Goal: Task Accomplishment & Management: Manage account settings

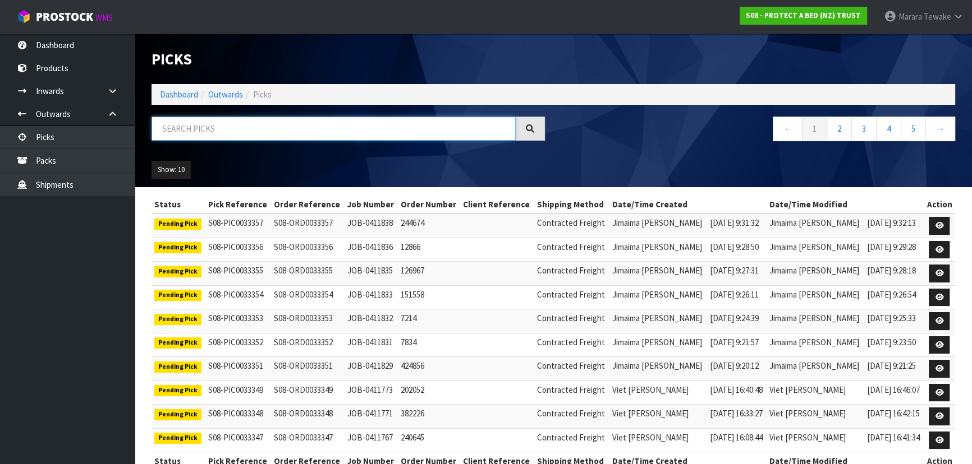
click at [213, 126] on input "text" at bounding box center [333, 129] width 364 height 24
type input "JOB-0411397"
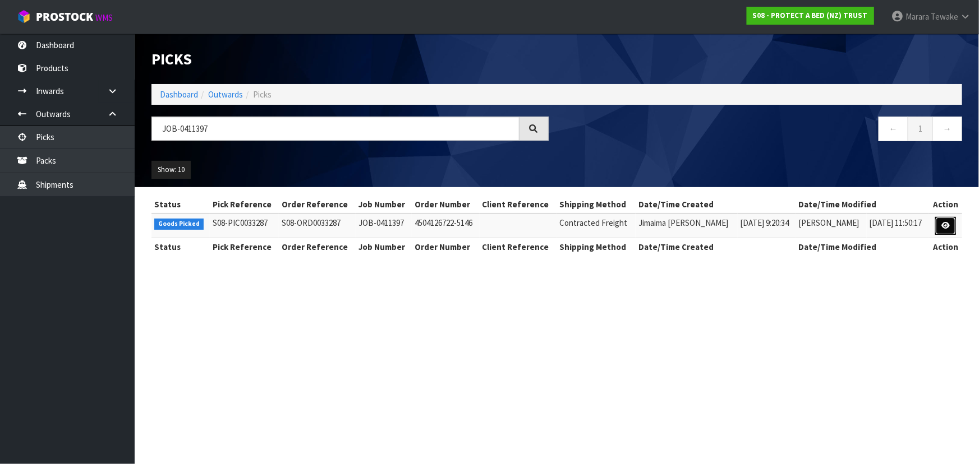
click at [954, 229] on link at bounding box center [945, 226] width 21 height 18
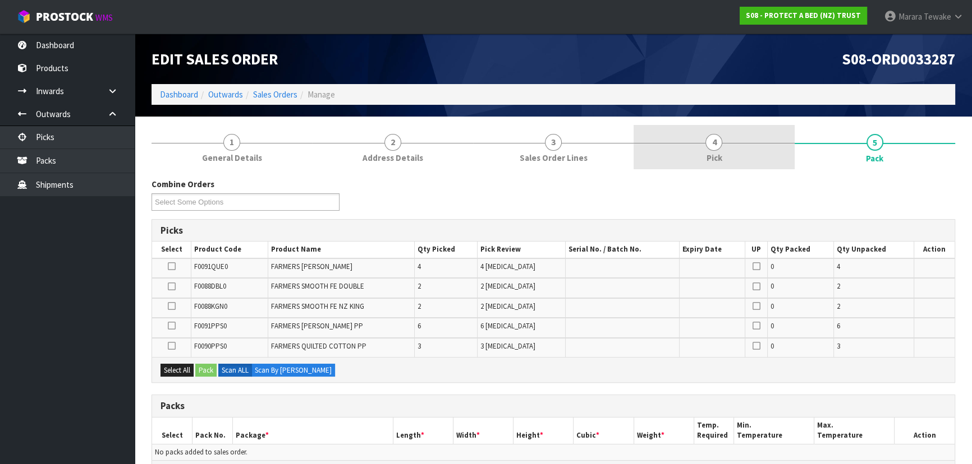
click at [740, 154] on link "4 Pick" at bounding box center [713, 147] width 160 height 44
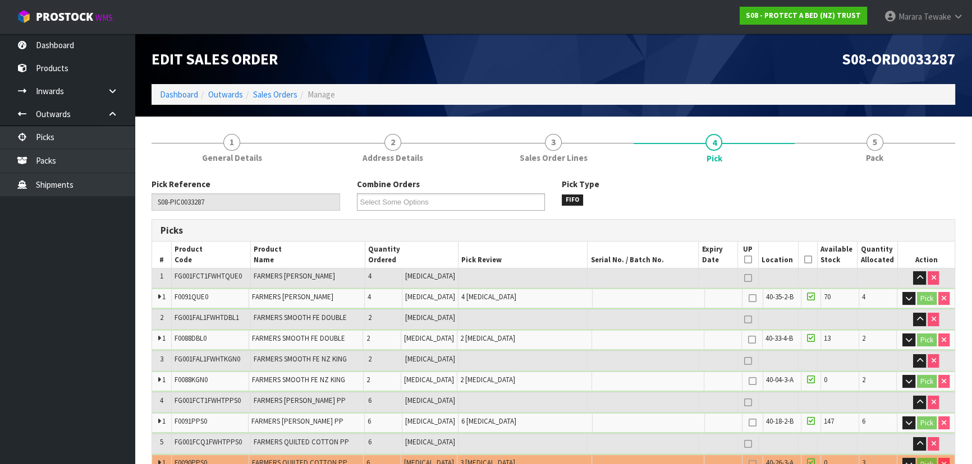
click at [803, 260] on icon at bounding box center [807, 260] width 8 height 1
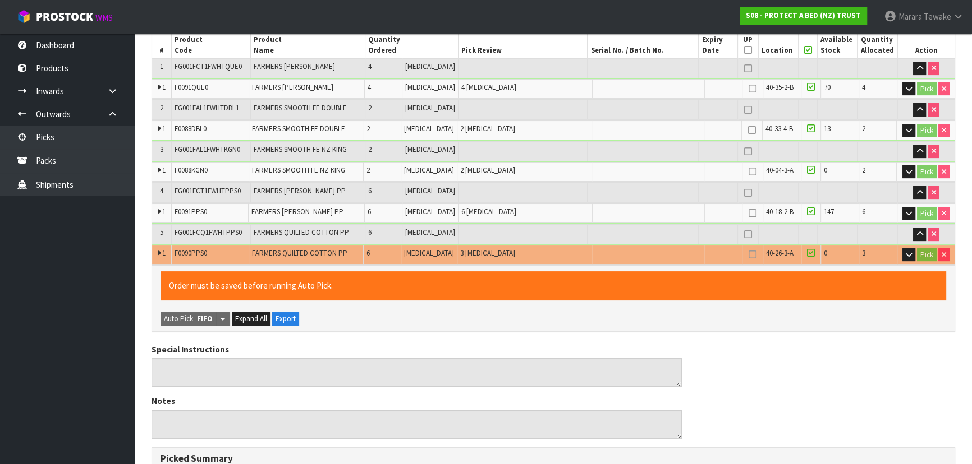
scroll to position [498, 0]
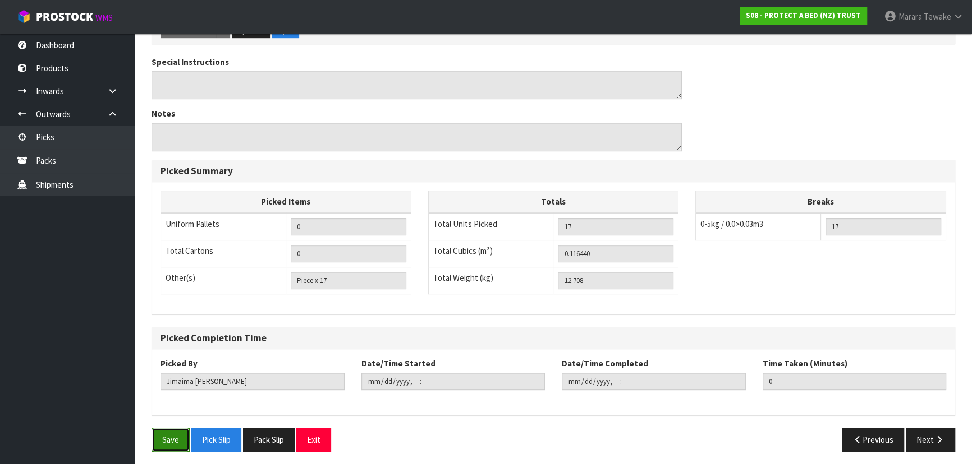
click at [176, 434] on button "Save" at bounding box center [170, 440] width 38 height 24
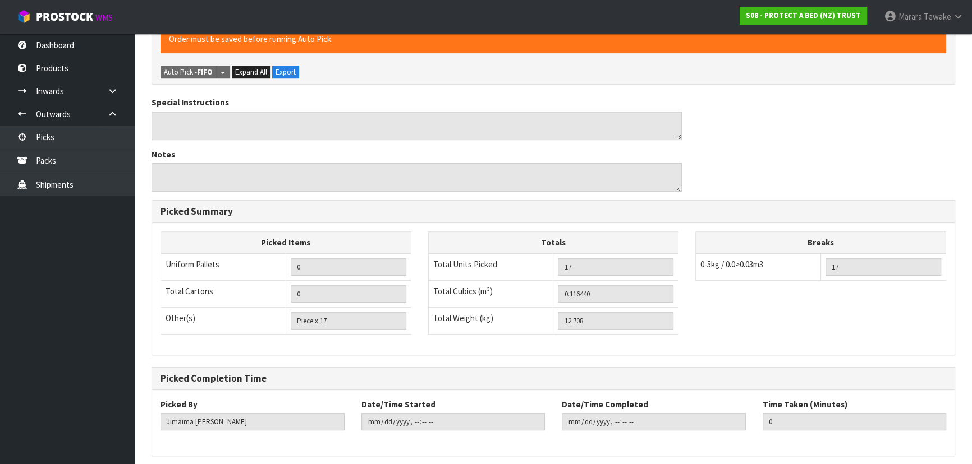
scroll to position [0, 0]
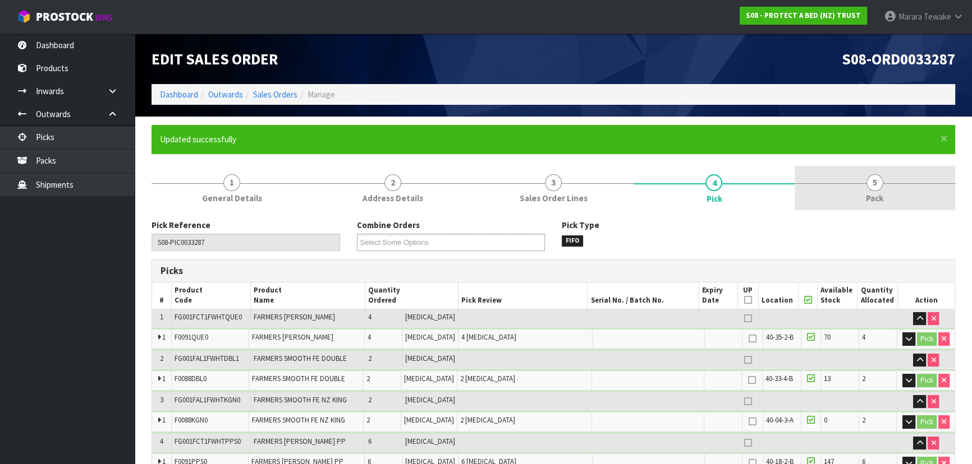
click at [875, 190] on span "5" at bounding box center [874, 182] width 17 height 17
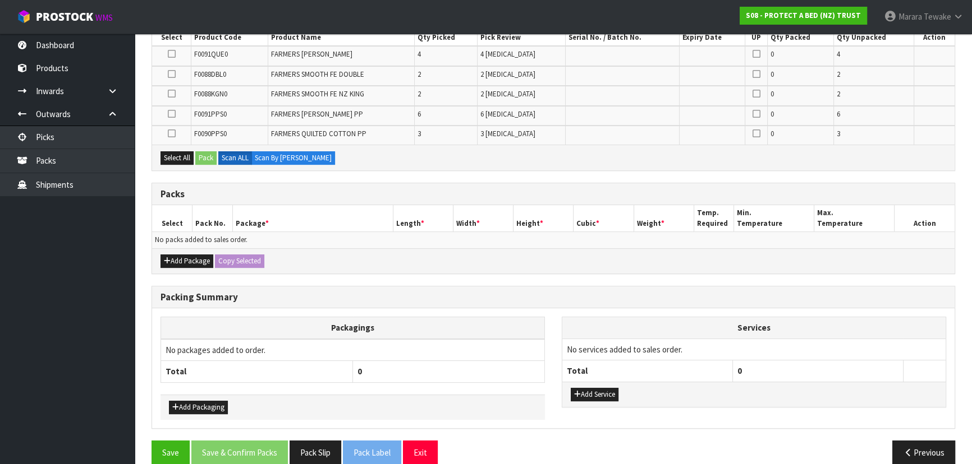
scroll to position [255, 0]
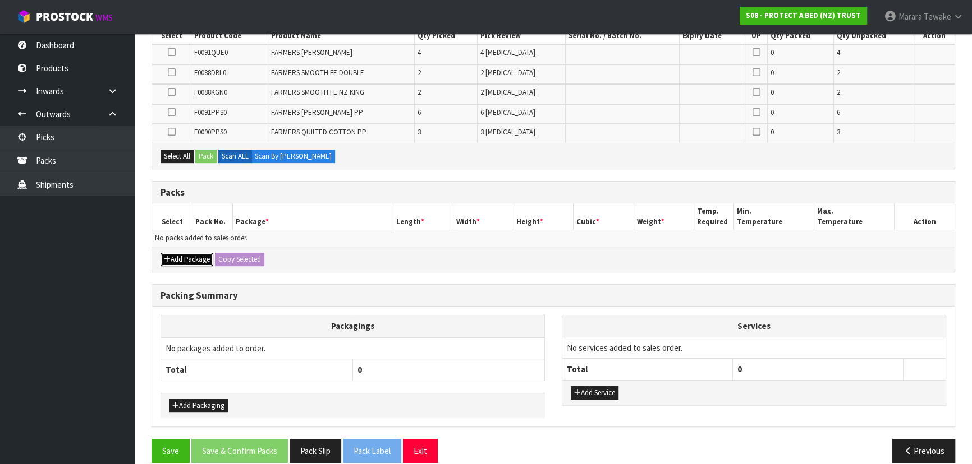
click at [178, 253] on button "Add Package" at bounding box center [186, 259] width 53 height 13
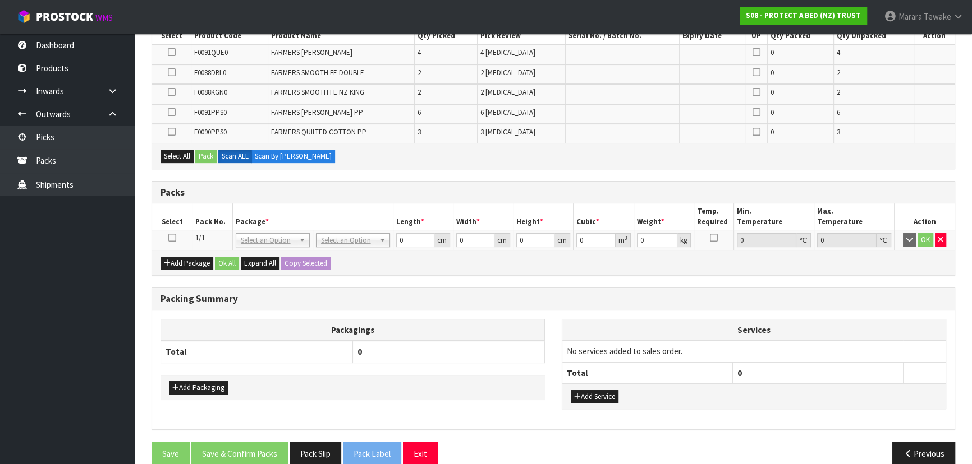
click at [173, 238] on icon at bounding box center [172, 238] width 8 height 1
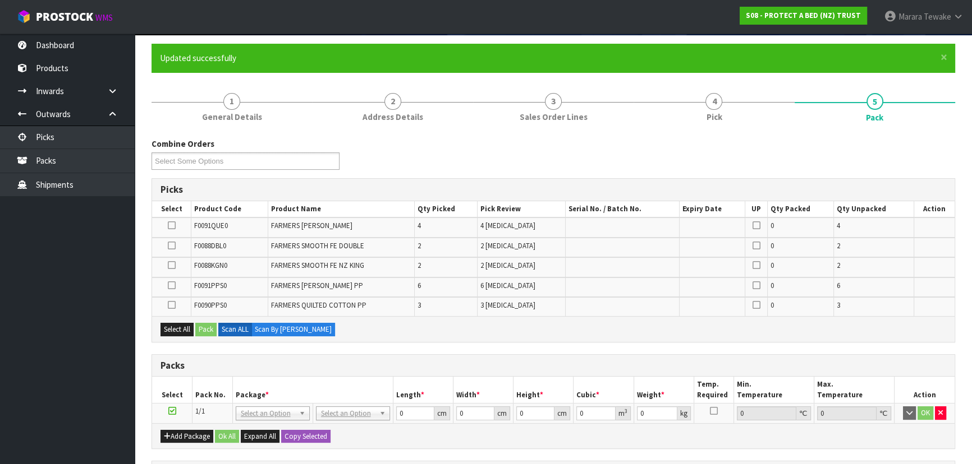
scroll to position [0, 0]
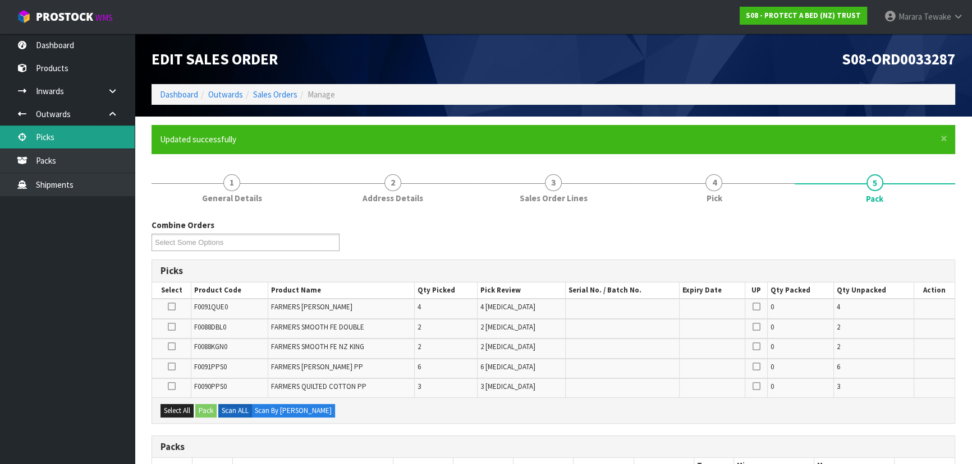
click at [91, 140] on link "Picks" at bounding box center [67, 137] width 135 height 23
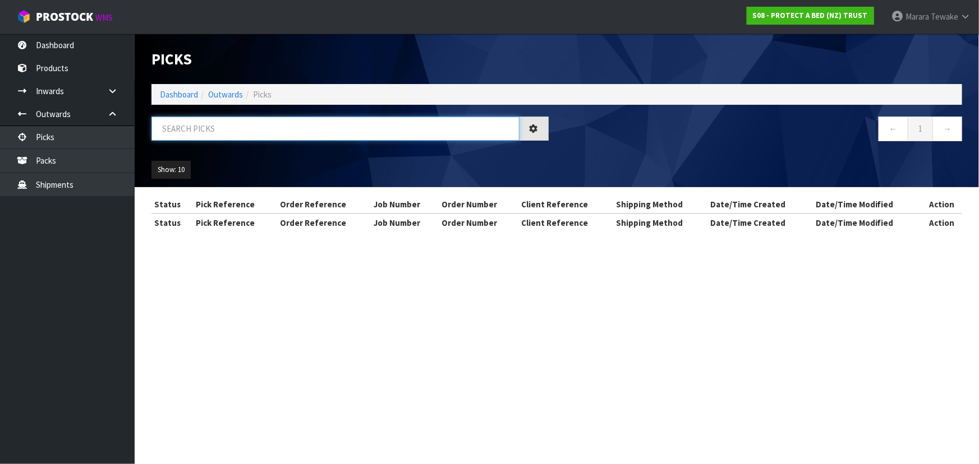
click at [181, 133] on input "text" at bounding box center [335, 129] width 368 height 24
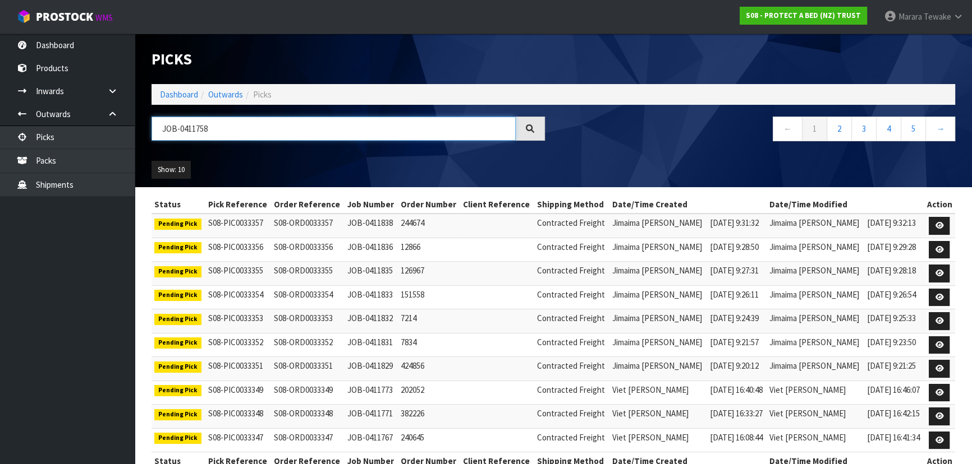
type input "JOB-0411758"
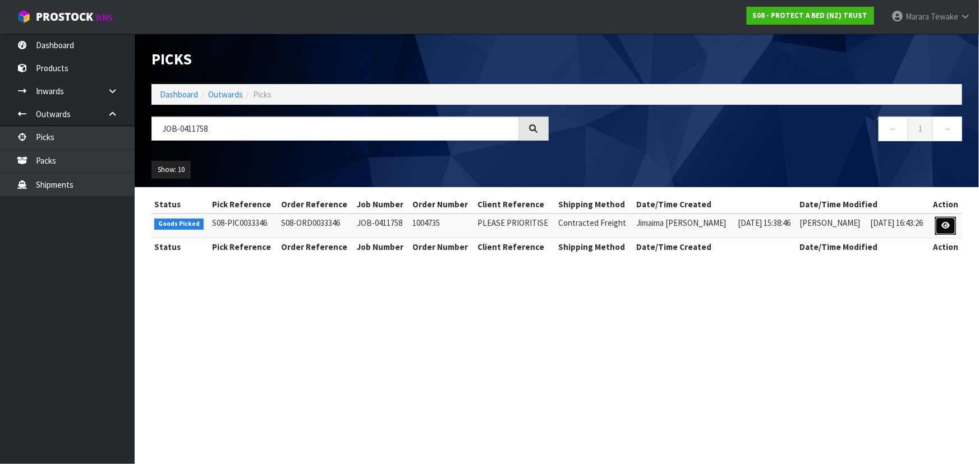
click at [948, 222] on icon at bounding box center [945, 225] width 8 height 7
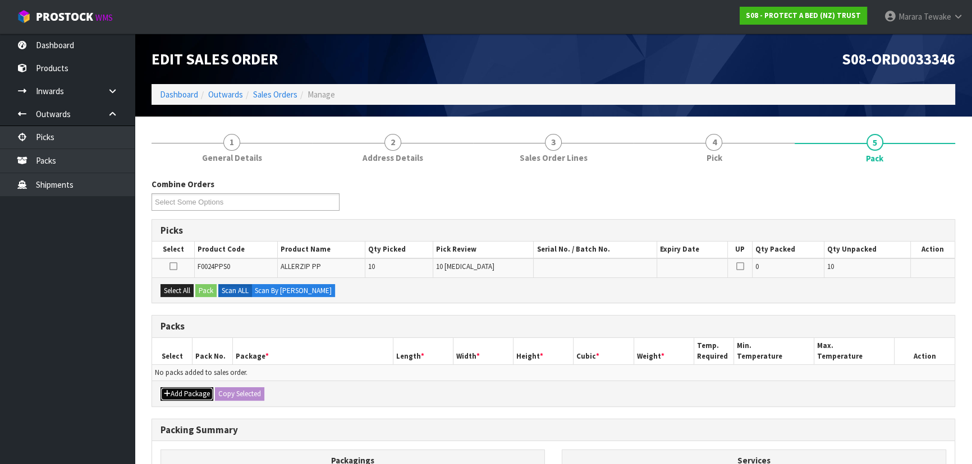
click at [200, 389] on button "Add Package" at bounding box center [186, 394] width 53 height 13
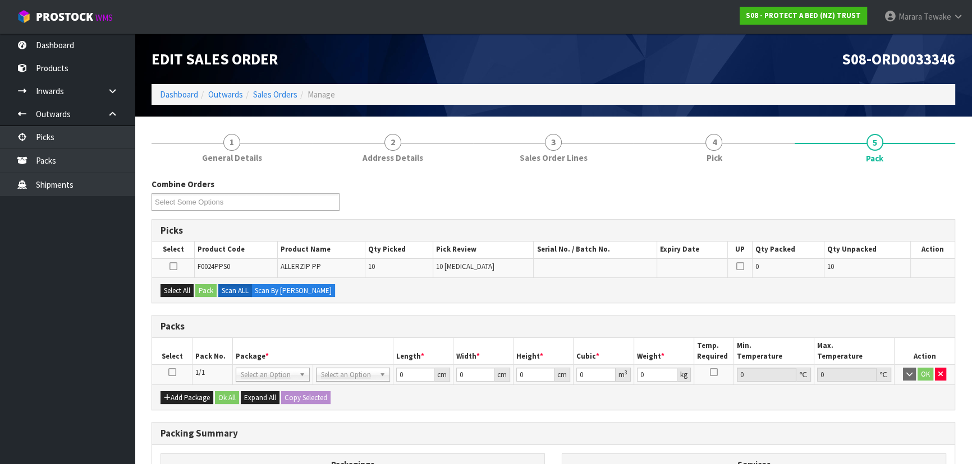
click at [165, 369] on td at bounding box center [172, 375] width 40 height 20
click at [174, 373] on icon at bounding box center [172, 372] width 8 height 1
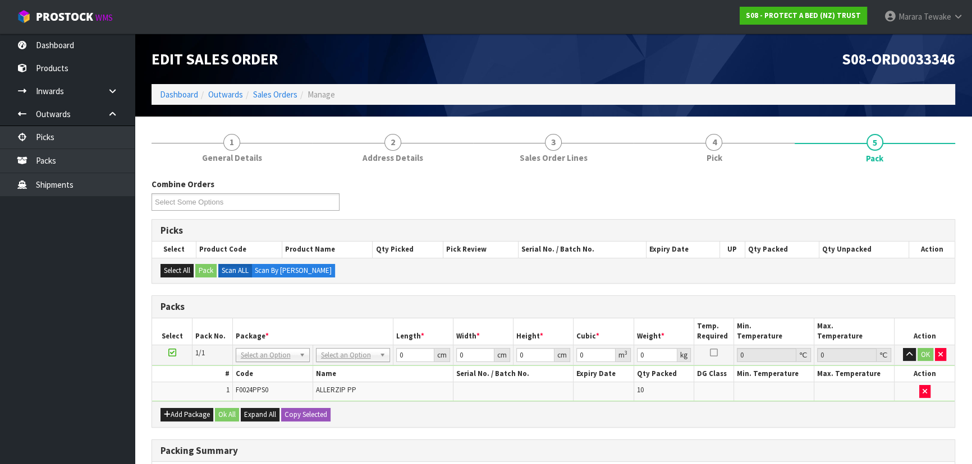
drag, startPoint x: 344, startPoint y: 344, endPoint x: 348, endPoint y: 363, distance: 19.4
click at [344, 345] on td "No Packaging Cartons PLT GEN120 (1200 X 1000) PLT ONE WAY SKID CHEP HIRE PALLET…" at bounding box center [352, 355] width 80 height 20
drag, startPoint x: 349, startPoint y: 354, endPoint x: 345, endPoint y: 368, distance: 14.2
click at [345, 369] on input "text" at bounding box center [352, 370] width 68 height 14
type input "A4"
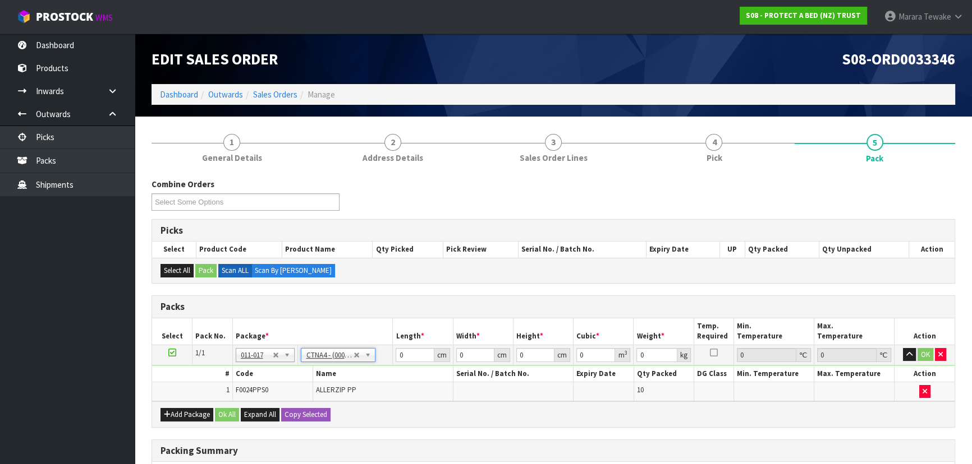
type input "31"
type input "22.5"
type input "25"
type input "0.017438"
type input "2"
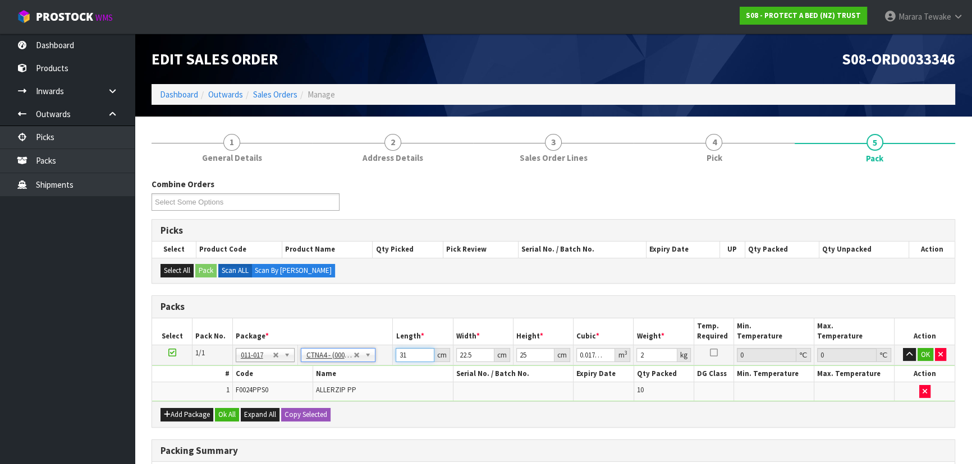
drag, startPoint x: 417, startPoint y: 350, endPoint x: 372, endPoint y: 284, distance: 79.8
click at [365, 323] on table "Select Pack No. Package * Length * Width * Height * Cubic * Weight * Temp. Requ…" at bounding box center [553, 361] width 802 height 84
type input "3"
type input "0.001687"
type input "32"
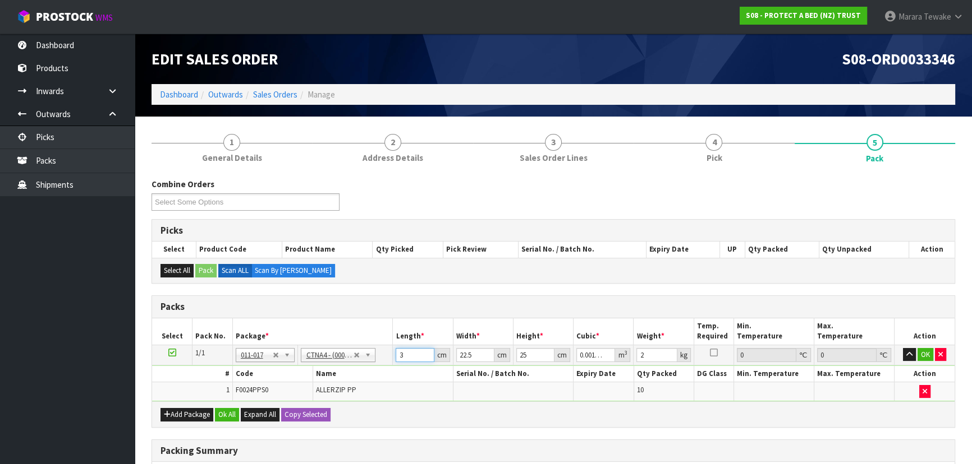
type input "0.018"
type input "32"
type input "2"
type input "0.0016"
type input "24"
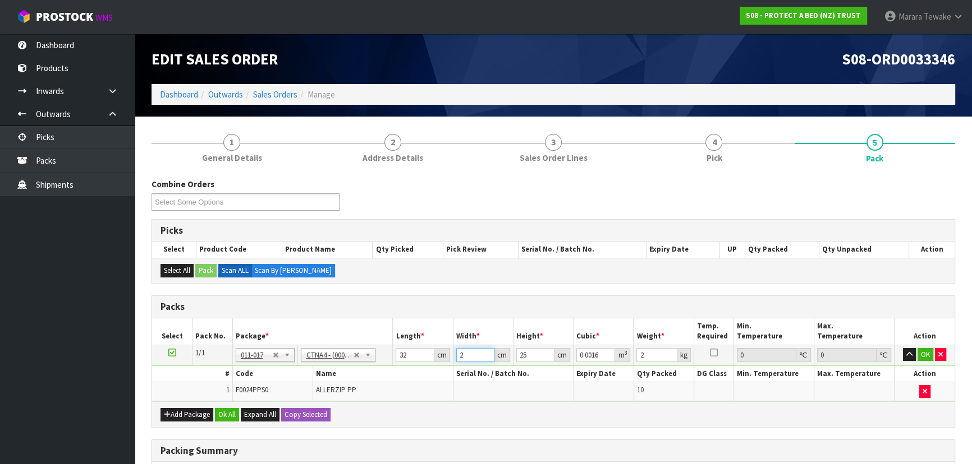
type input "0.0192"
type input "24"
type input "2"
type input "0.001536"
type input "27"
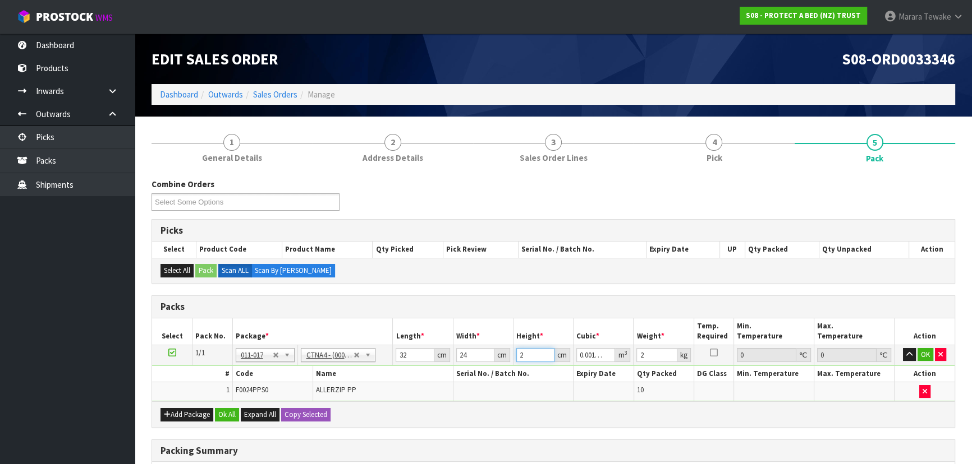
type input "0.020736"
type input "27"
type input "3"
click at [903, 348] on button "button" at bounding box center [909, 354] width 13 height 13
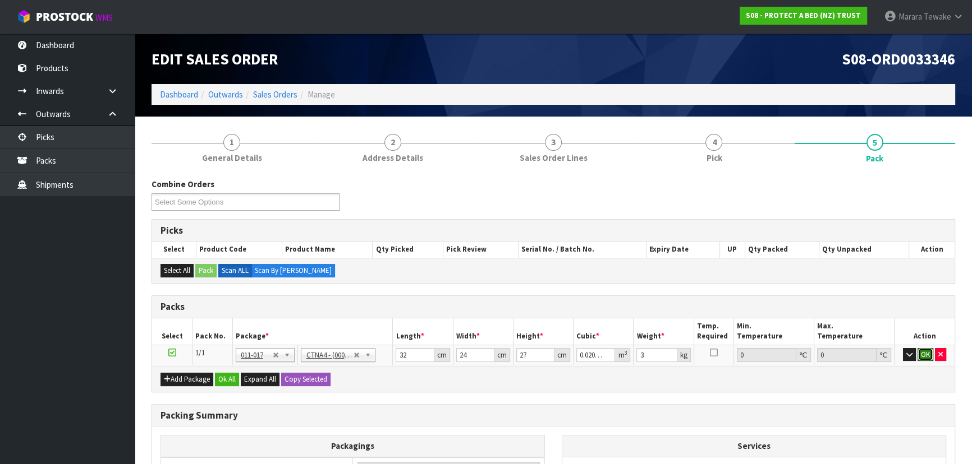
click button "OK" at bounding box center [925, 354] width 16 height 13
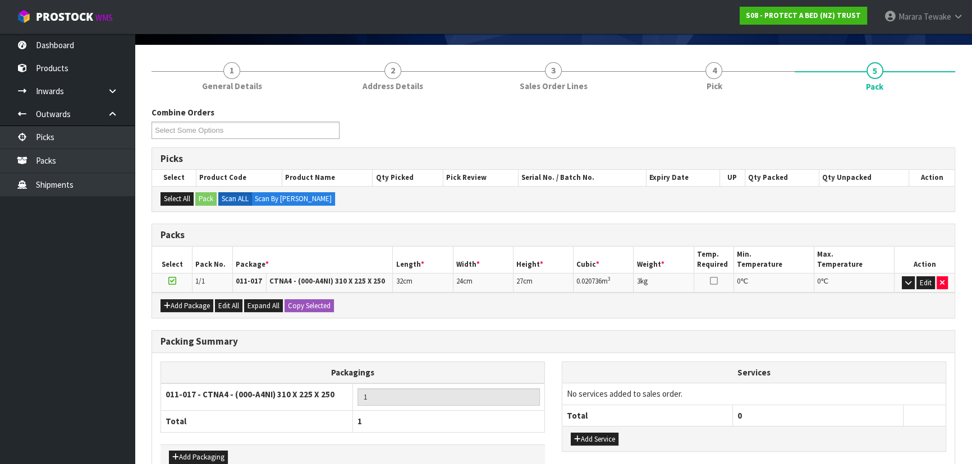
scroll to position [136, 0]
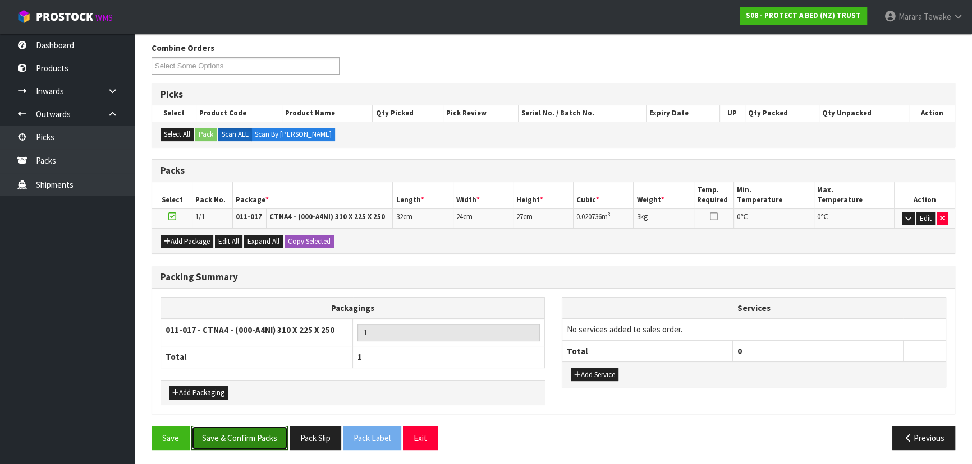
drag, startPoint x: 260, startPoint y: 432, endPoint x: 291, endPoint y: 414, distance: 36.0
click at [258, 430] on button "Save & Confirm Packs" at bounding box center [239, 438] width 96 height 24
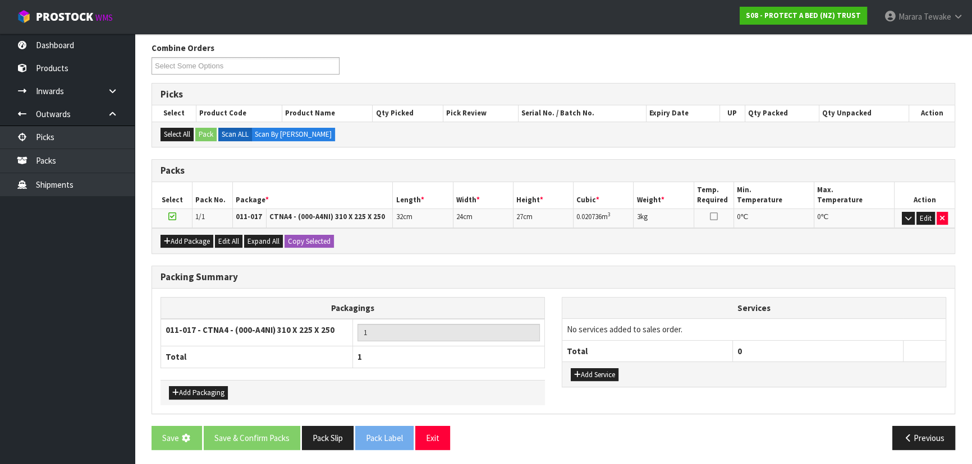
scroll to position [0, 0]
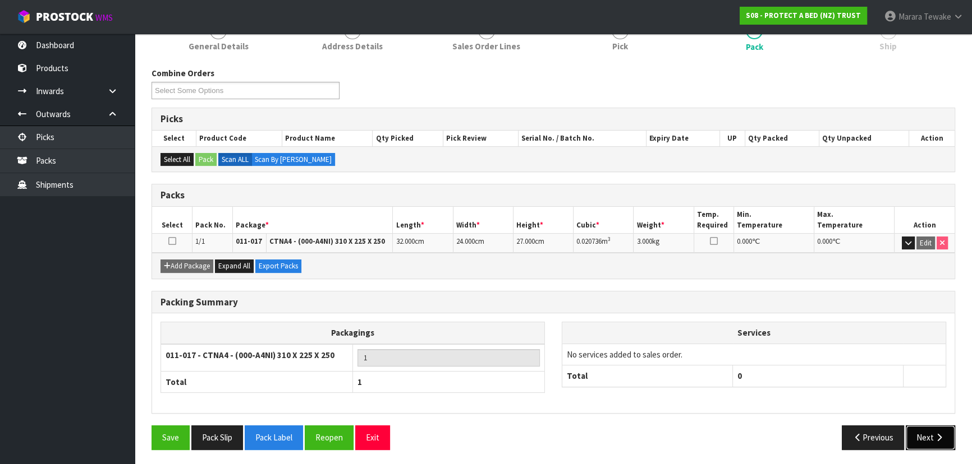
click at [922, 435] on button "Next" at bounding box center [929, 438] width 49 height 24
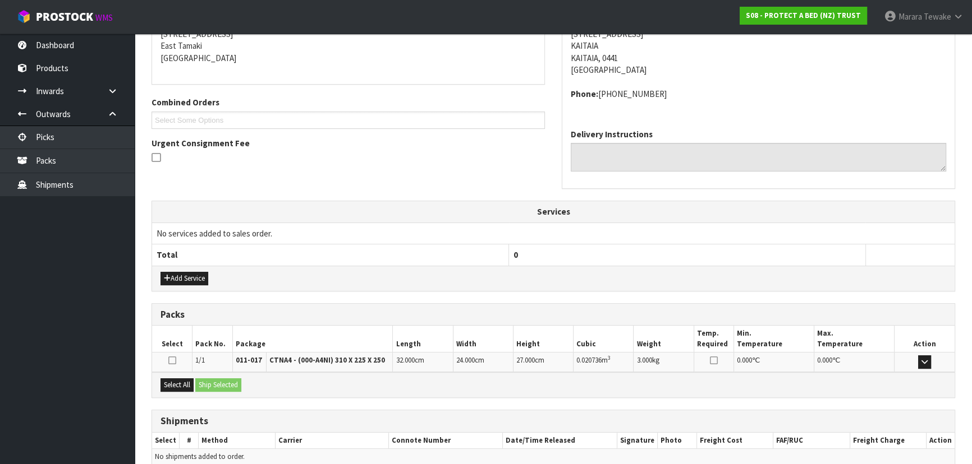
scroll to position [254, 0]
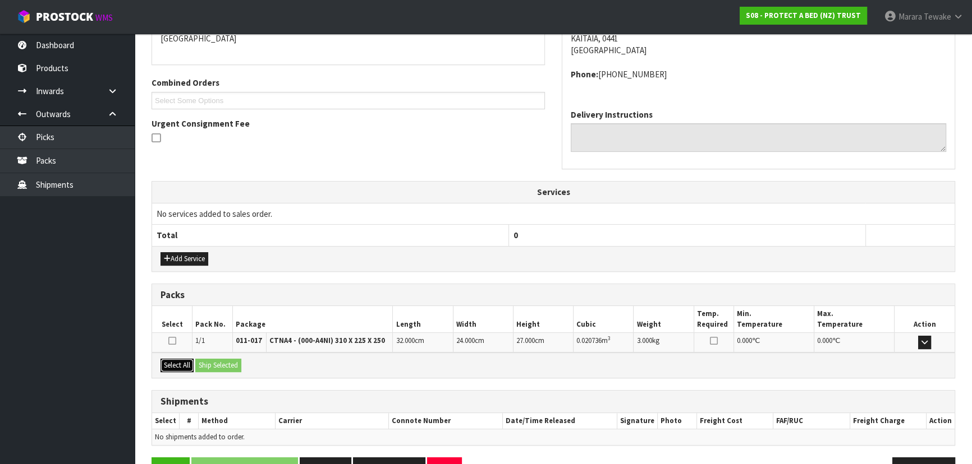
click at [167, 359] on button "Select All" at bounding box center [176, 365] width 33 height 13
click at [211, 364] on button "Ship Selected" at bounding box center [218, 365] width 46 height 13
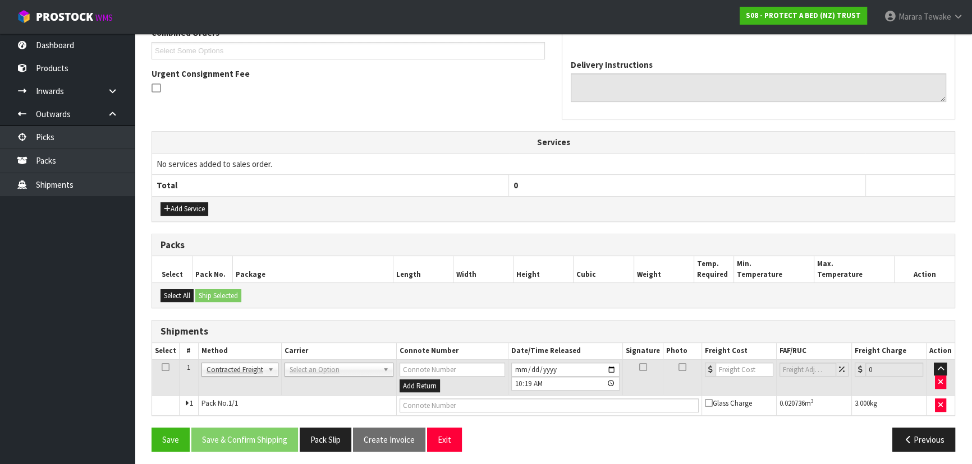
scroll to position [306, 0]
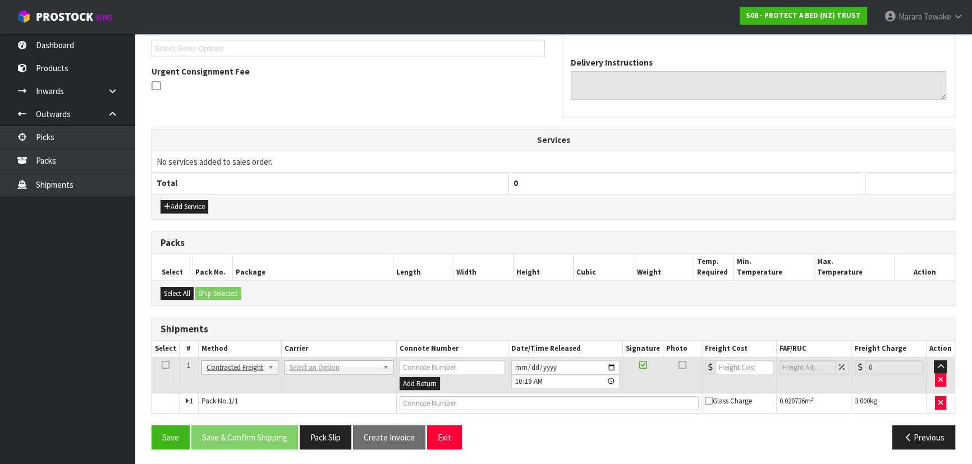
click at [343, 374] on td "ANGEL - ANGEL TRANSPORT CONROY - CONROY REMOVALS DEAEXPAKL - DEADLINE EXPRESS C…" at bounding box center [338, 375] width 115 height 36
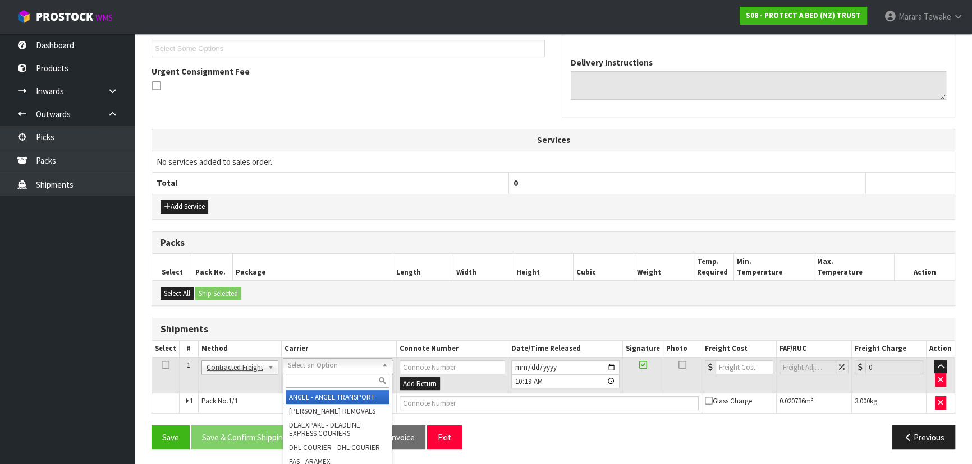
click at [343, 381] on input "text" at bounding box center [338, 381] width 104 height 14
type input "NZP"
drag, startPoint x: 326, startPoint y: 395, endPoint x: 277, endPoint y: 419, distance: 54.2
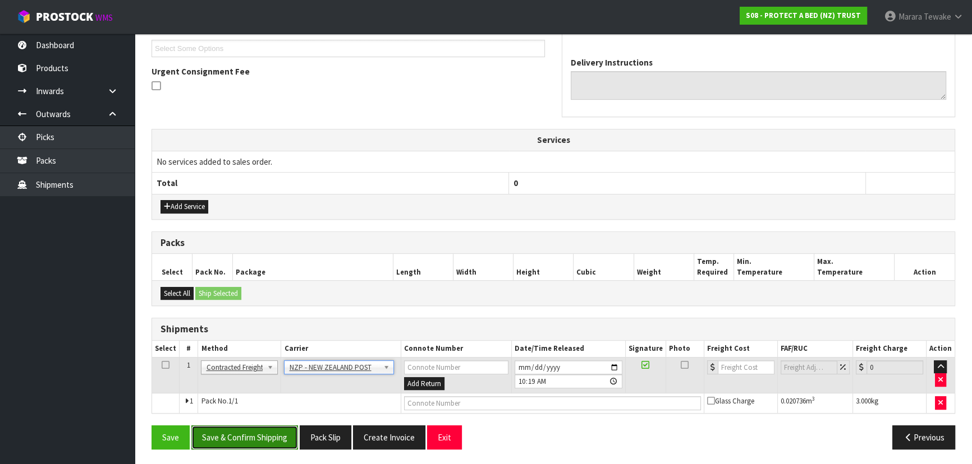
click at [269, 439] on button "Save & Confirm Shipping" at bounding box center [244, 438] width 107 height 24
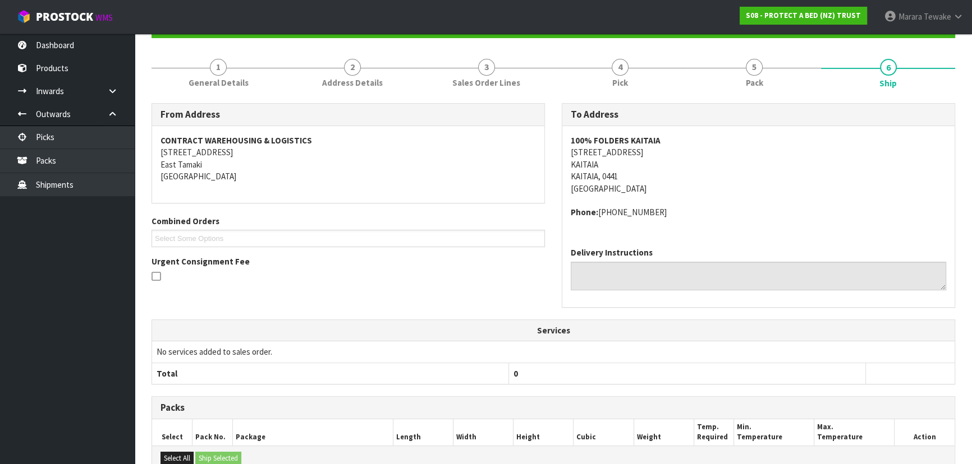
scroll to position [291, 0]
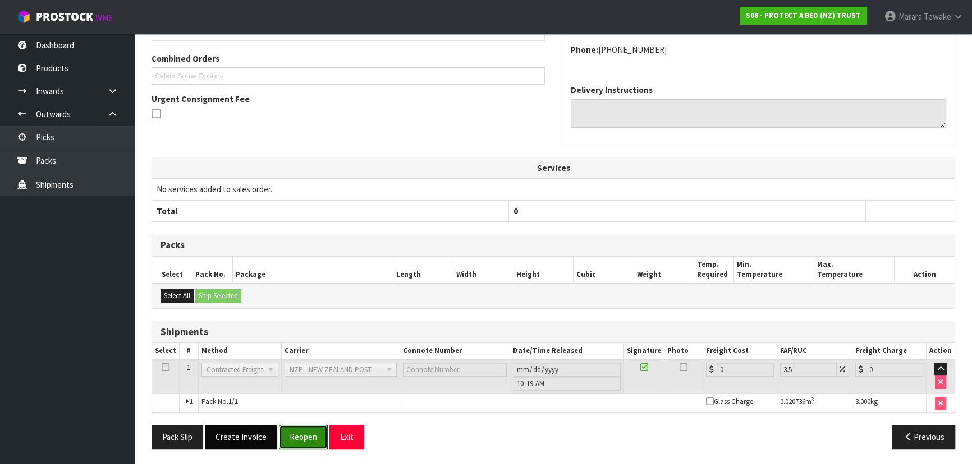
drag, startPoint x: 300, startPoint y: 440, endPoint x: 275, endPoint y: 431, distance: 27.0
click at [297, 436] on button "Reopen" at bounding box center [303, 437] width 49 height 24
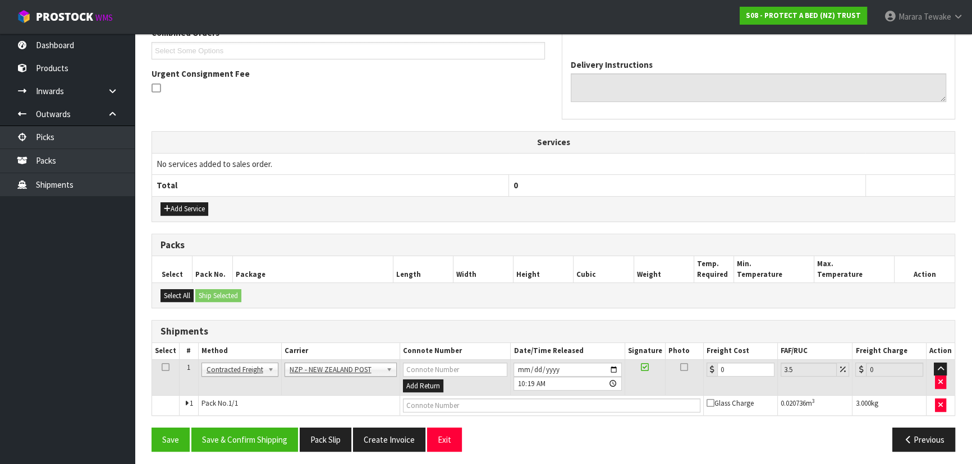
scroll to position [306, 0]
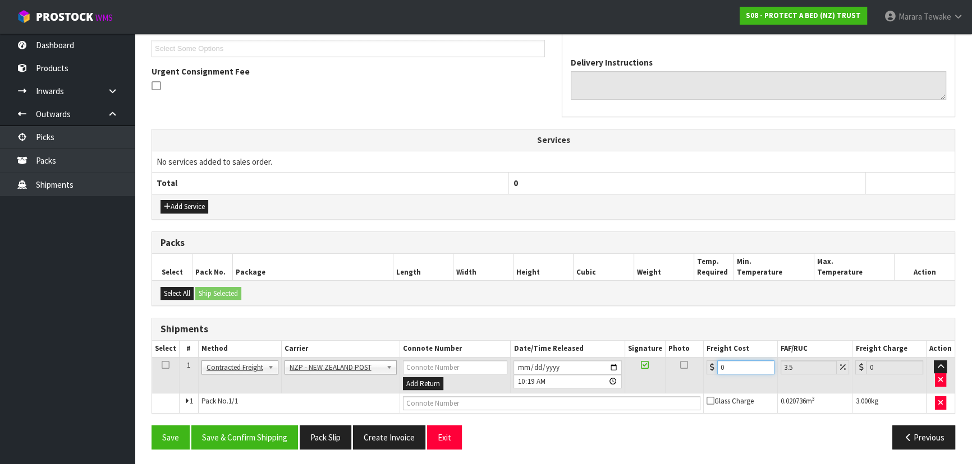
drag, startPoint x: 730, startPoint y: 370, endPoint x: 667, endPoint y: 327, distance: 75.9
click at [685, 343] on table "Select # Method Carrier Connote Number Date/Time Released Signature Photo Freig…" at bounding box center [553, 377] width 802 height 72
type input "8"
type input "8.28"
type input "8.4"
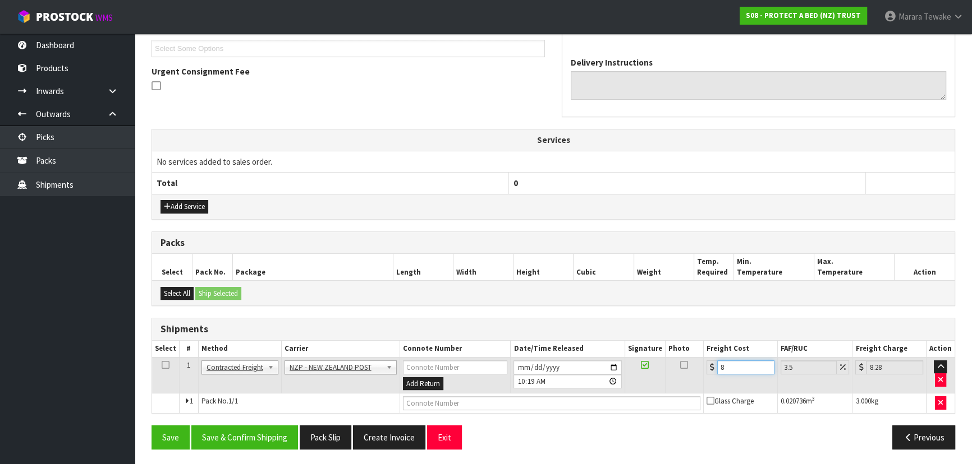
type input "8.69"
type input "8.46"
type input "8.76"
type input "8.4"
type input "8.69"
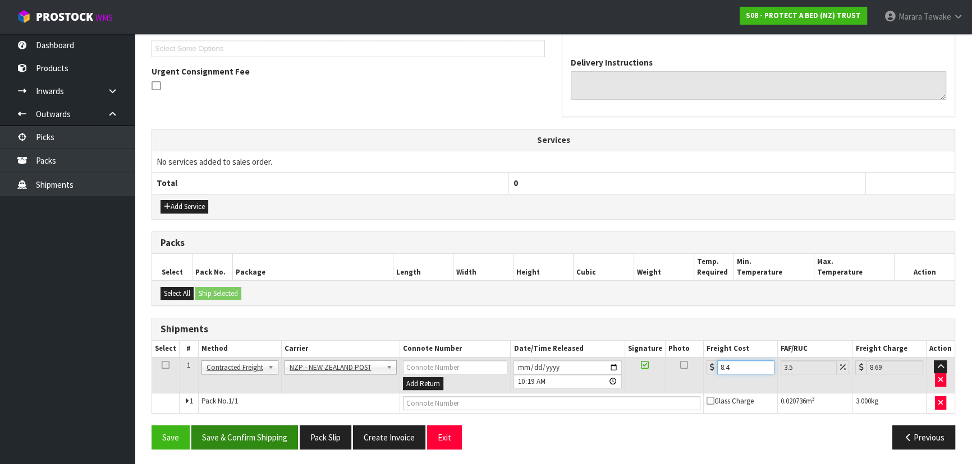
type input "8.45"
type input "8.75"
type input "8.45"
drag, startPoint x: 216, startPoint y: 441, endPoint x: 139, endPoint y: 415, distance: 81.4
click at [215, 440] on button "Save & Confirm Shipping" at bounding box center [244, 438] width 107 height 24
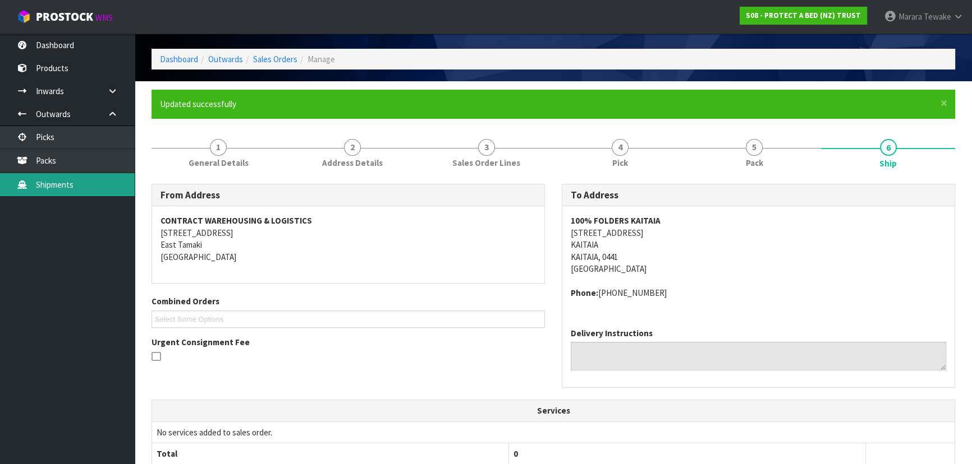
scroll to position [0, 0]
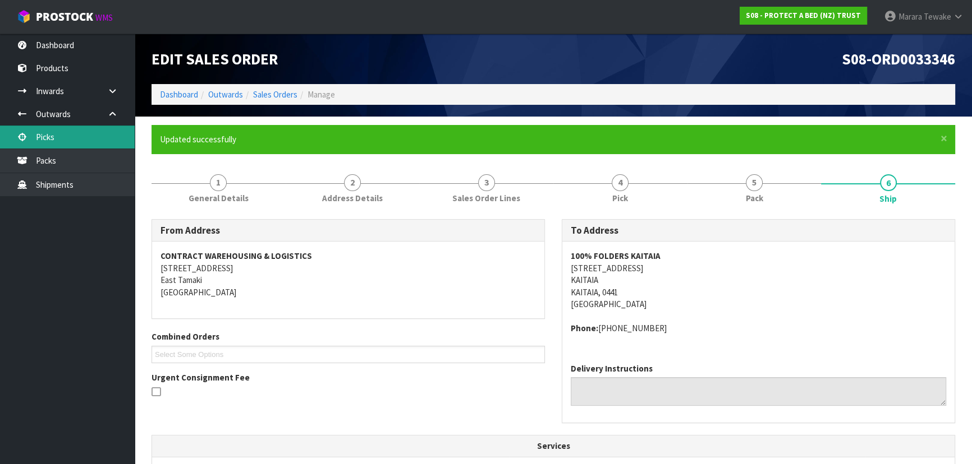
click at [85, 130] on link "Picks" at bounding box center [67, 137] width 135 height 23
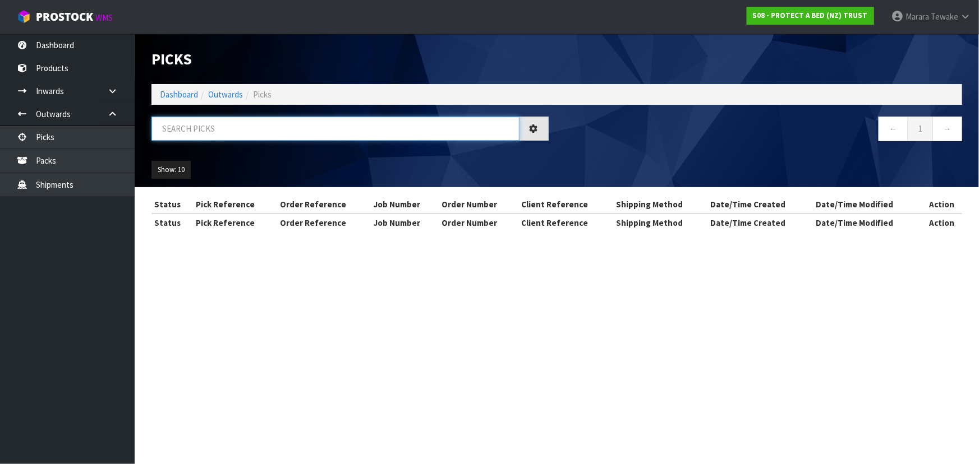
click at [210, 133] on input "text" at bounding box center [335, 129] width 368 height 24
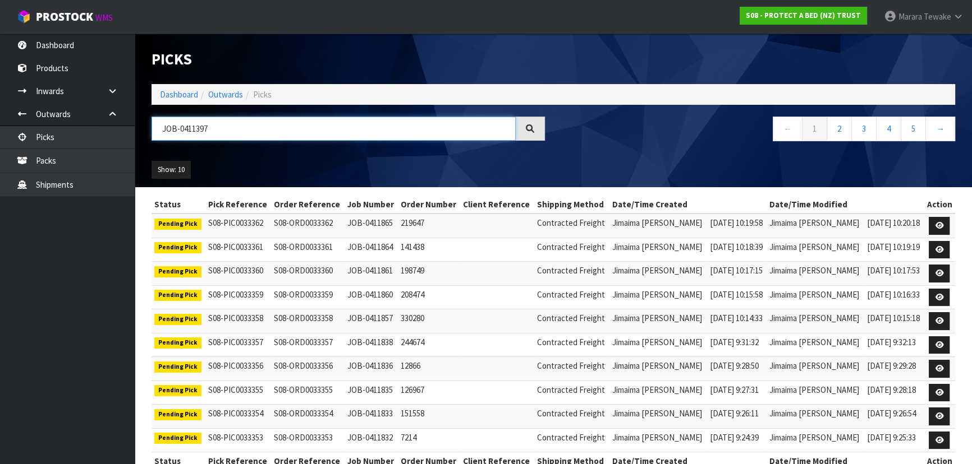
type input "JOB-0411397"
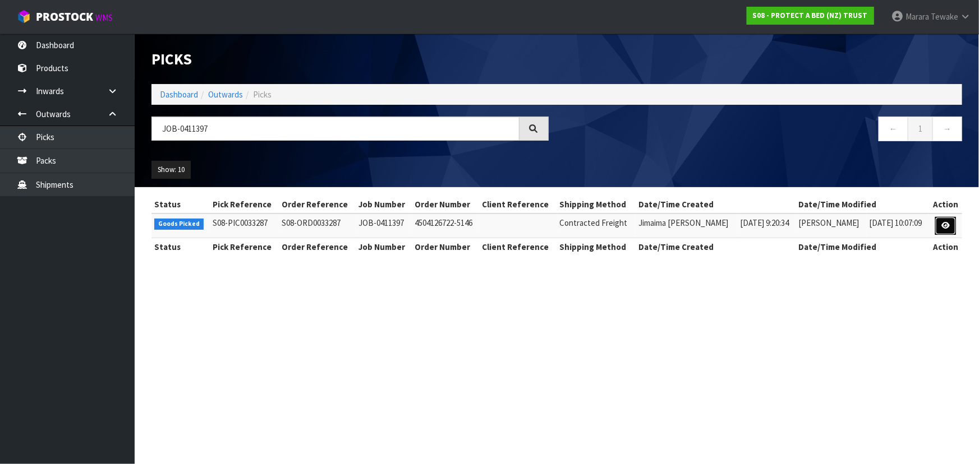
click at [946, 223] on icon at bounding box center [945, 225] width 8 height 7
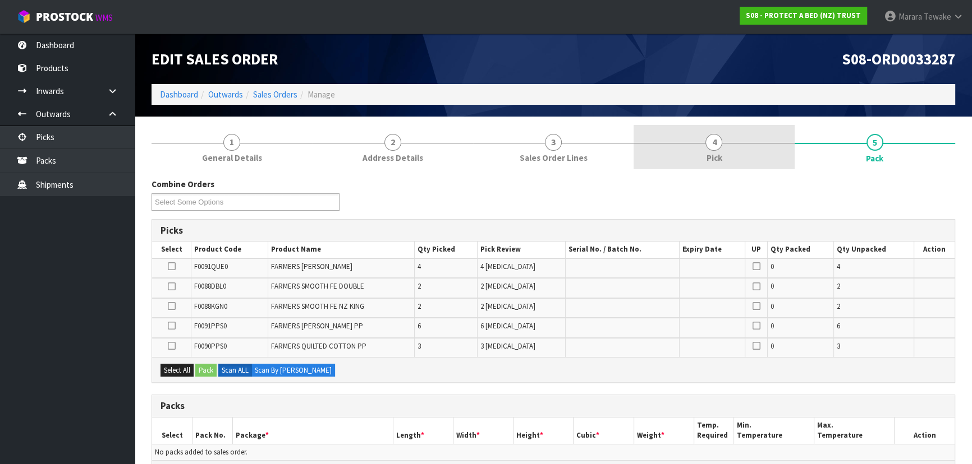
click at [744, 149] on link "4 Pick" at bounding box center [713, 147] width 160 height 44
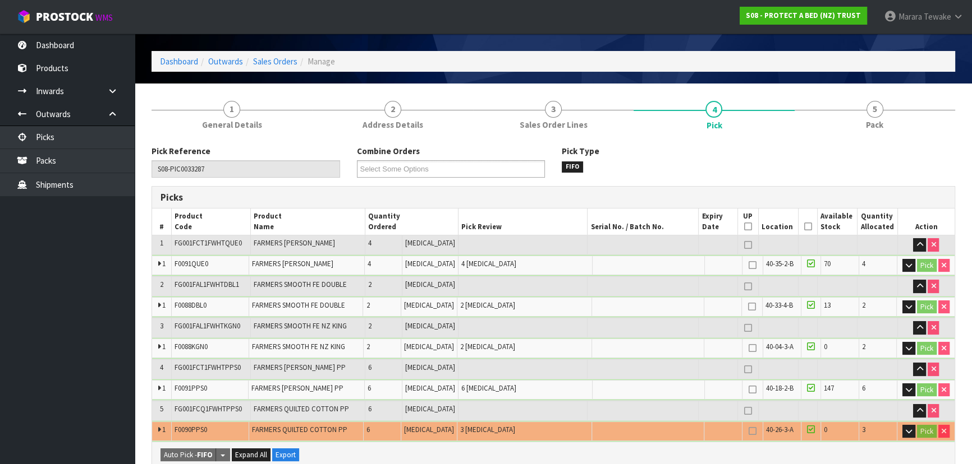
scroll to position [50, 0]
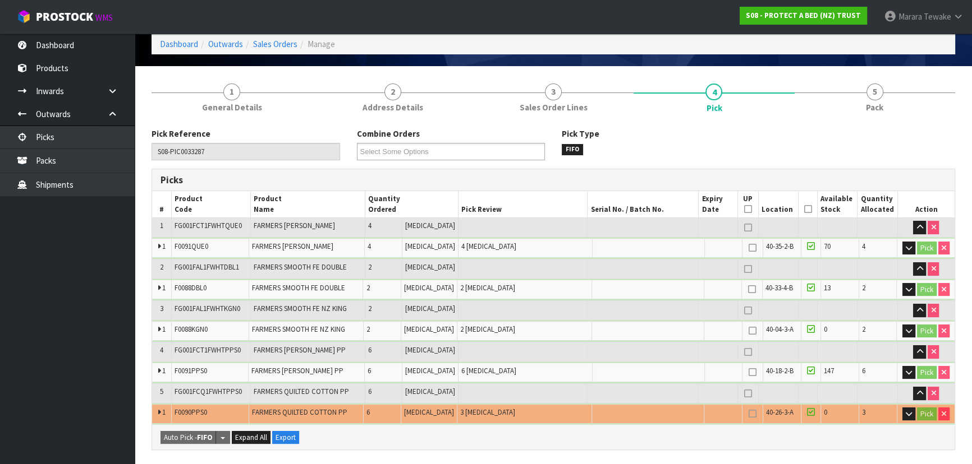
click at [803, 209] on icon at bounding box center [807, 209] width 8 height 1
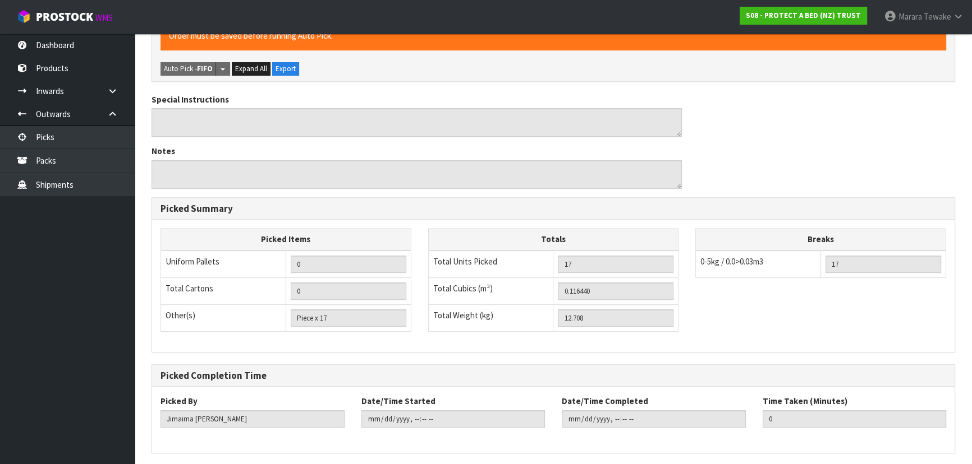
scroll to position [498, 0]
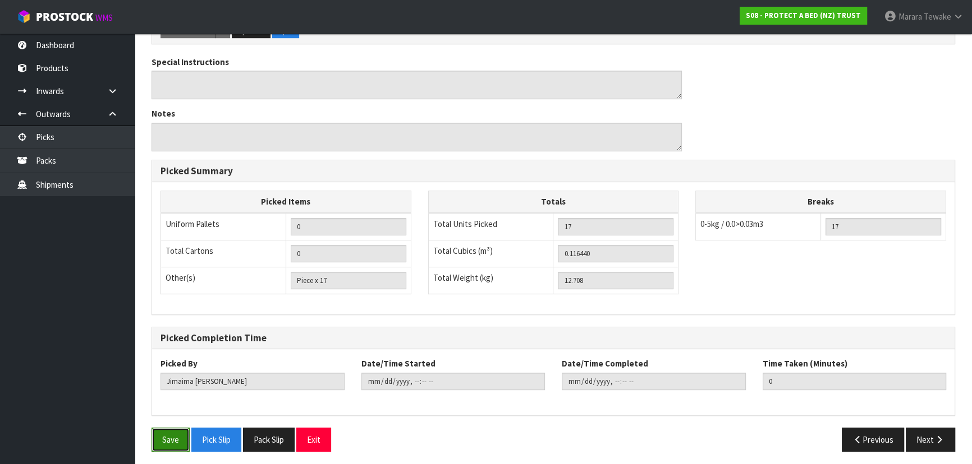
click at [179, 447] on button "Save" at bounding box center [170, 440] width 38 height 24
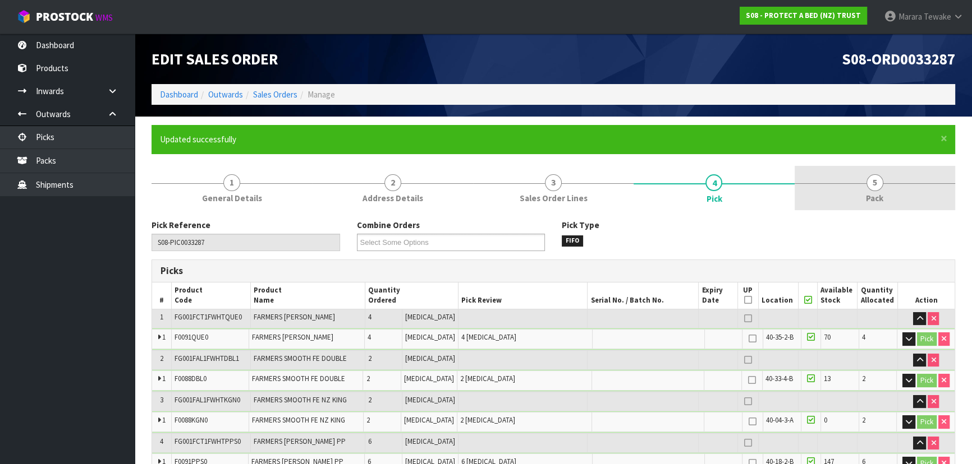
click at [873, 181] on span "5" at bounding box center [874, 182] width 17 height 17
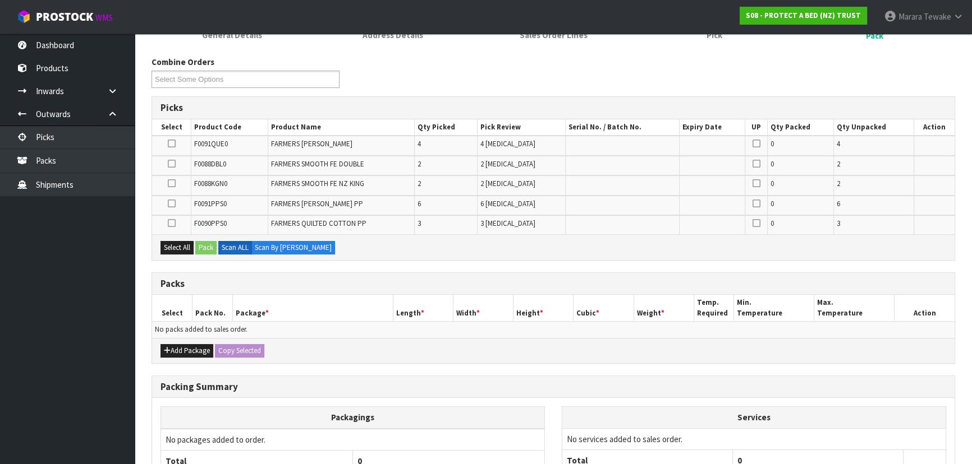
scroll to position [204, 0]
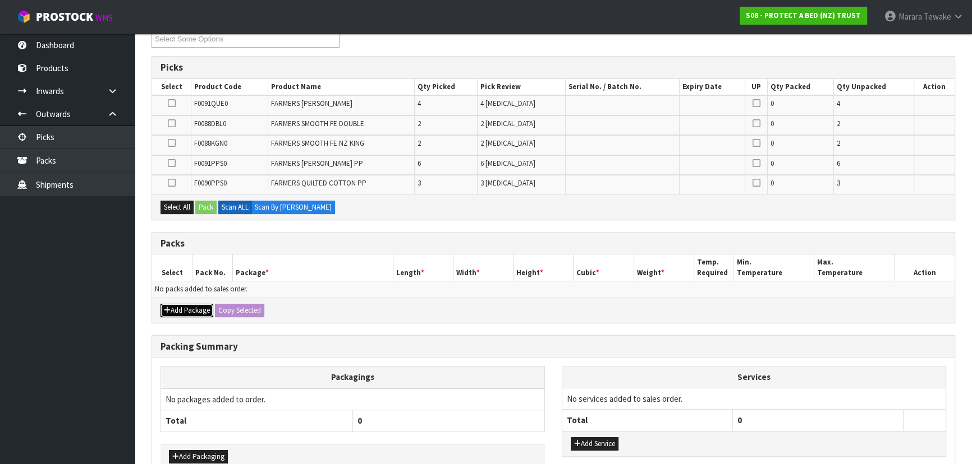
drag, startPoint x: 195, startPoint y: 306, endPoint x: 190, endPoint y: 301, distance: 7.5
click at [194, 304] on button "Add Package" at bounding box center [186, 310] width 53 height 13
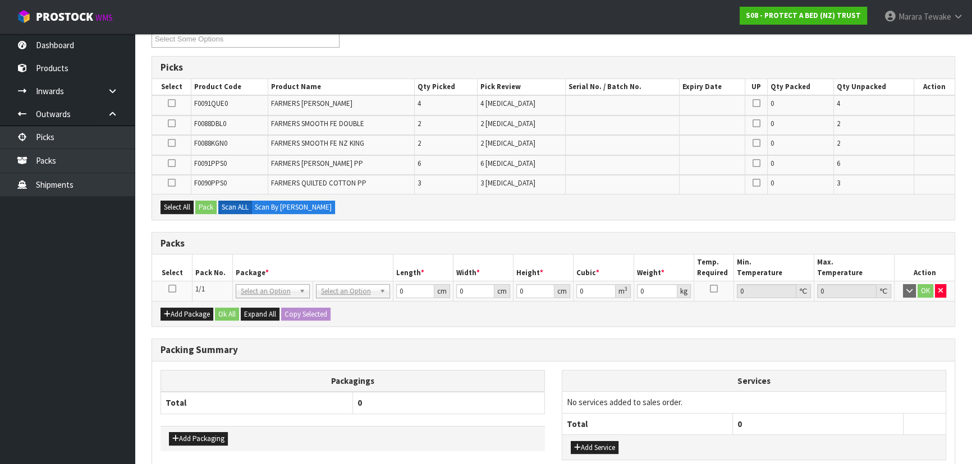
click at [174, 289] on icon at bounding box center [172, 289] width 8 height 1
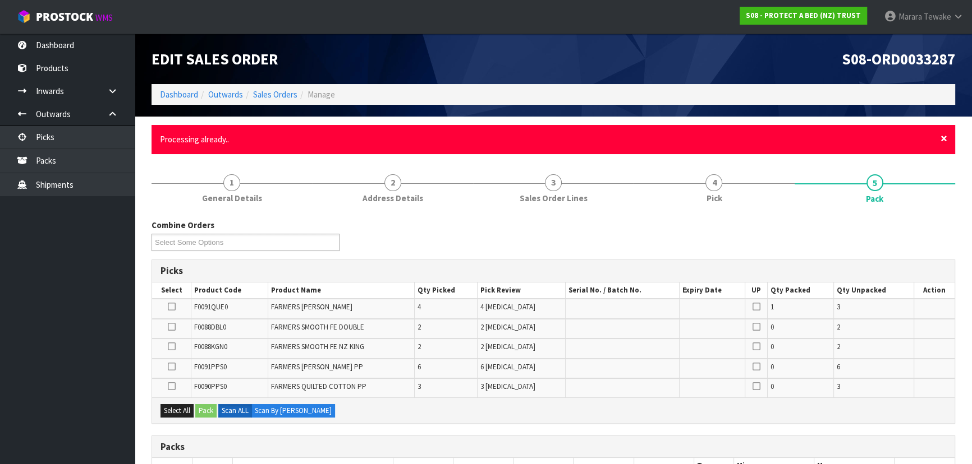
drag, startPoint x: 942, startPoint y: 140, endPoint x: 882, endPoint y: 176, distance: 70.4
click at [942, 140] on span "×" at bounding box center [943, 139] width 7 height 16
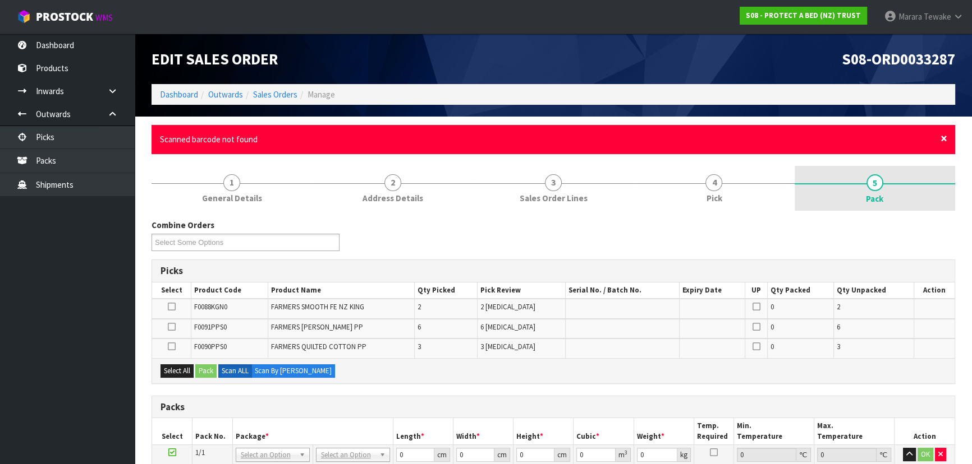
click at [940, 136] on span "×" at bounding box center [943, 139] width 7 height 16
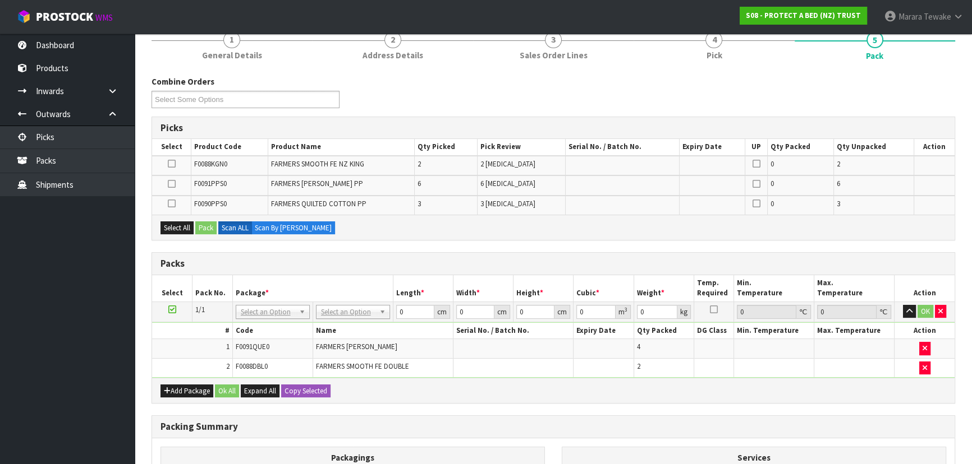
scroll to position [246, 0]
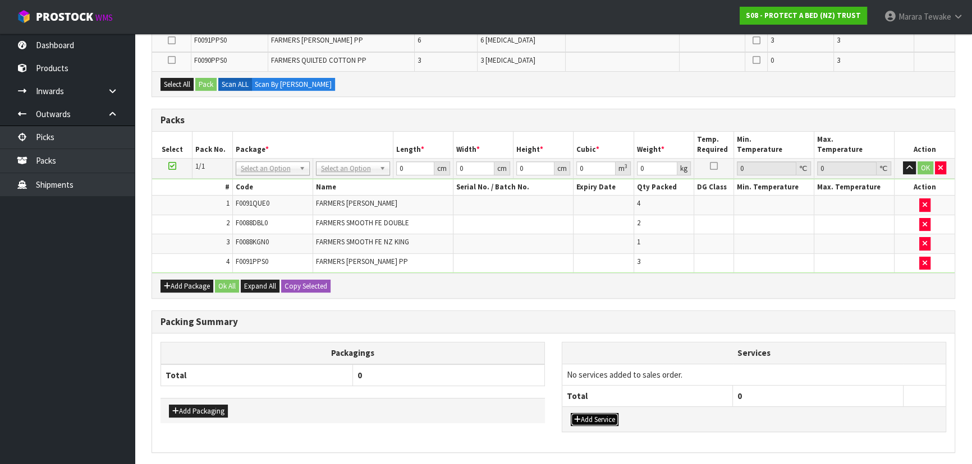
click at [590, 413] on button "Add Service" at bounding box center [594, 419] width 48 height 13
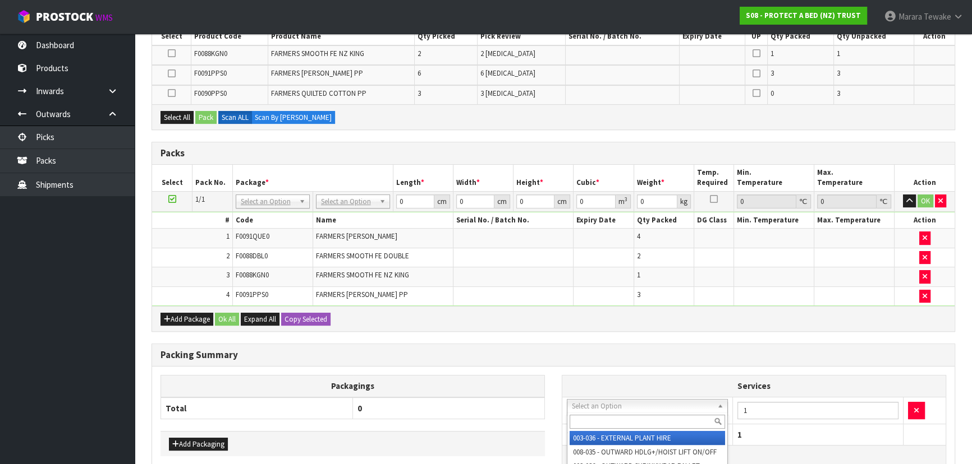
scroll to position [195, 0]
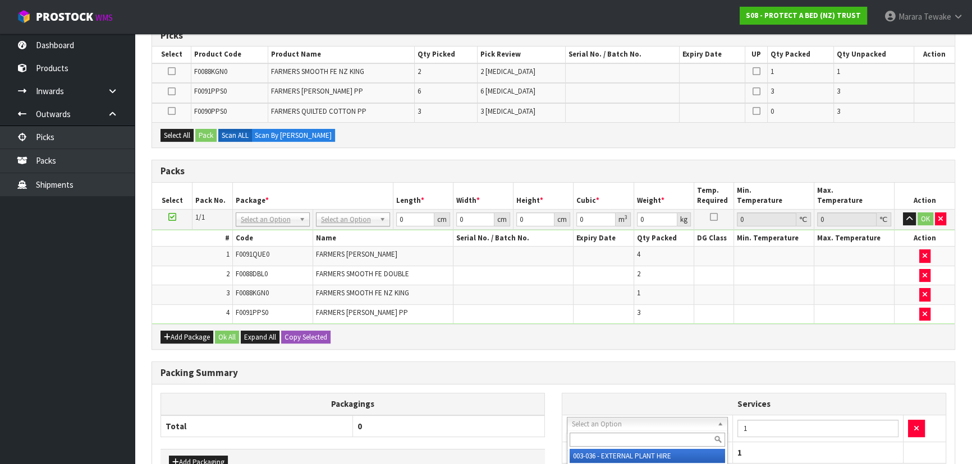
click at [610, 433] on input "text" at bounding box center [646, 440] width 155 height 14
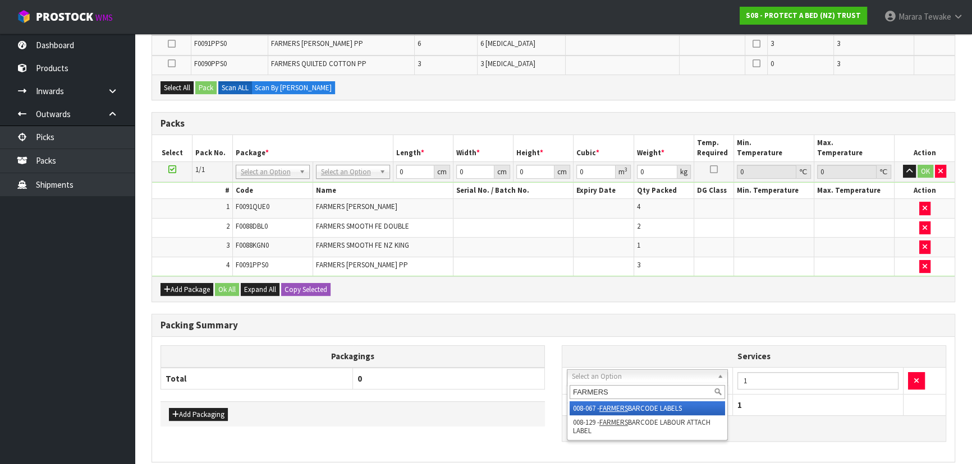
scroll to position [290, 0]
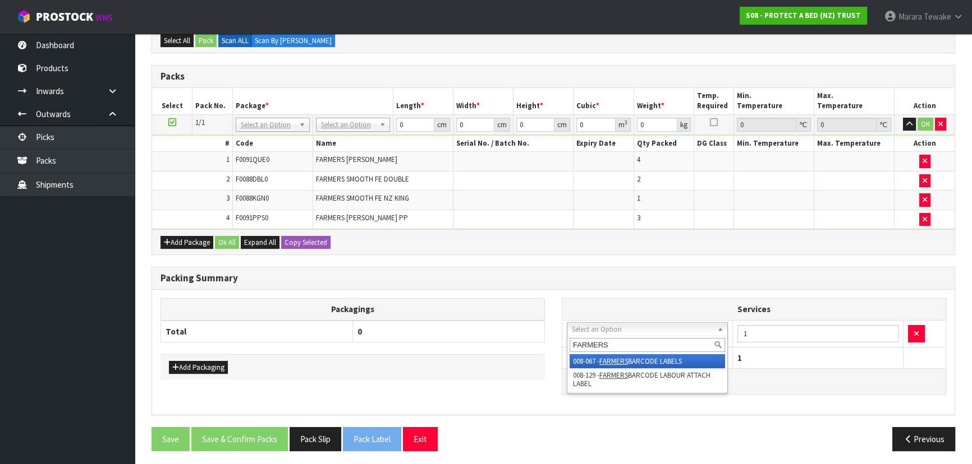
drag, startPoint x: 627, startPoint y: 344, endPoint x: 549, endPoint y: 334, distance: 78.1
type input "FARMERS"
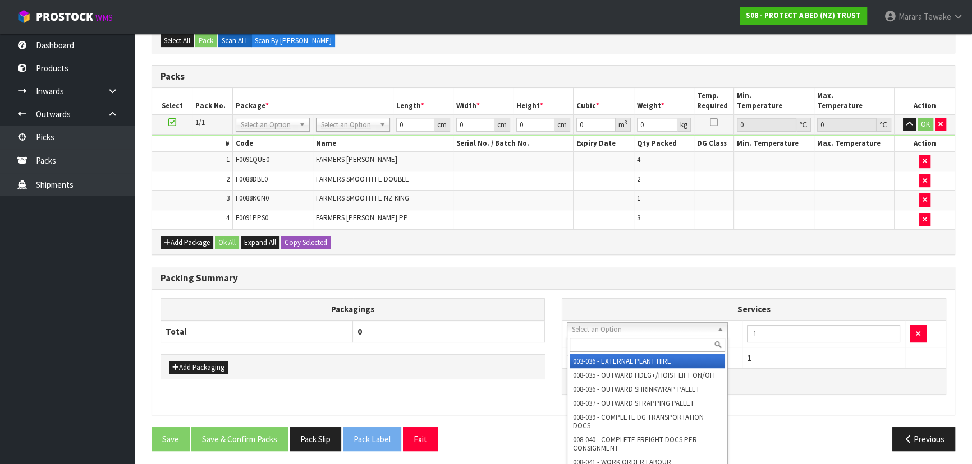
click at [612, 343] on input "text" at bounding box center [646, 345] width 155 height 14
type input "129"
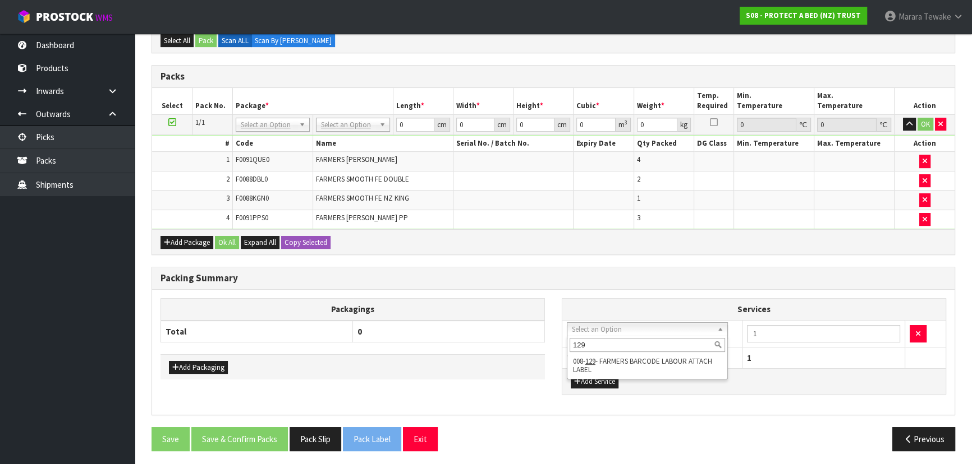
drag, startPoint x: 605, startPoint y: 341, endPoint x: 555, endPoint y: 337, distance: 50.1
click at [196, 241] on button "Add Package" at bounding box center [186, 242] width 53 height 13
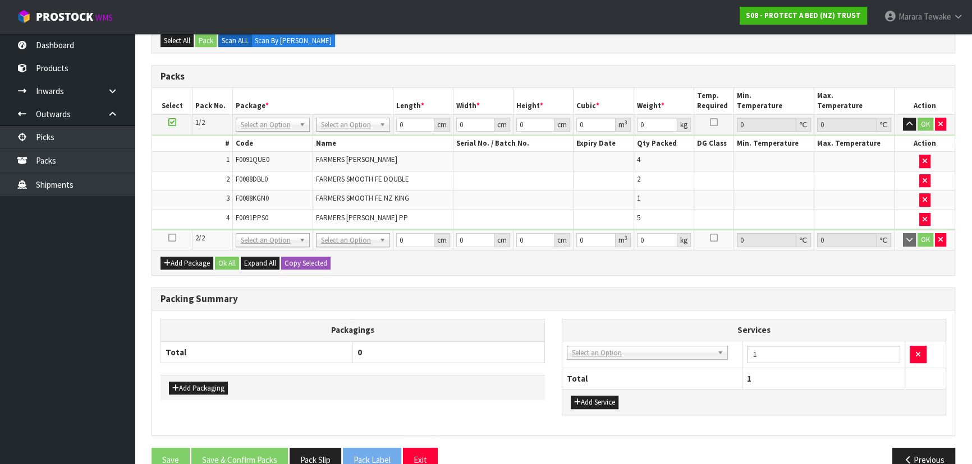
drag, startPoint x: 169, startPoint y: 237, endPoint x: 178, endPoint y: 236, distance: 9.0
click at [169, 238] on icon at bounding box center [172, 238] width 8 height 1
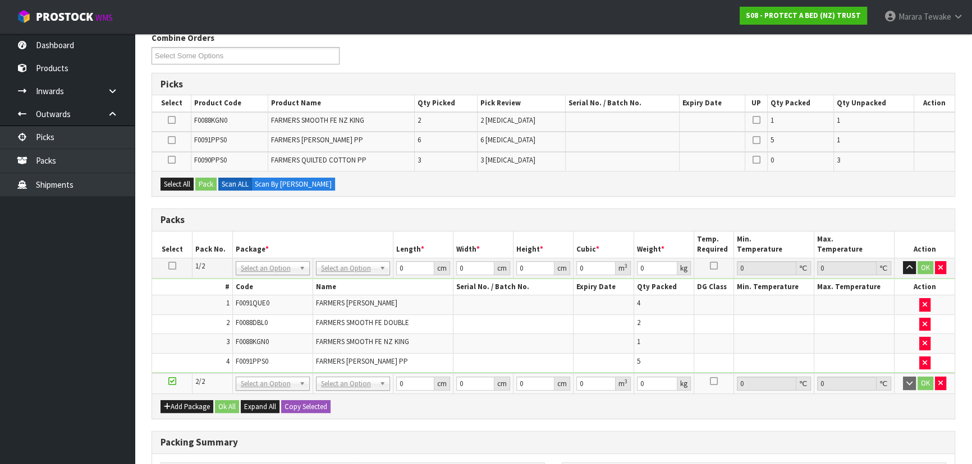
scroll to position [153, 0]
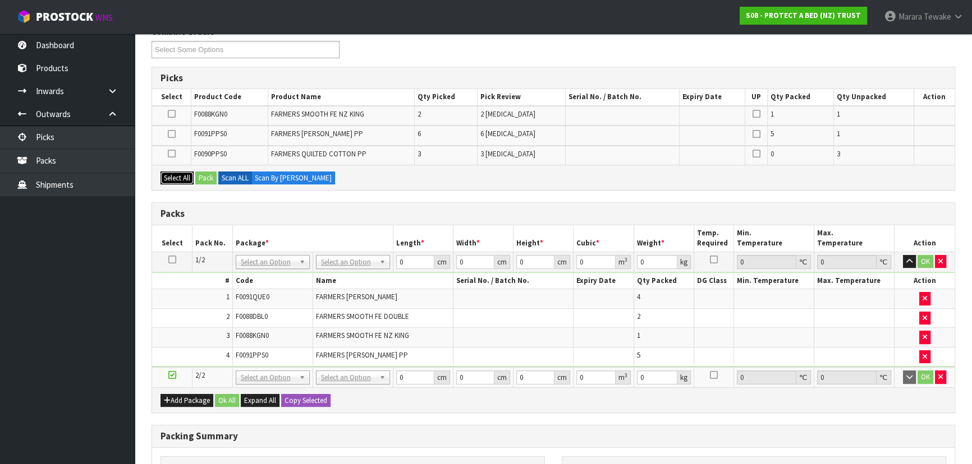
drag, startPoint x: 177, startPoint y: 176, endPoint x: 186, endPoint y: 176, distance: 9.0
click at [178, 176] on button "Select All" at bounding box center [176, 178] width 33 height 13
click at [204, 176] on button "Pack" at bounding box center [205, 178] width 21 height 13
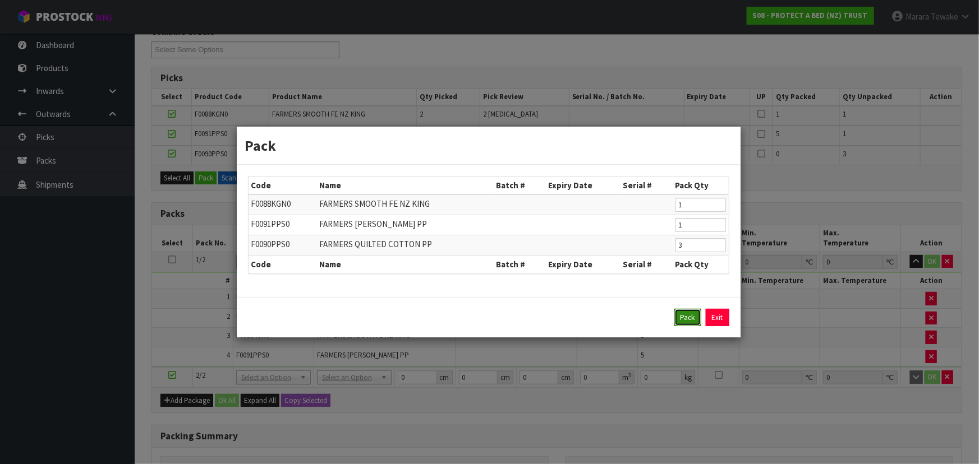
click at [687, 319] on button "Pack" at bounding box center [687, 318] width 27 height 18
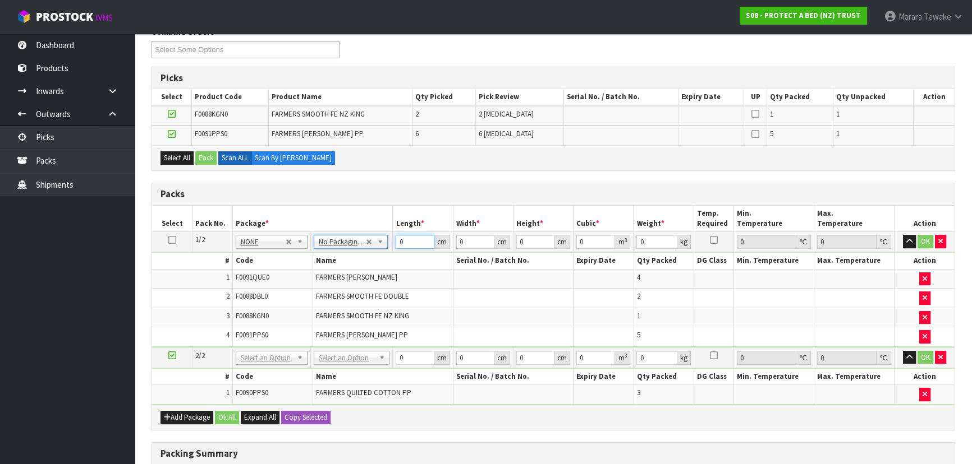
drag, startPoint x: 406, startPoint y: 242, endPoint x: 407, endPoint y: 200, distance: 42.1
click at [380, 232] on tr "1/2 NONE 007-001 007-002 007-004 007-009 007-013 007-014 007-015 007-017 007-01…" at bounding box center [553, 242] width 802 height 20
type input "1"
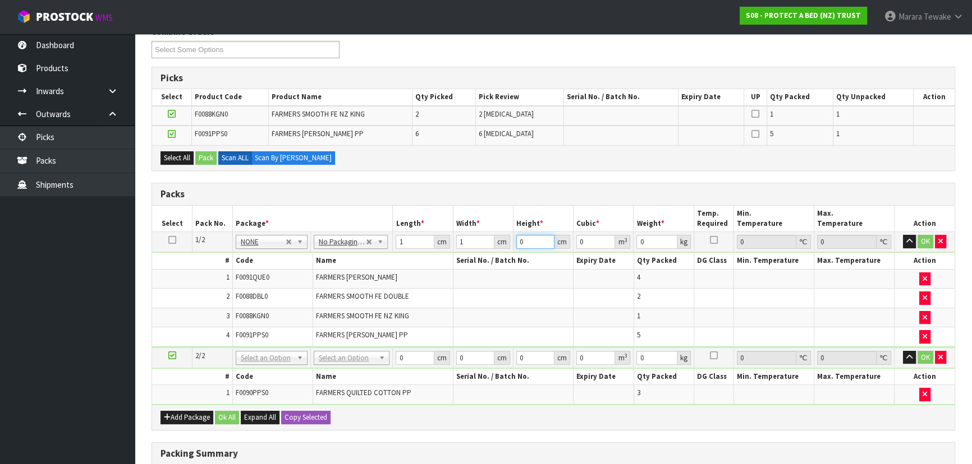
type input "0.000001"
type input "1"
type input "12"
type input "0.000012"
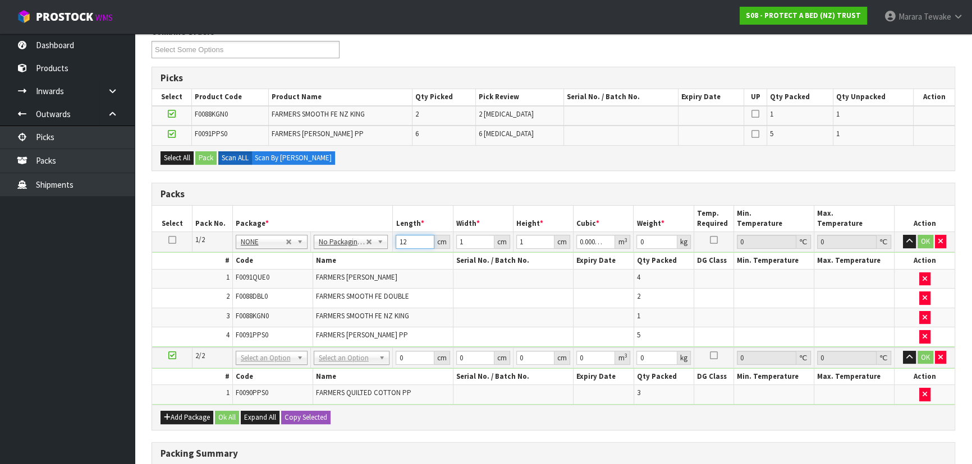
type input "12"
type input "2"
type input "0.000024"
type input "2"
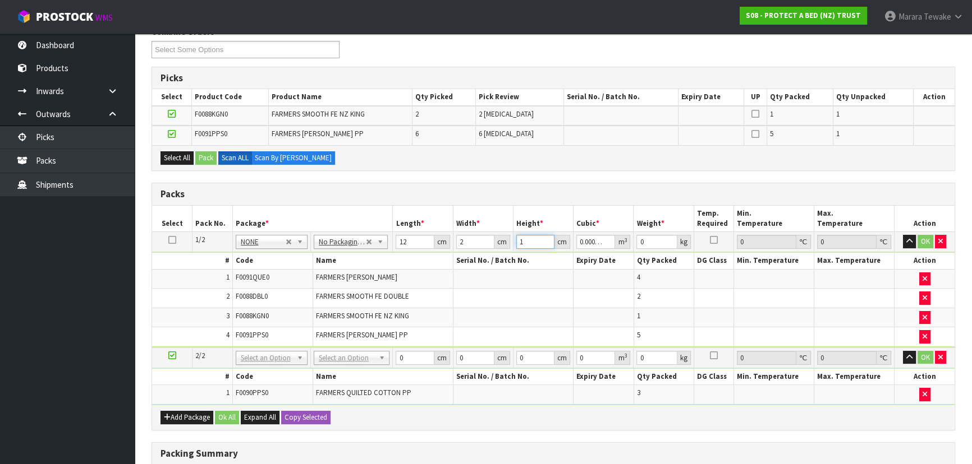
type input "0.000048"
type input "2"
drag, startPoint x: 173, startPoint y: 237, endPoint x: 231, endPoint y: 323, distance: 103.0
click at [173, 240] on icon at bounding box center [172, 240] width 8 height 1
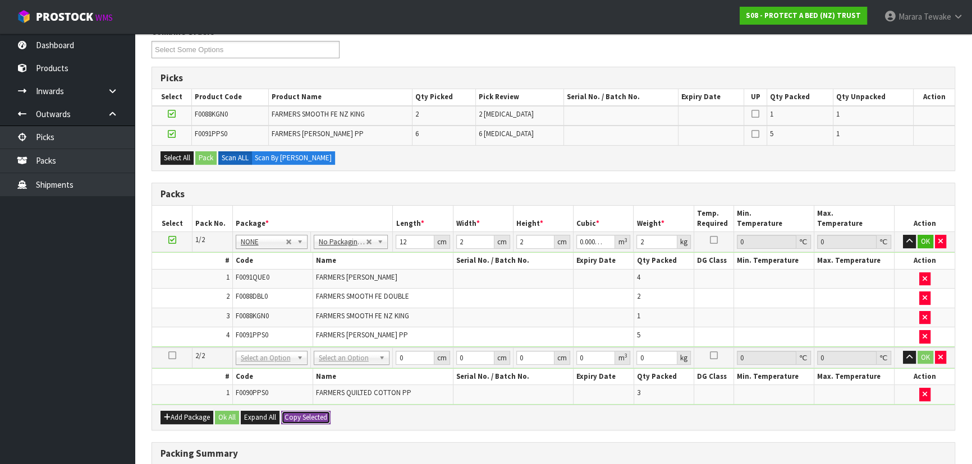
click at [302, 413] on button "Copy Selected" at bounding box center [305, 417] width 49 height 13
type input "12"
type input "2"
type input "0.000048"
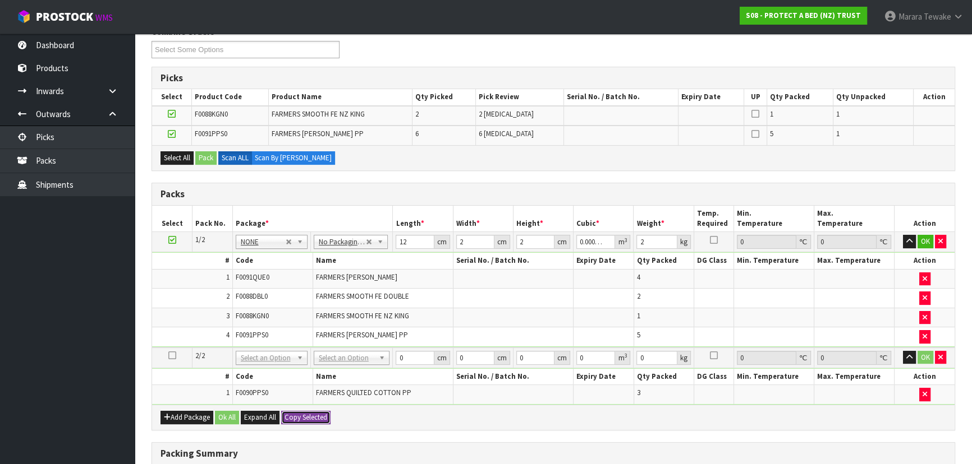
type input "2"
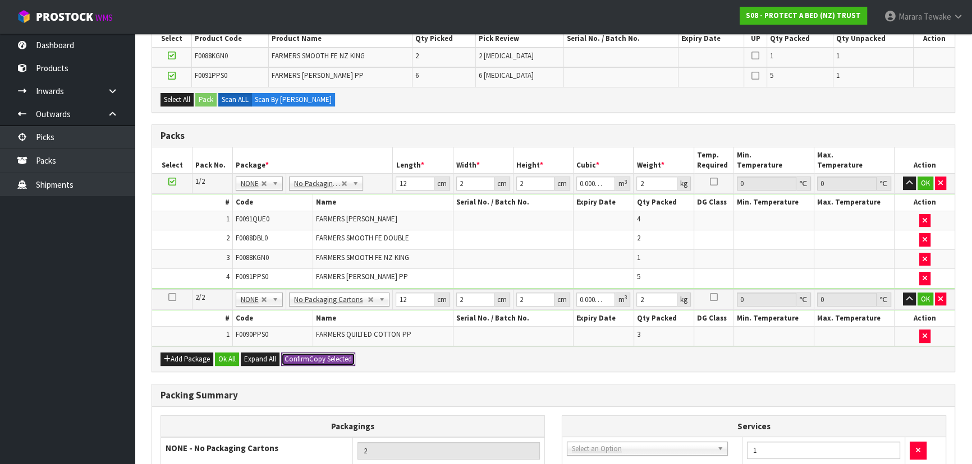
scroll to position [306, 0]
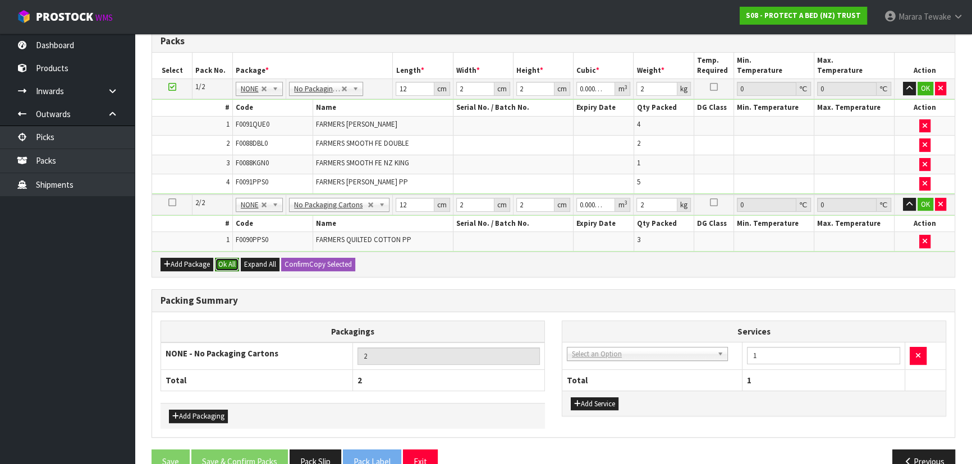
click at [223, 260] on button "Ok All" at bounding box center [227, 264] width 24 height 13
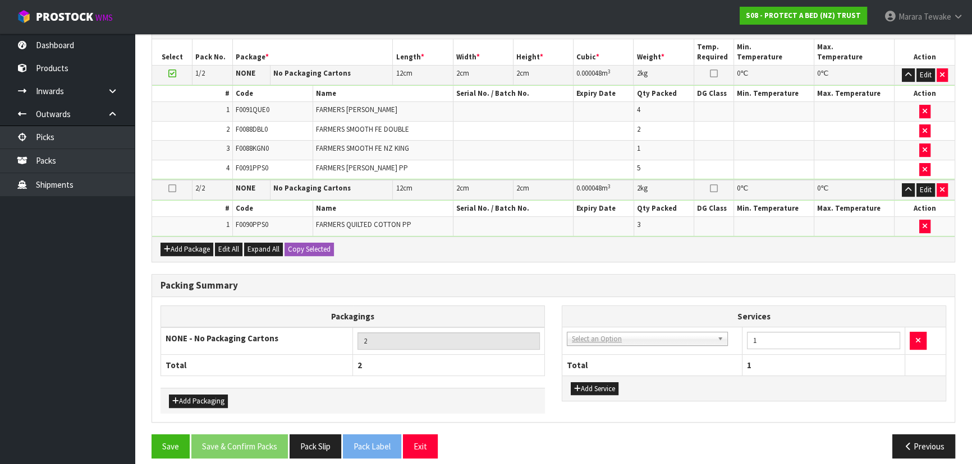
scroll to position [326, 0]
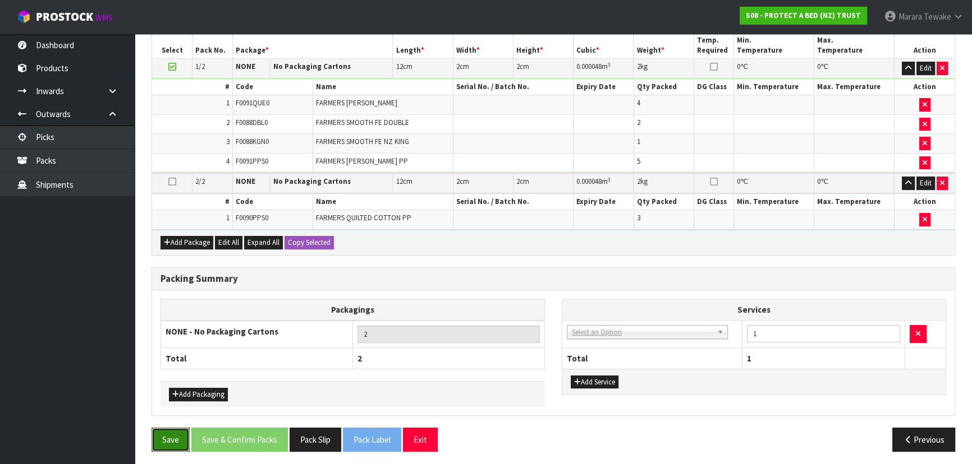
click at [172, 434] on button "Save" at bounding box center [170, 440] width 38 height 24
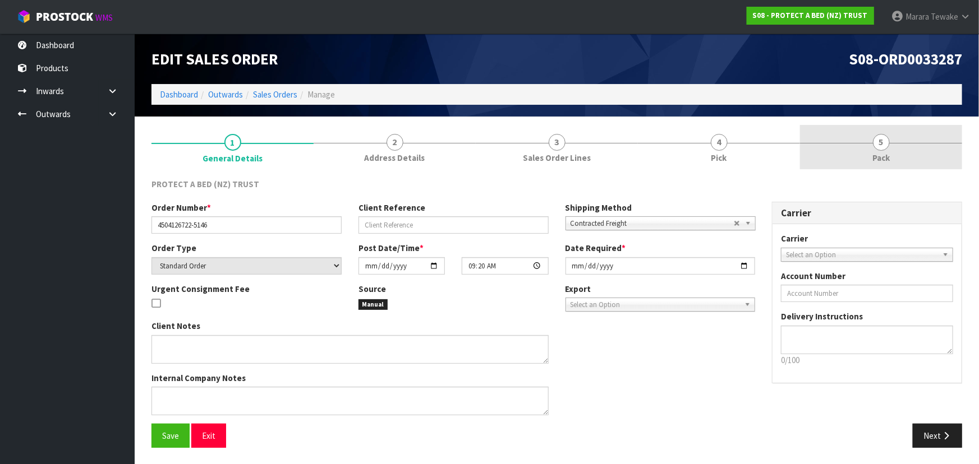
click at [866, 151] on link "5 Pack" at bounding box center [881, 147] width 162 height 44
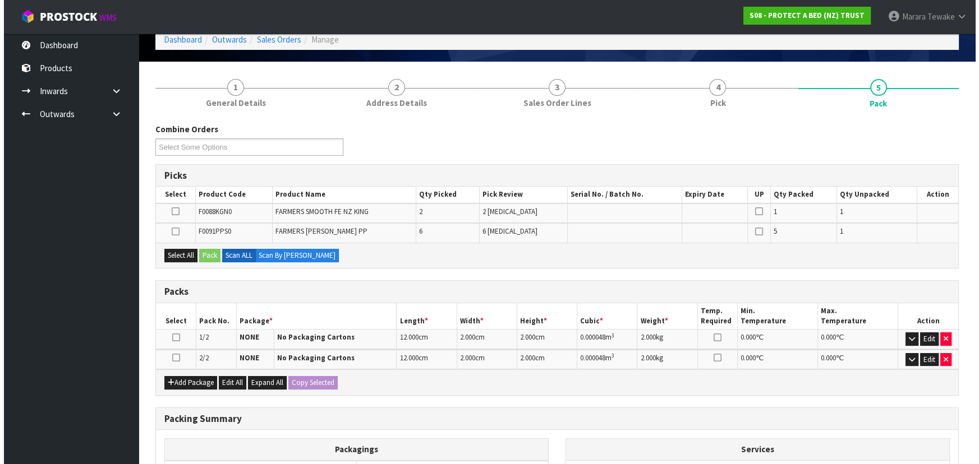
scroll to position [196, 0]
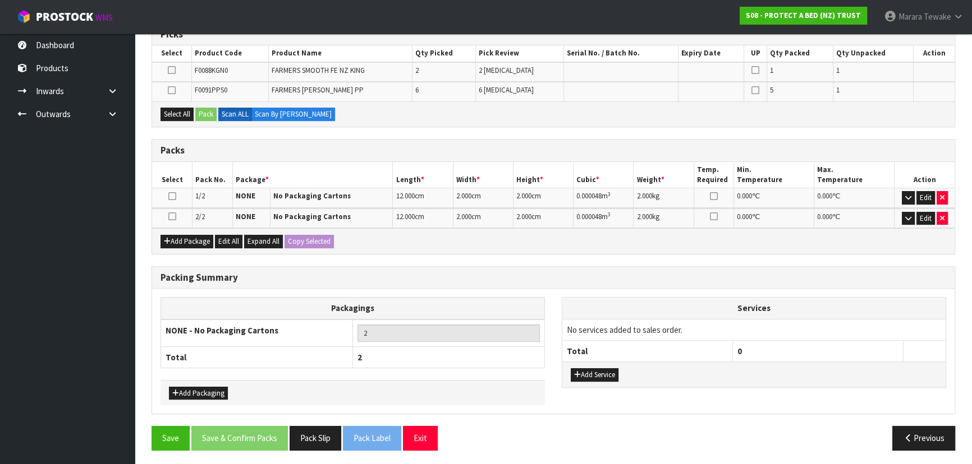
click at [171, 217] on icon at bounding box center [172, 217] width 8 height 1
drag, startPoint x: 177, startPoint y: 118, endPoint x: 195, endPoint y: 114, distance: 18.8
click at [179, 118] on button "Select All" at bounding box center [176, 114] width 33 height 13
click at [214, 110] on button "Pack" at bounding box center [205, 114] width 21 height 13
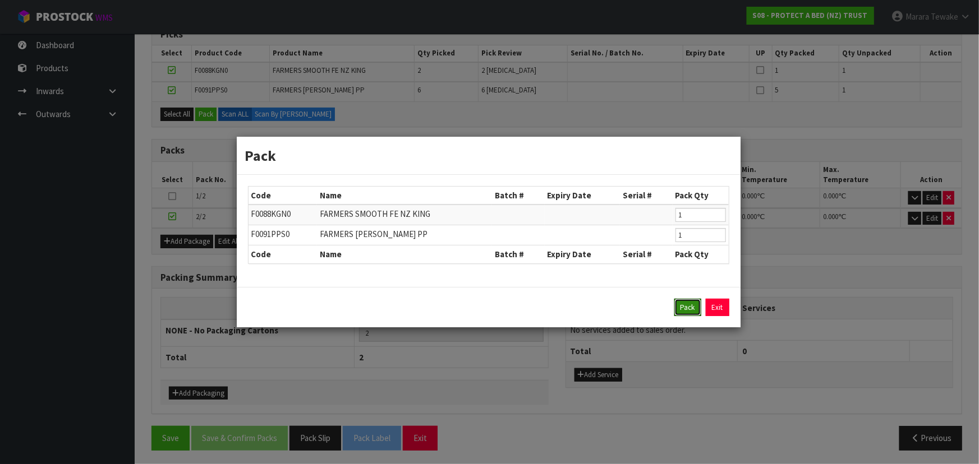
drag, startPoint x: 689, startPoint y: 310, endPoint x: 674, endPoint y: 305, distance: 15.8
click at [688, 310] on button "Pack" at bounding box center [687, 308] width 27 height 18
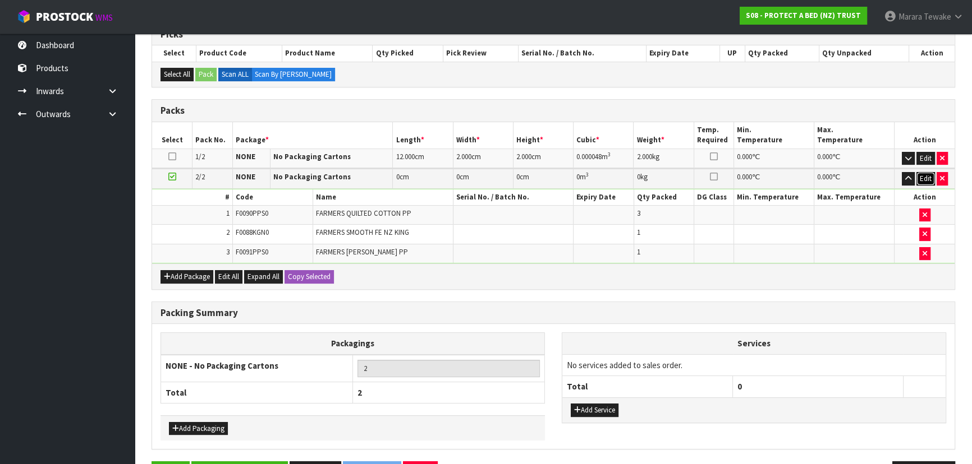
click at [925, 177] on button "Edit" at bounding box center [925, 178] width 19 height 13
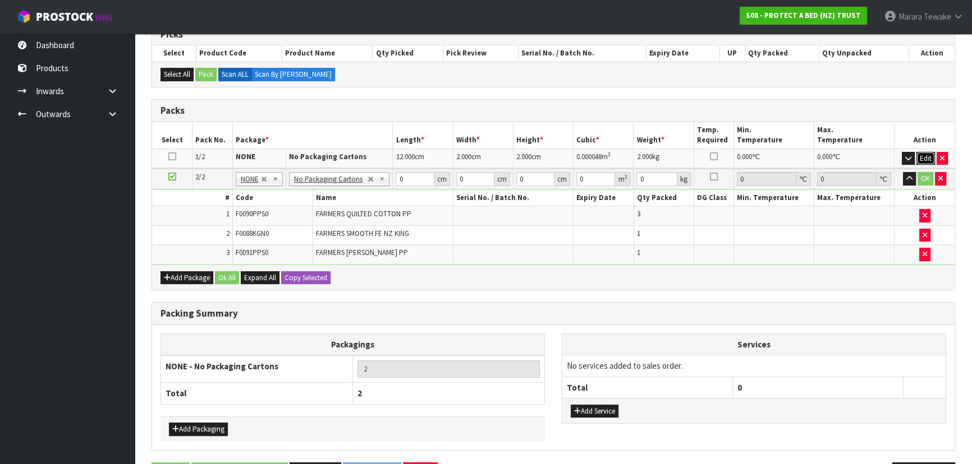
click at [924, 157] on button "Edit" at bounding box center [925, 158] width 19 height 13
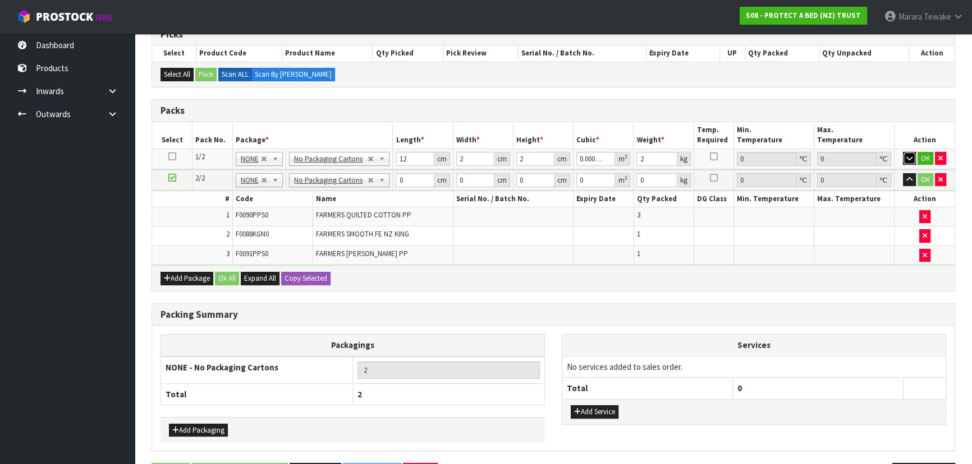
click at [909, 156] on icon "button" at bounding box center [909, 158] width 6 height 7
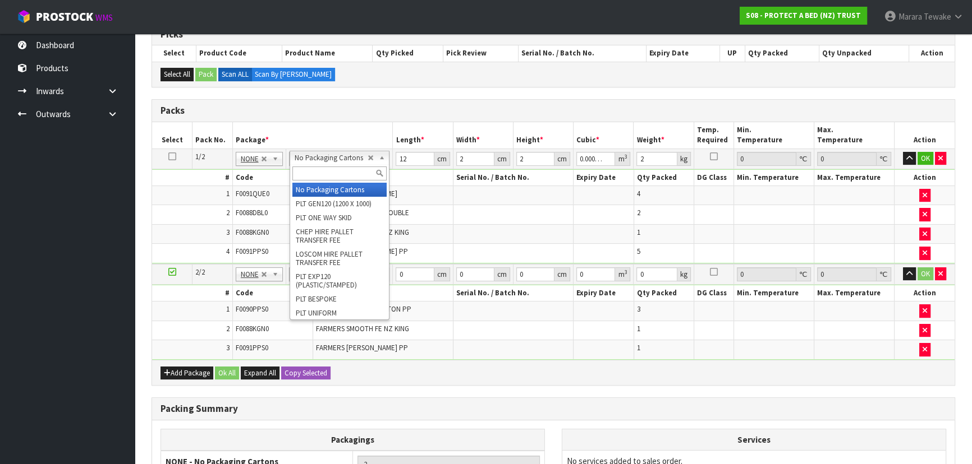
click at [339, 176] on input "text" at bounding box center [339, 174] width 94 height 14
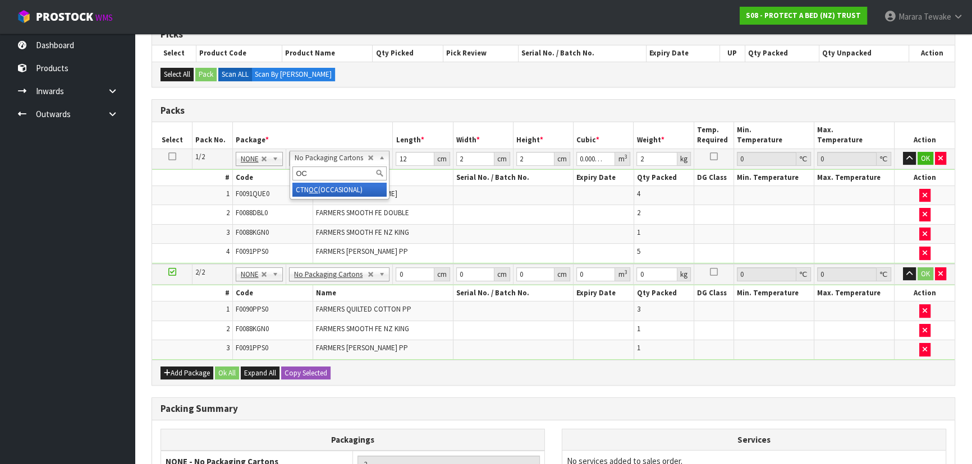
type input "OC"
drag, startPoint x: 336, startPoint y: 191, endPoint x: 339, endPoint y: 260, distance: 69.0
type input "1"
drag, startPoint x: 338, startPoint y: 270, endPoint x: 338, endPoint y: 284, distance: 14.6
type input "0"
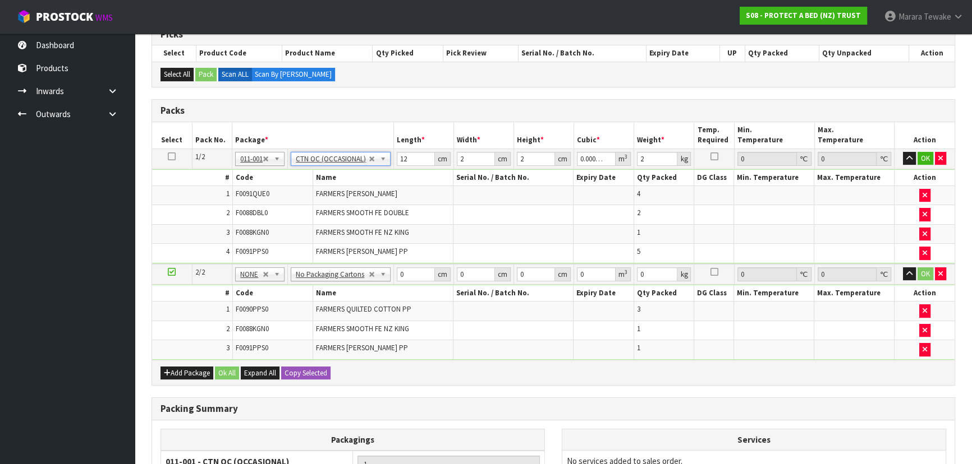
type input "0"
type input "10.045"
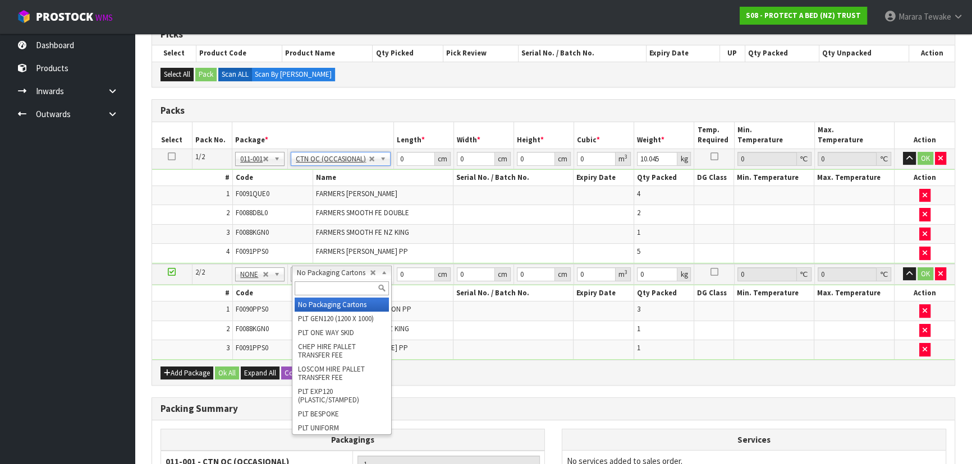
click at [339, 293] on input "text" at bounding box center [341, 289] width 94 height 14
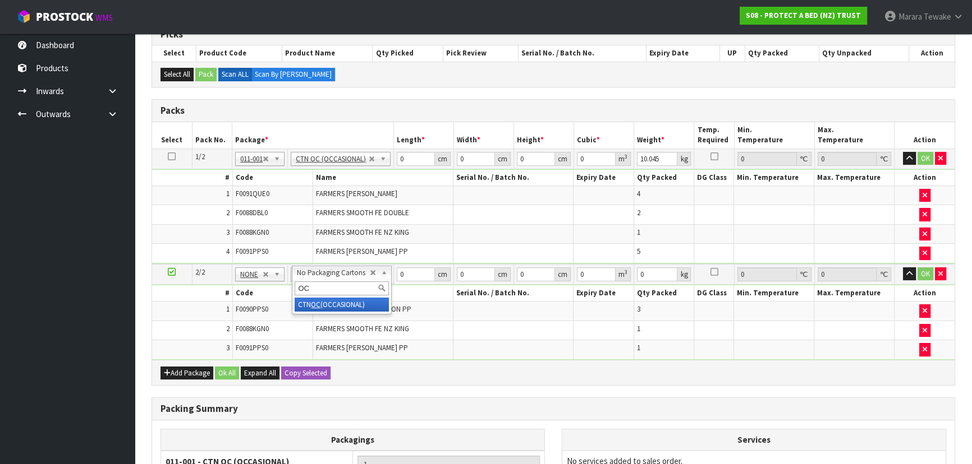
type input "OC"
type input "2"
type input "2.663"
drag, startPoint x: 407, startPoint y: 161, endPoint x: 409, endPoint y: 139, distance: 22.1
click at [404, 146] on table "Select Pack No. Package * Length * Width * Height * Cubic * Weight * Temp. Requ…" at bounding box center [553, 241] width 802 height 238
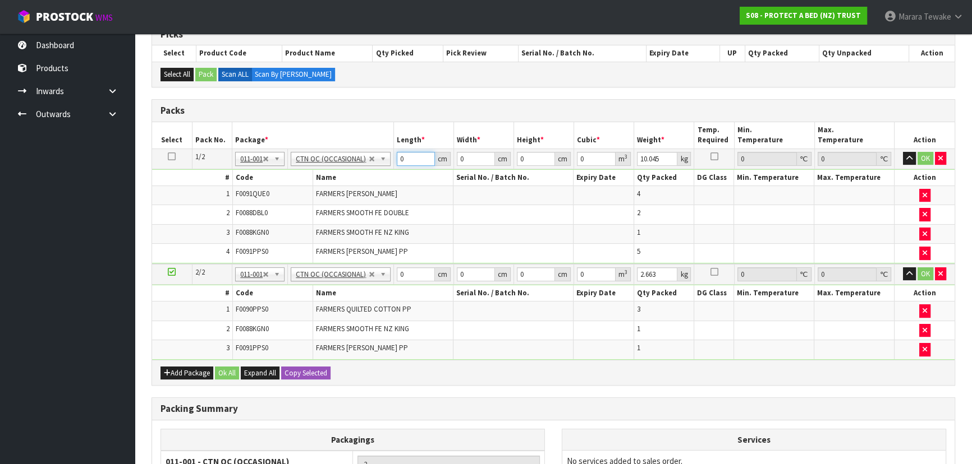
drag, startPoint x: 402, startPoint y: 158, endPoint x: 415, endPoint y: 156, distance: 13.0
click at [414, 156] on input "0" at bounding box center [416, 159] width 38 height 14
click at [413, 155] on input "0" at bounding box center [416, 159] width 38 height 14
type input "58"
type input "41"
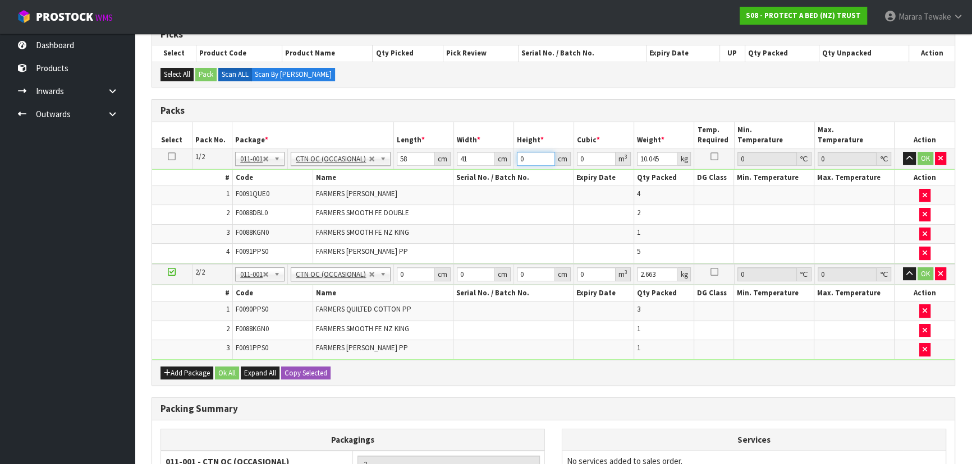
type input "3"
type input "0.007134"
type input "32"
type input "0.076096"
type input "32"
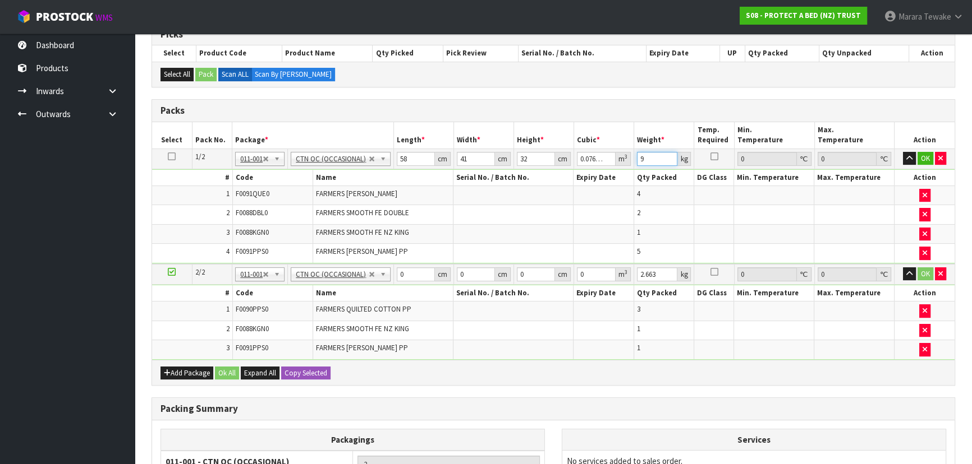
type input "9"
click at [903, 152] on button "button" at bounding box center [909, 158] width 13 height 13
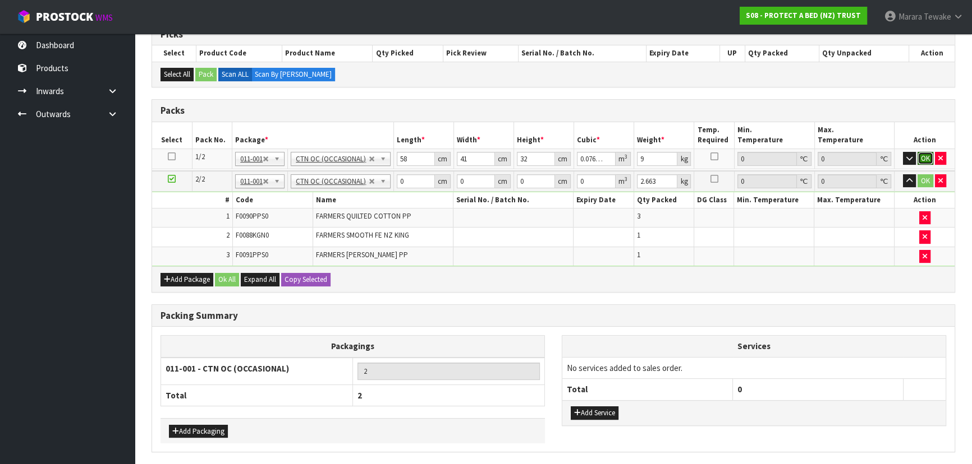
click button "OK" at bounding box center [925, 158] width 16 height 13
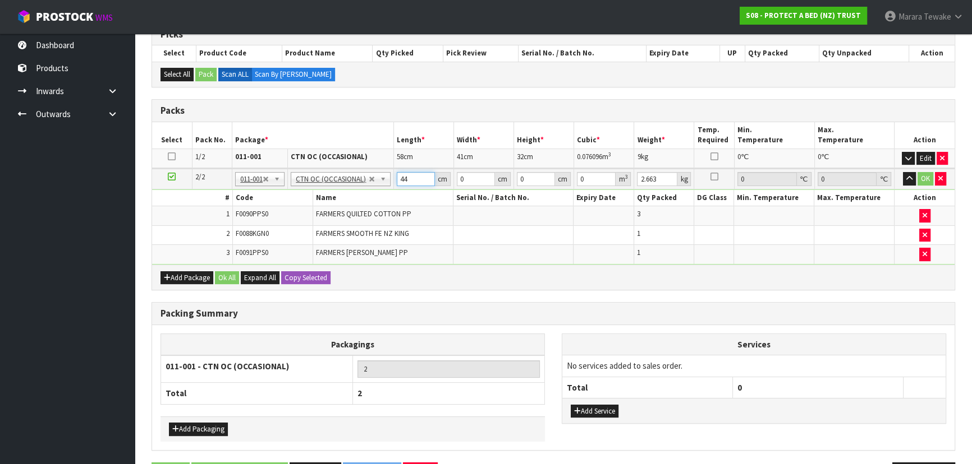
type input "44"
type input "34"
type input "2"
type input "0.002992"
type input "20"
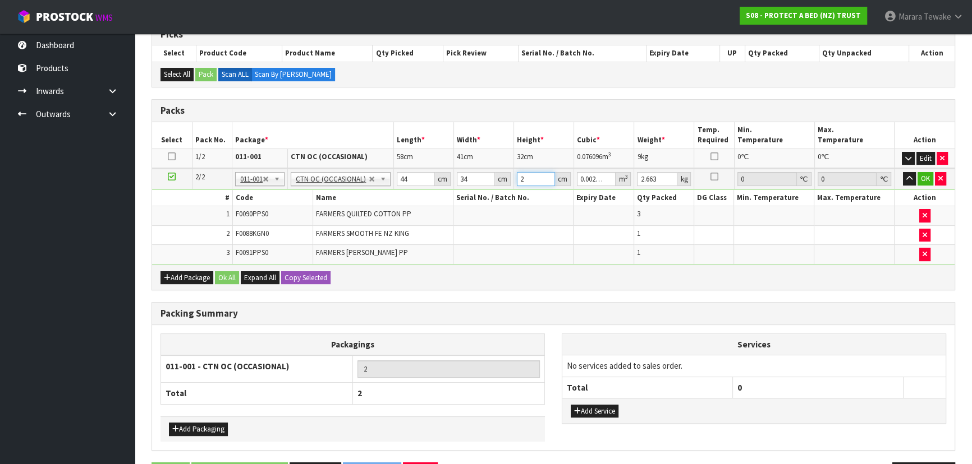
type input "0.02992"
type input "20"
type input "4"
click at [903, 172] on button "button" at bounding box center [909, 178] width 13 height 13
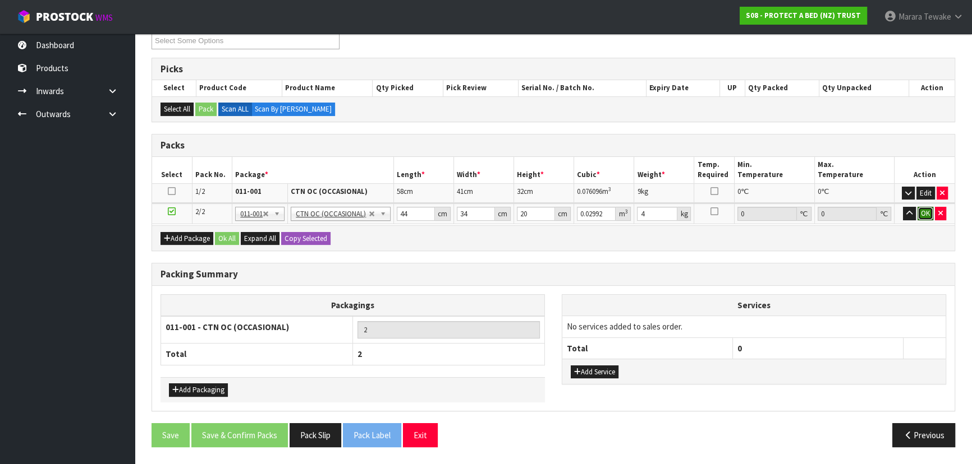
click button "OK" at bounding box center [925, 213] width 16 height 13
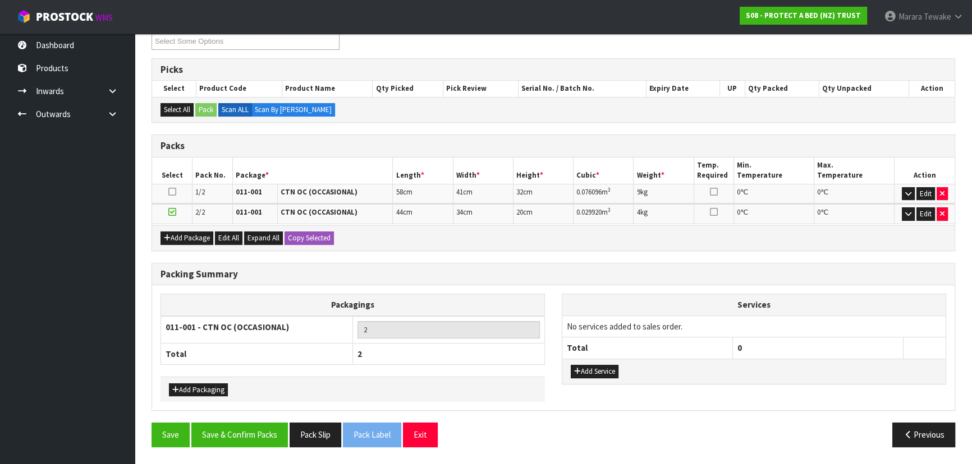
scroll to position [157, 0]
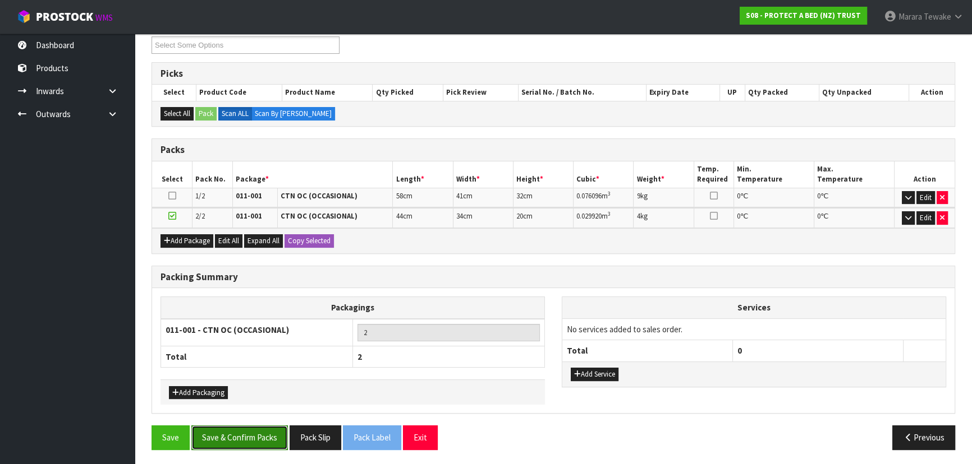
click at [246, 426] on button "Save & Confirm Packs" at bounding box center [239, 438] width 96 height 24
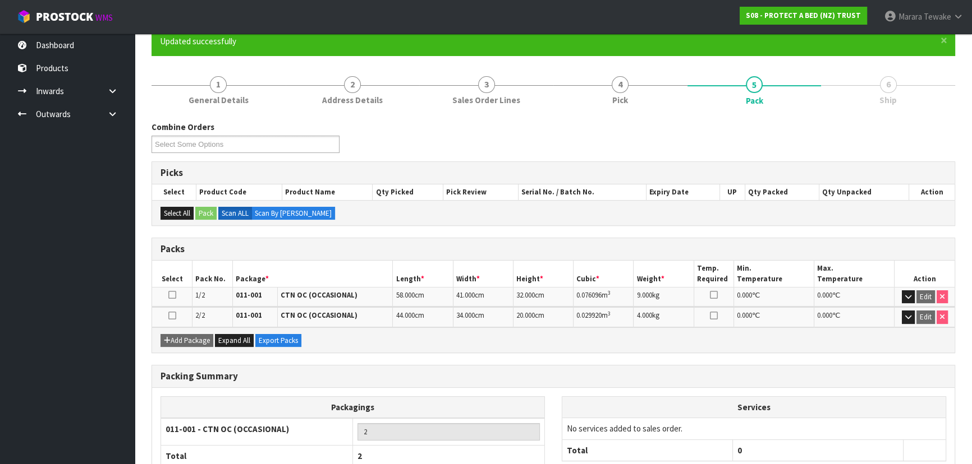
scroll to position [173, 0]
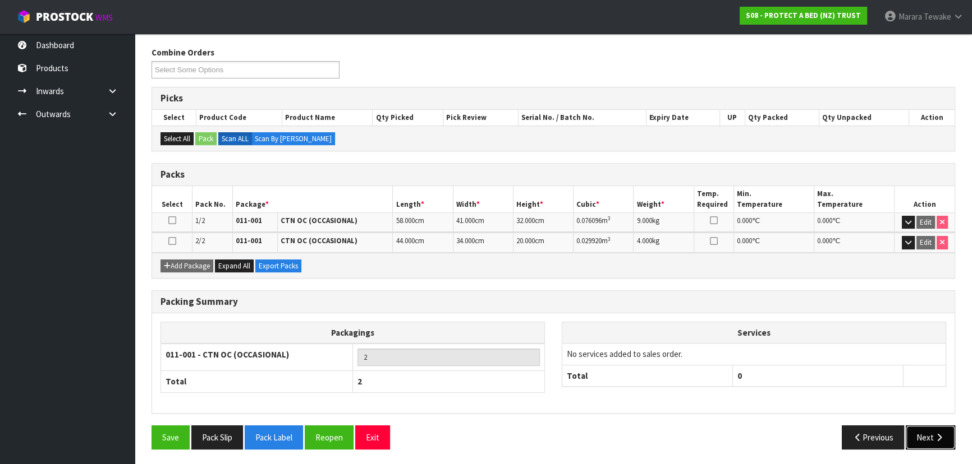
drag, startPoint x: 936, startPoint y: 436, endPoint x: 919, endPoint y: 432, distance: 16.7
click at [932, 433] on button "Next" at bounding box center [929, 438] width 49 height 24
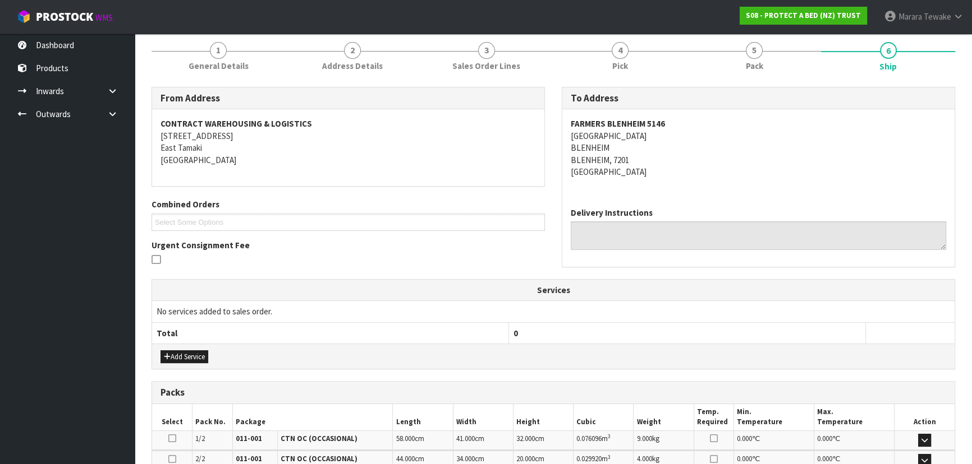
scroll to position [283, 0]
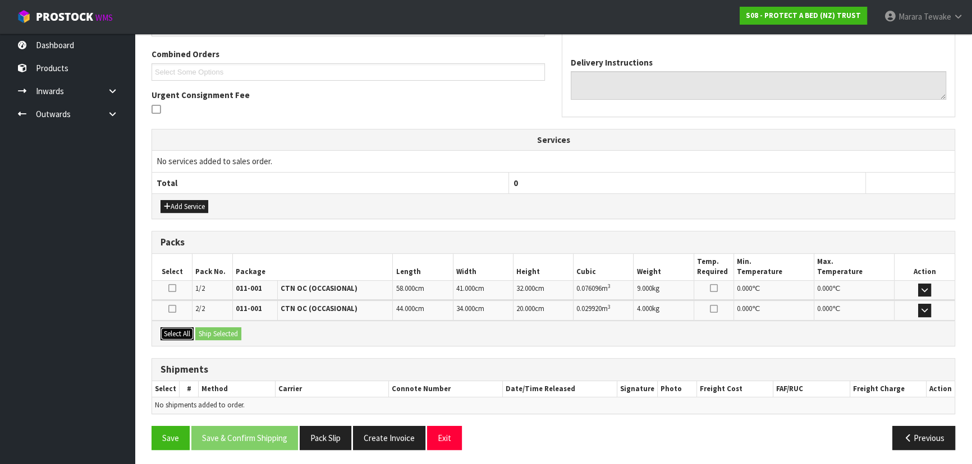
drag, startPoint x: 179, startPoint y: 329, endPoint x: 210, endPoint y: 331, distance: 30.9
click at [184, 330] on button "Select All" at bounding box center [176, 334] width 33 height 13
drag, startPoint x: 210, startPoint y: 331, endPoint x: 236, endPoint y: 335, distance: 26.1
click at [213, 331] on button "Ship Selected" at bounding box center [218, 334] width 46 height 13
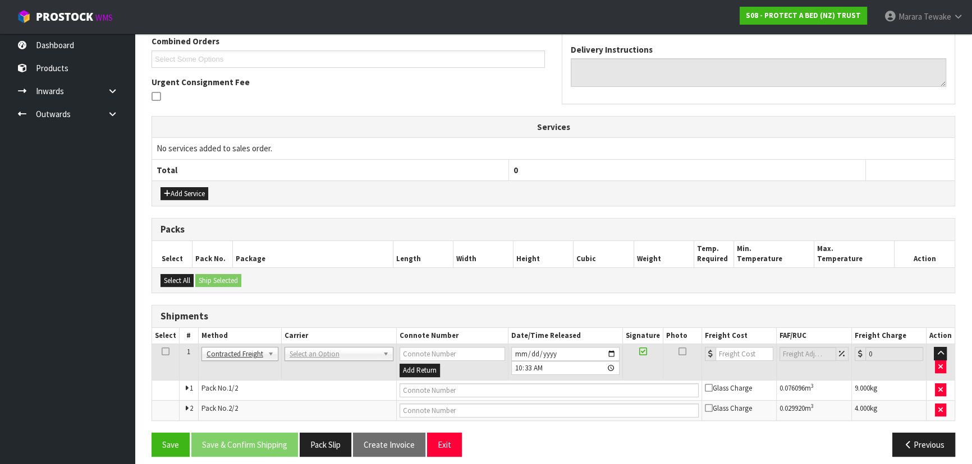
scroll to position [303, 0]
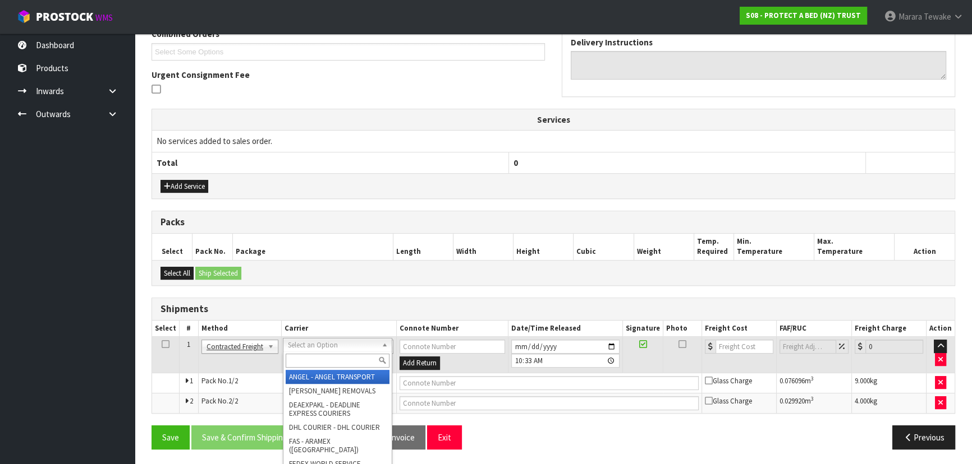
drag, startPoint x: 353, startPoint y: 339, endPoint x: 342, endPoint y: 361, distance: 24.8
click at [342, 361] on input "text" at bounding box center [338, 361] width 104 height 14
type input "NZP"
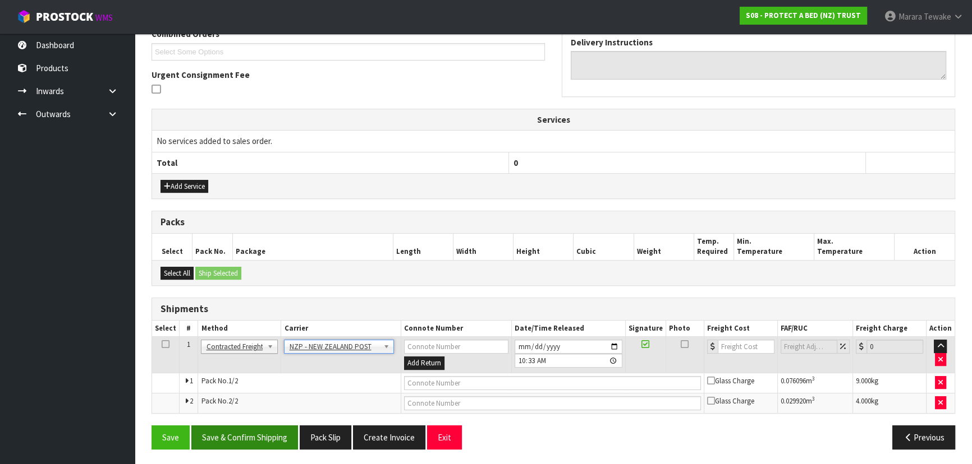
click at [248, 447] on div "Save Save & Confirm Shipping Pack Slip Create Invoice Exit Previous" at bounding box center [553, 442] width 820 height 33
click at [224, 438] on button "Save & Confirm Shipping" at bounding box center [244, 438] width 107 height 24
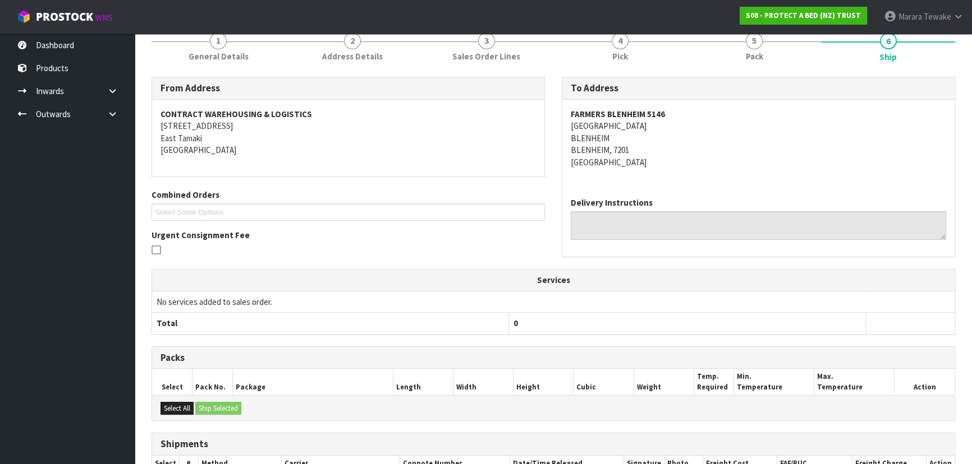
scroll to position [286, 0]
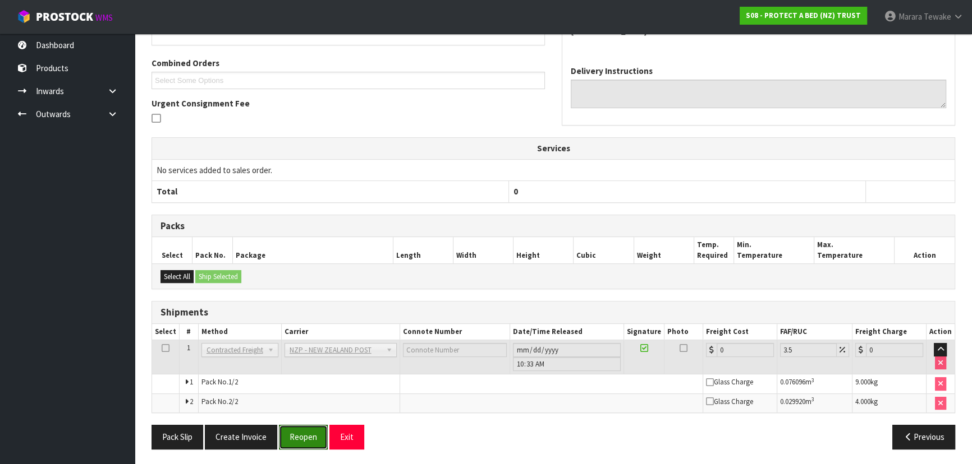
drag, startPoint x: 306, startPoint y: 435, endPoint x: 208, endPoint y: 419, distance: 99.4
click at [305, 433] on button "Reopen" at bounding box center [303, 437] width 49 height 24
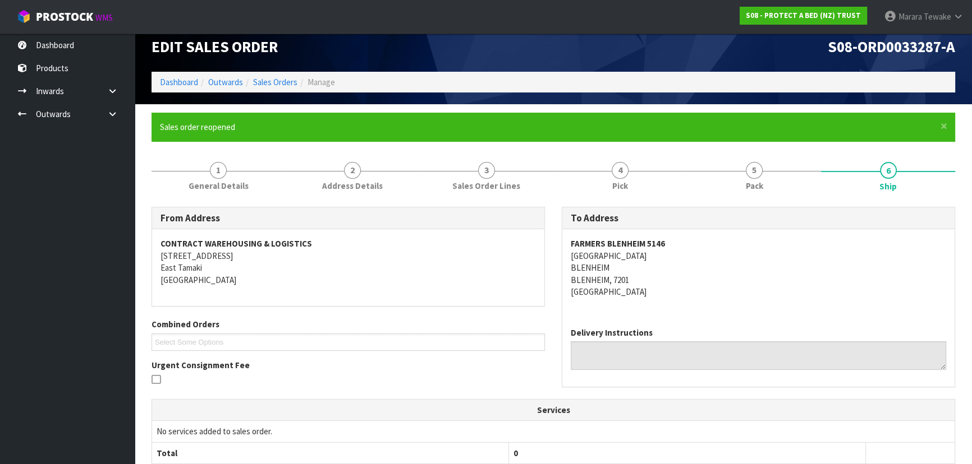
scroll to position [303, 0]
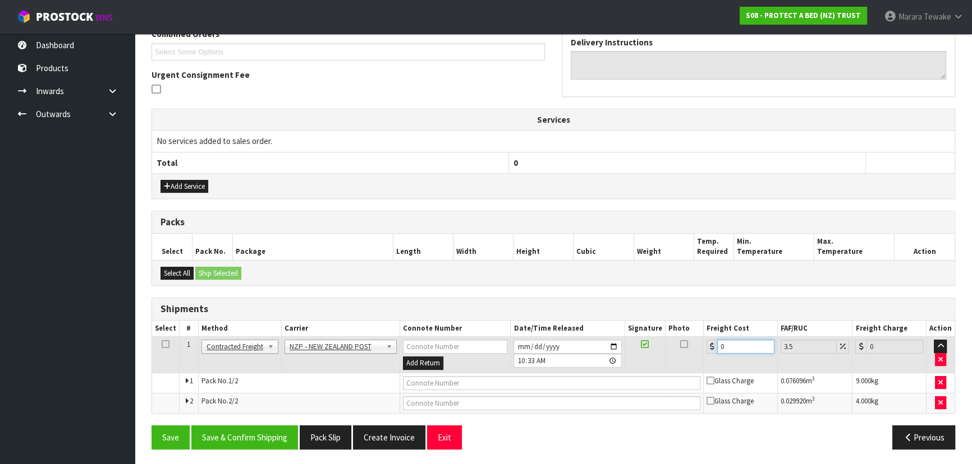
click at [692, 342] on tr "1 Client Local Pickup Customer Local Pickup Company Freight Contracted Freight …" at bounding box center [553, 355] width 802 height 36
type input "3"
type input "3.1"
type input "33"
type input "34.15"
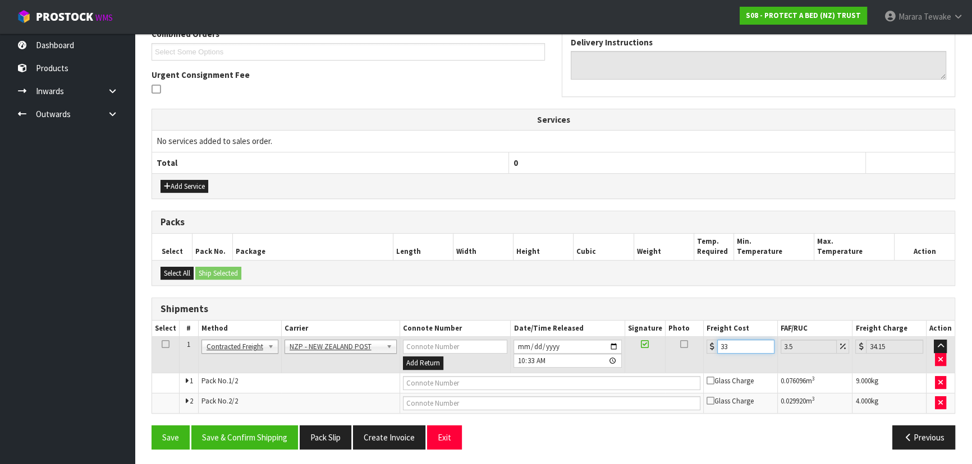
type input "33.2"
type input "34.36"
type input "33.22"
type input "34.38"
type input "33.22"
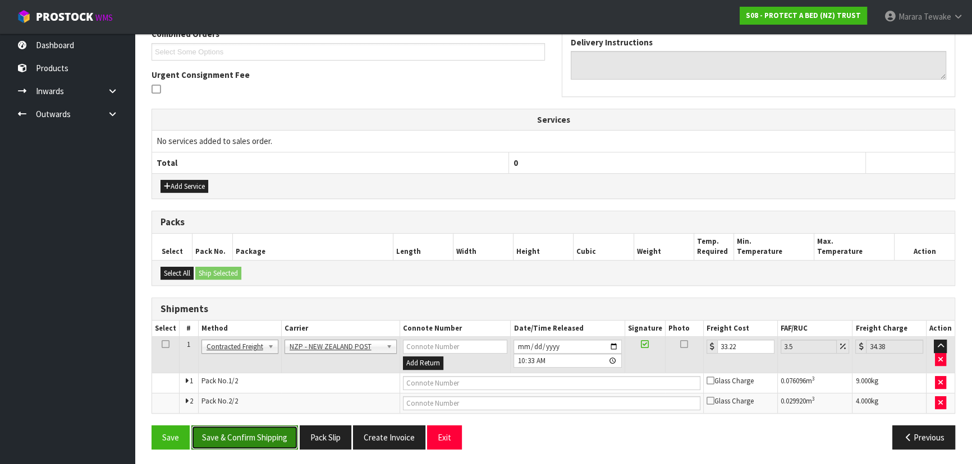
drag, startPoint x: 259, startPoint y: 437, endPoint x: 250, endPoint y: 433, distance: 10.3
click at [259, 437] on button "Save & Confirm Shipping" at bounding box center [244, 438] width 107 height 24
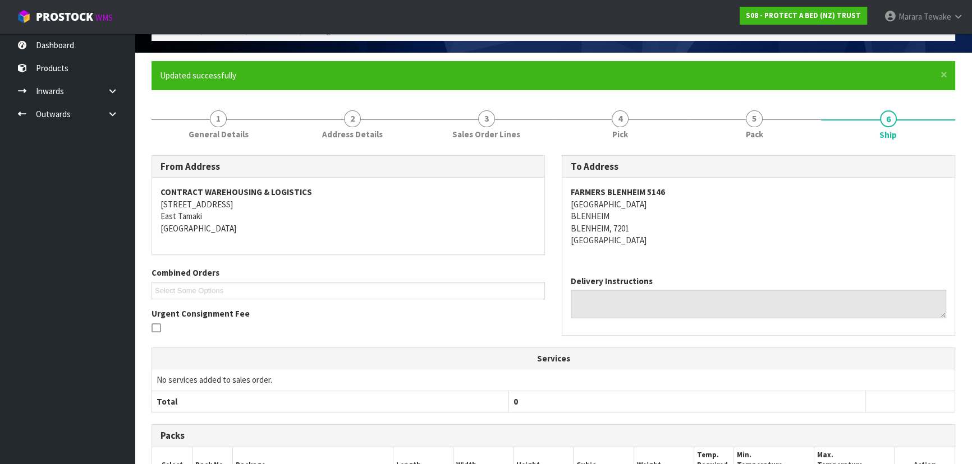
scroll to position [0, 0]
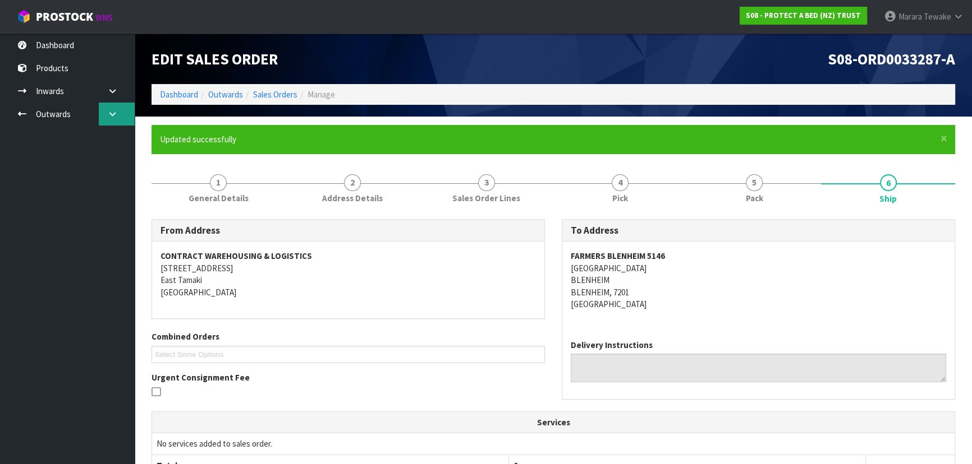
click at [116, 109] on link at bounding box center [117, 114] width 36 height 23
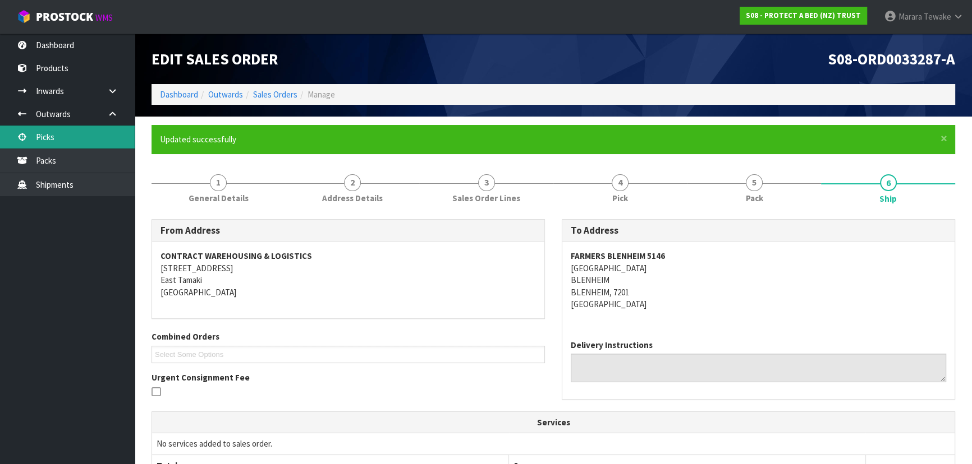
click at [98, 133] on link "Picks" at bounding box center [67, 137] width 135 height 23
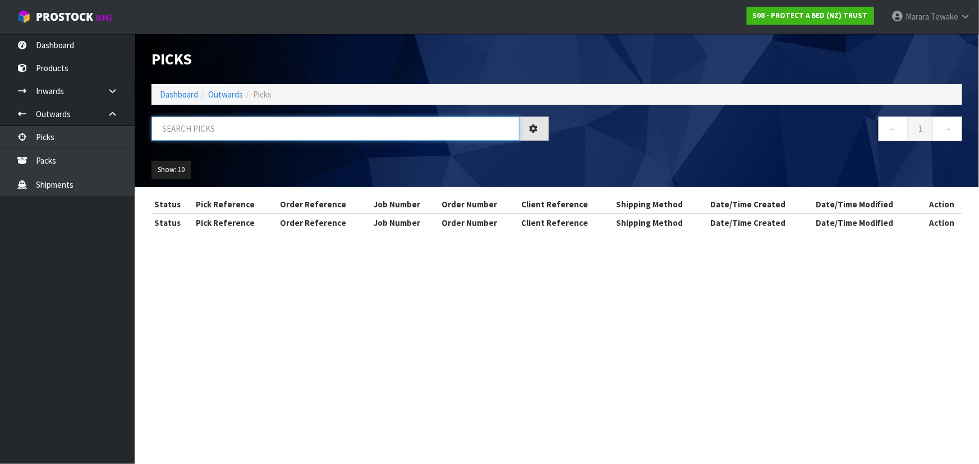
click at [169, 126] on input "text" at bounding box center [335, 129] width 368 height 24
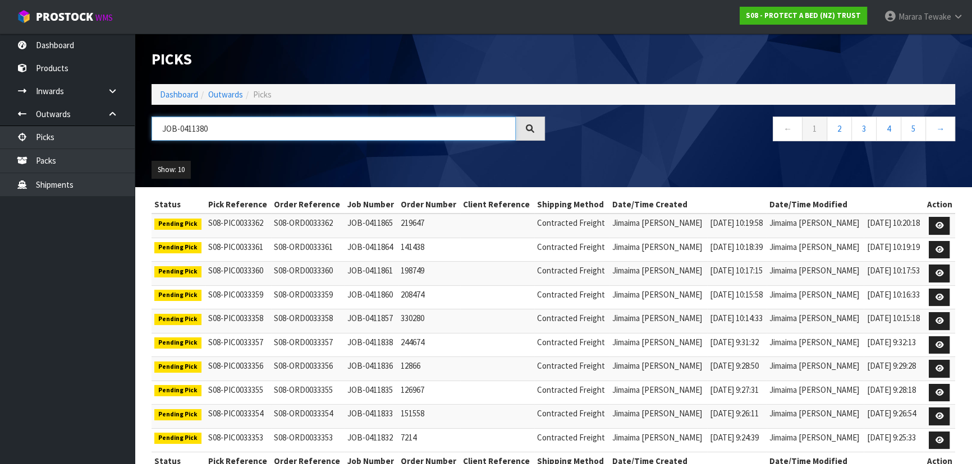
type input "JOB-0411380"
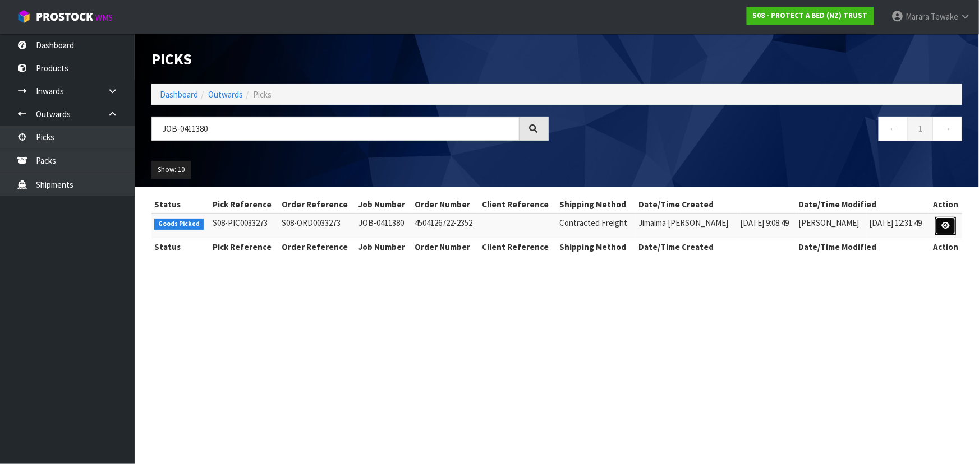
click at [945, 220] on link at bounding box center [945, 226] width 21 height 18
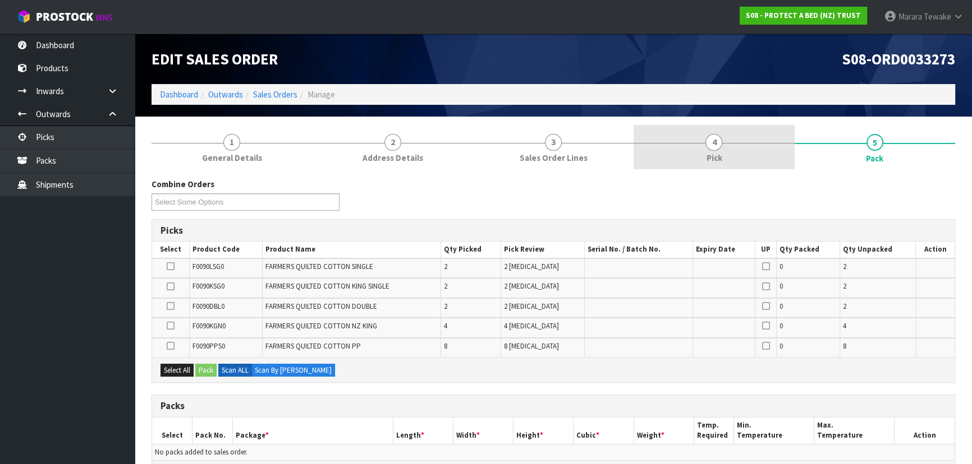
click at [743, 145] on link "4 Pick" at bounding box center [713, 147] width 160 height 44
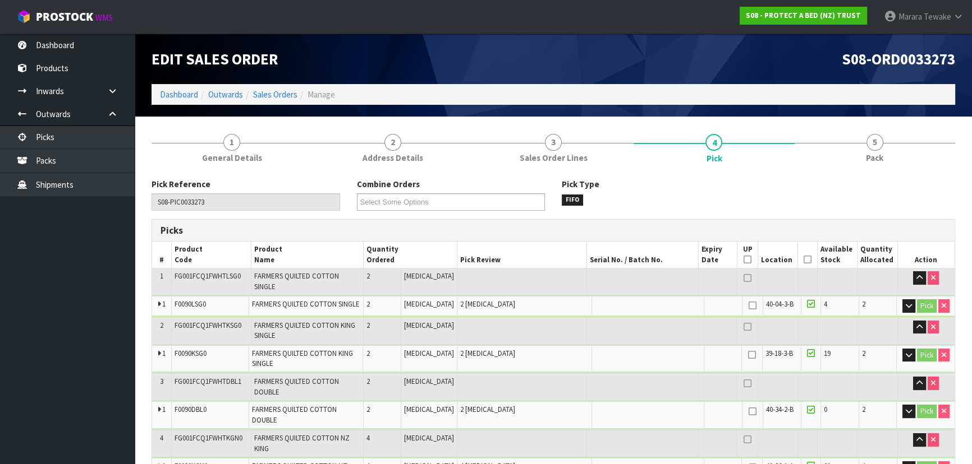
click at [804, 260] on icon at bounding box center [807, 260] width 8 height 1
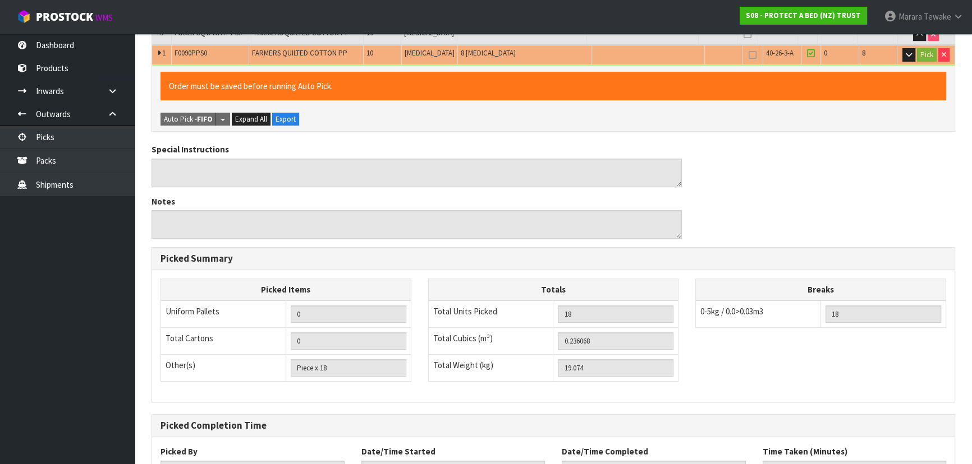
scroll to position [513, 0]
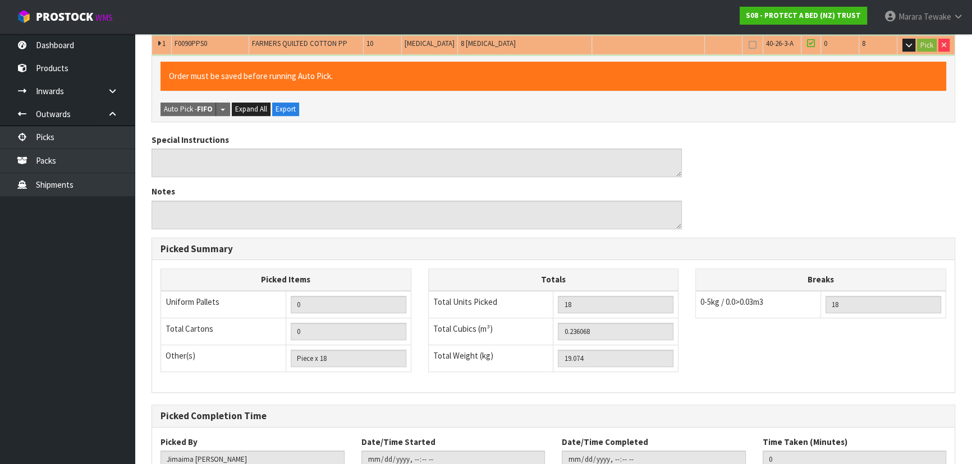
scroll to position [0, 0]
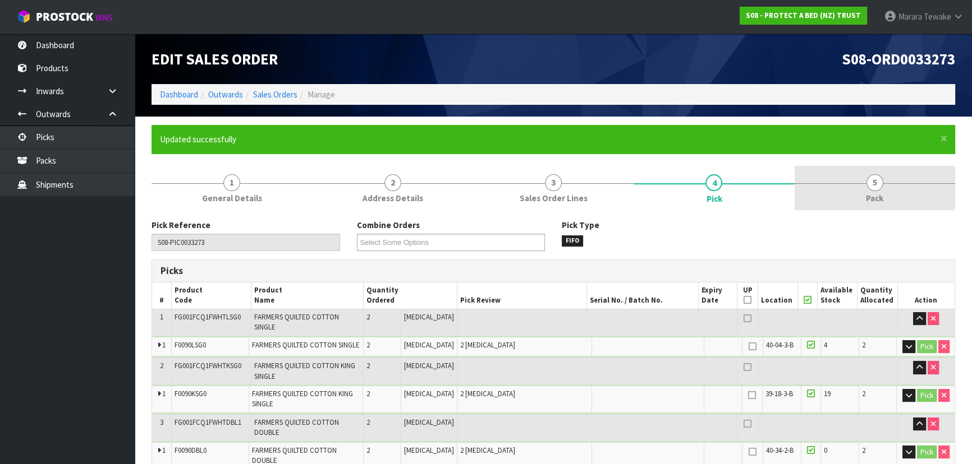
drag, startPoint x: 867, startPoint y: 175, endPoint x: 850, endPoint y: 180, distance: 17.6
click at [866, 175] on link "5 Pack" at bounding box center [874, 188] width 160 height 44
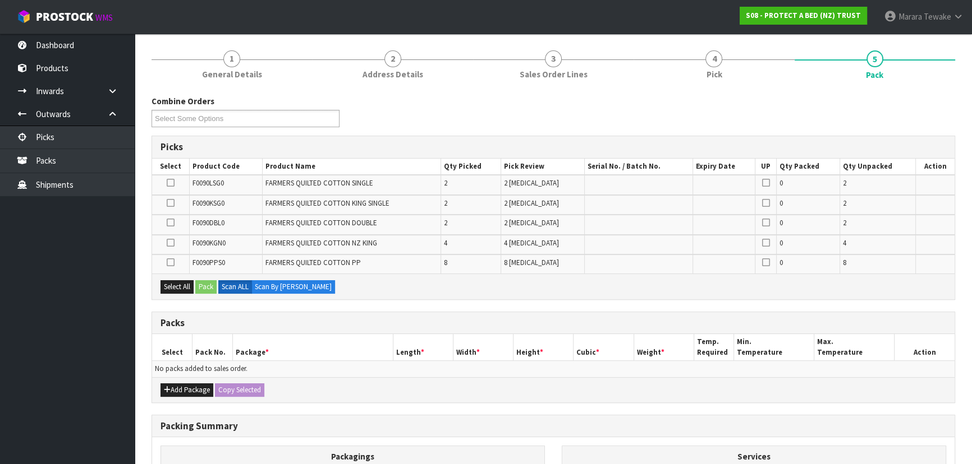
scroll to position [267, 0]
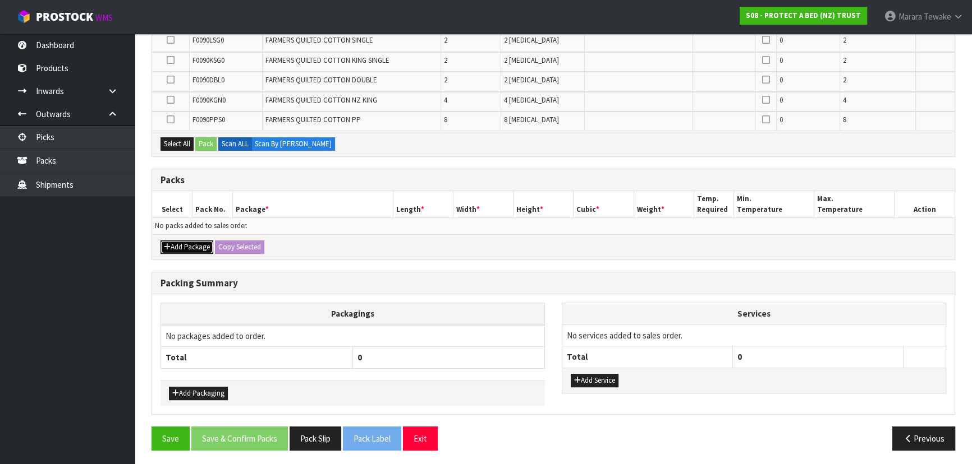
click at [178, 243] on button "Add Package" at bounding box center [186, 247] width 53 height 13
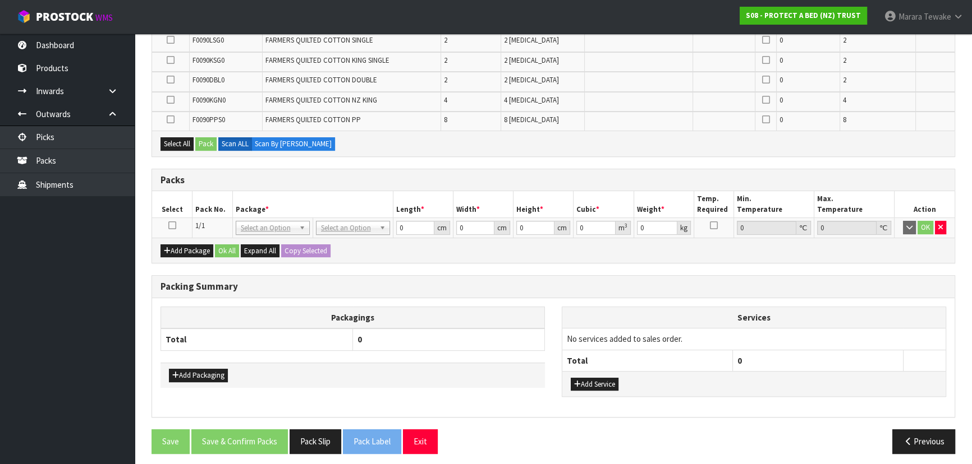
click at [173, 225] on icon at bounding box center [172, 225] width 8 height 1
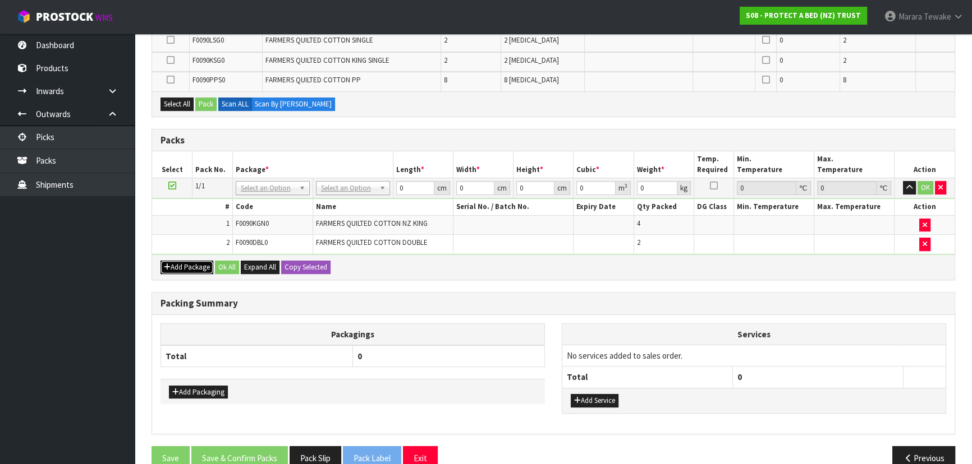
click at [192, 262] on button "Add Package" at bounding box center [186, 267] width 53 height 13
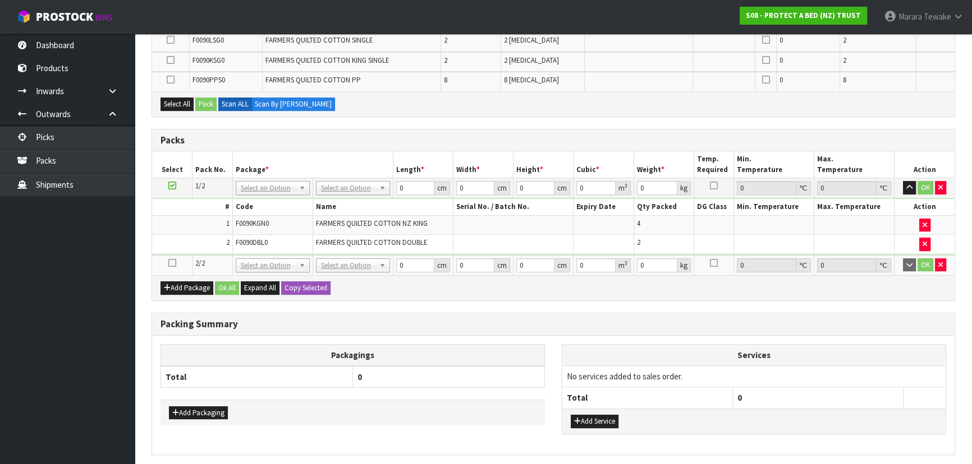
drag, startPoint x: 169, startPoint y: 258, endPoint x: 179, endPoint y: 252, distance: 11.5
click at [171, 256] on td at bounding box center [172, 265] width 40 height 20
click at [173, 263] on icon at bounding box center [172, 263] width 8 height 1
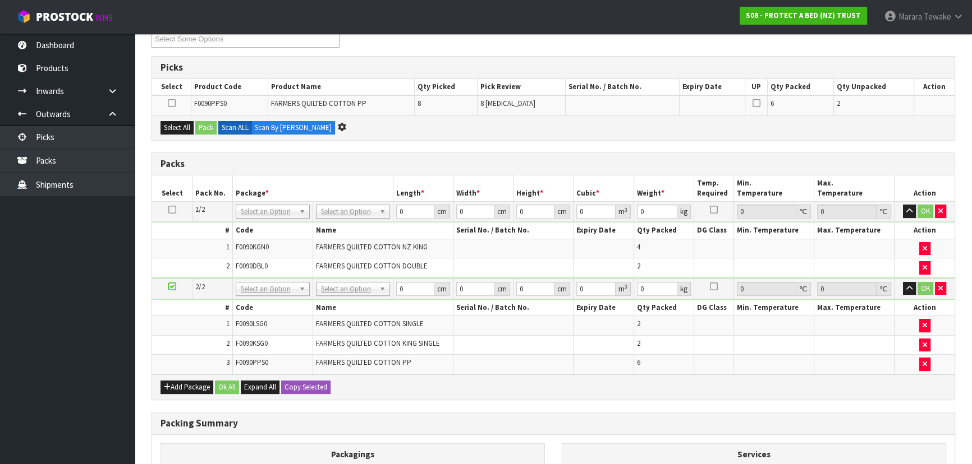
scroll to position [0, 0]
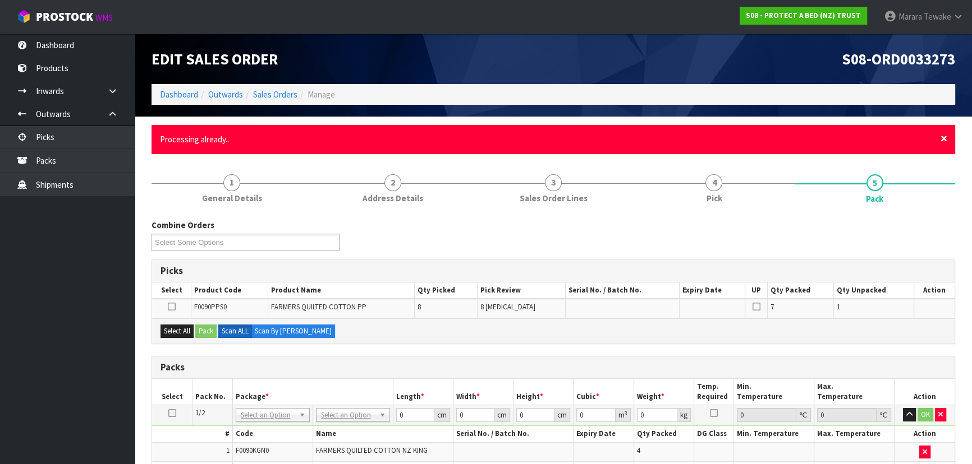
click at [944, 134] on span "×" at bounding box center [943, 139] width 7 height 16
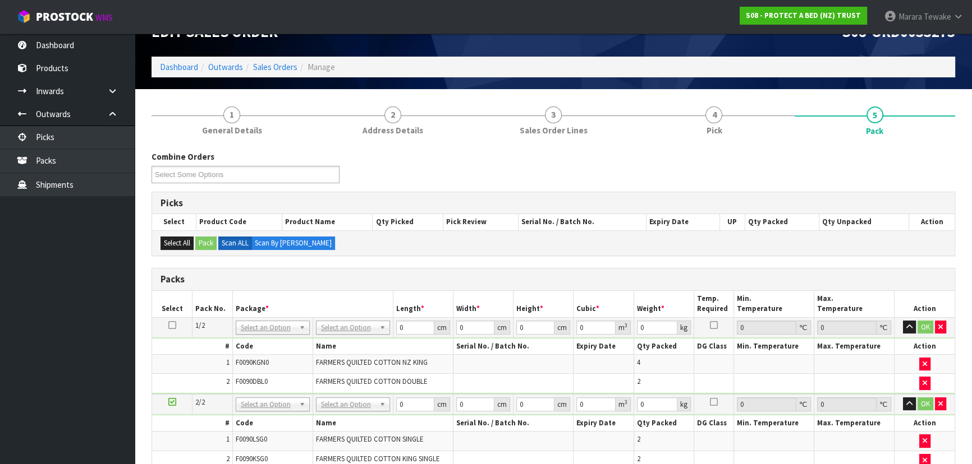
scroll to position [282, 0]
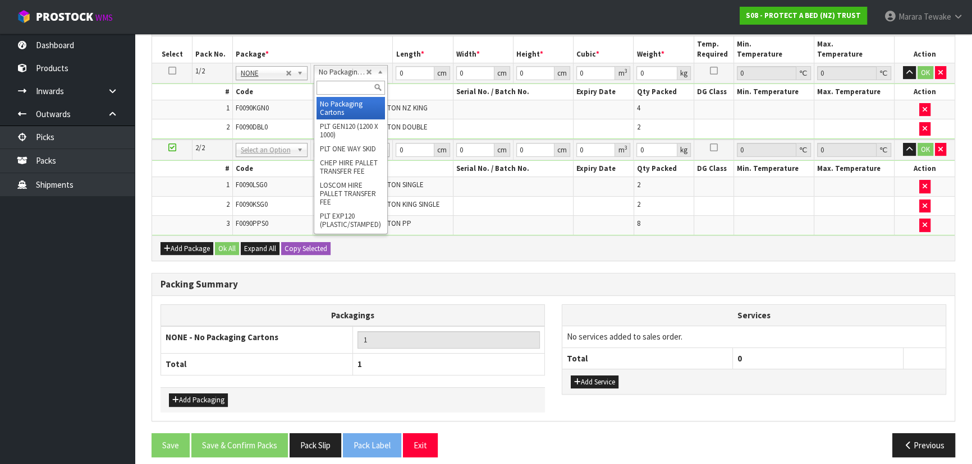
click at [338, 90] on input "text" at bounding box center [350, 88] width 68 height 14
type input "OC"
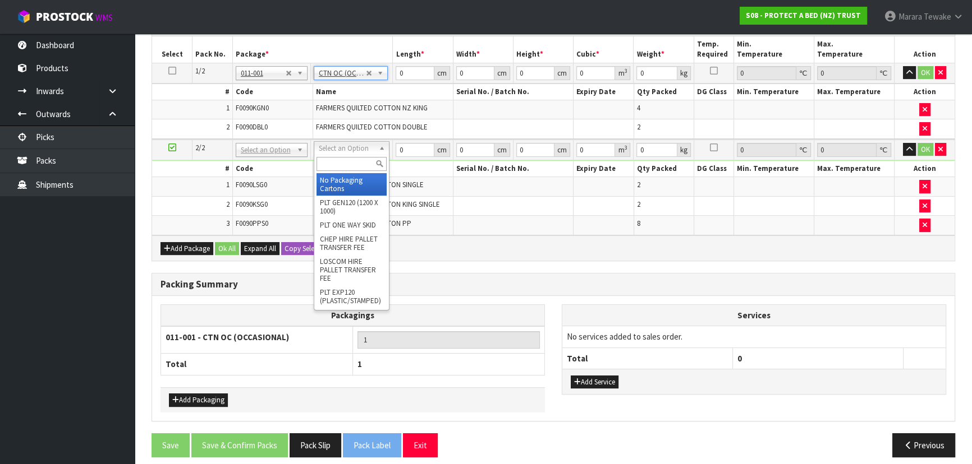
drag, startPoint x: 354, startPoint y: 146, endPoint x: 356, endPoint y: 155, distance: 9.7
type input "10.44"
click at [356, 163] on input "text" at bounding box center [351, 164] width 70 height 14
type input "OC"
type input "2"
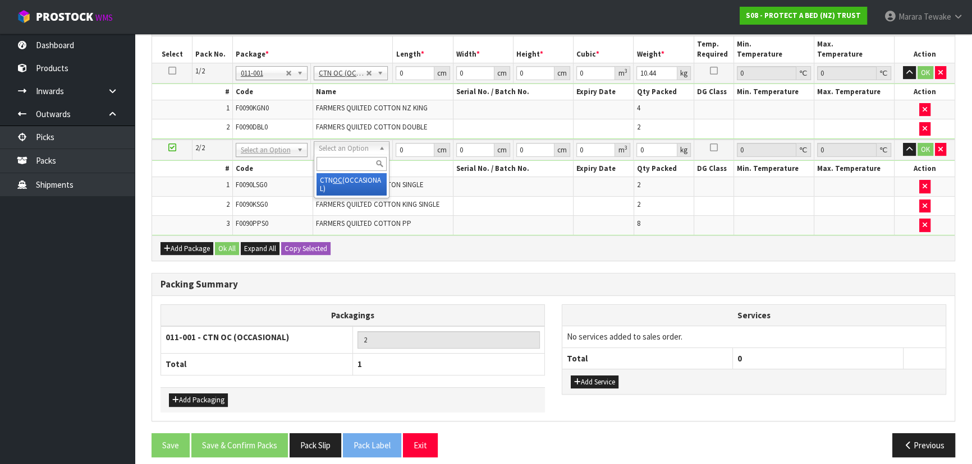
type input "8.634"
drag, startPoint x: 407, startPoint y: 74, endPoint x: 396, endPoint y: 8, distance: 66.6
click at [380, 49] on table "Select Pack No. Package * Length * Width * Height * Cubic * Weight * Temp. Requ…" at bounding box center [553, 135] width 802 height 199
type input "57"
type input "48"
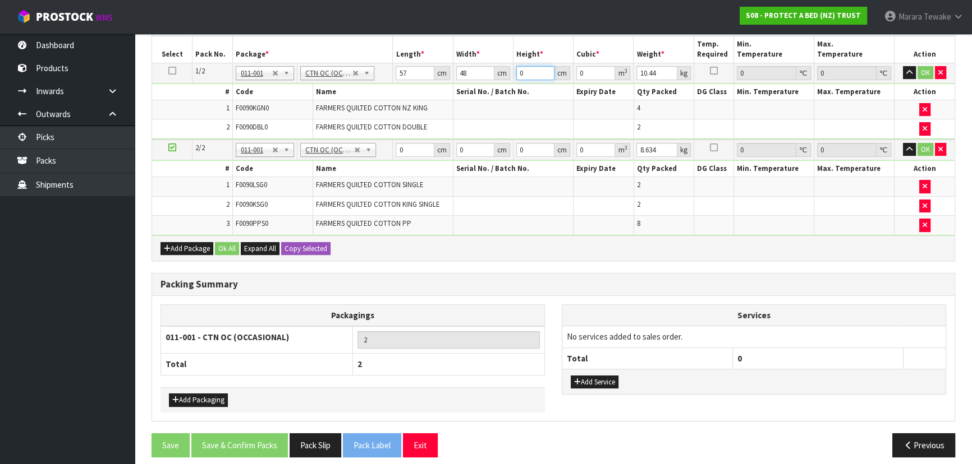
type input "3"
type input "0.008208"
type input "31"
type input "0.084816"
type input "31"
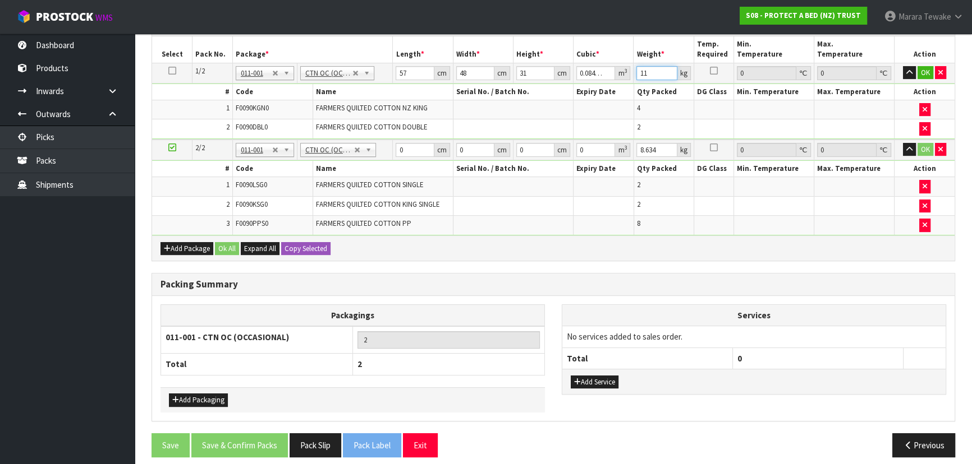
type input "11"
click at [903, 66] on button "button" at bounding box center [909, 72] width 13 height 13
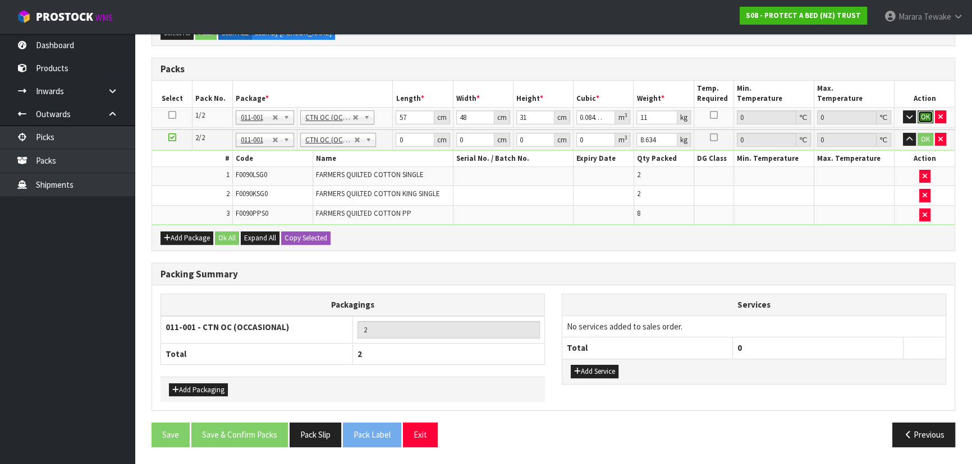
click button "OK" at bounding box center [925, 116] width 16 height 13
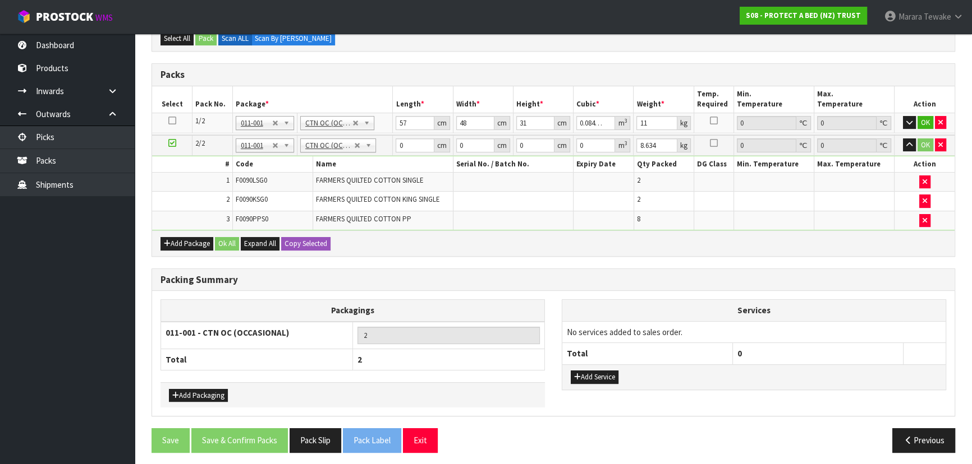
scroll to position [0, 0]
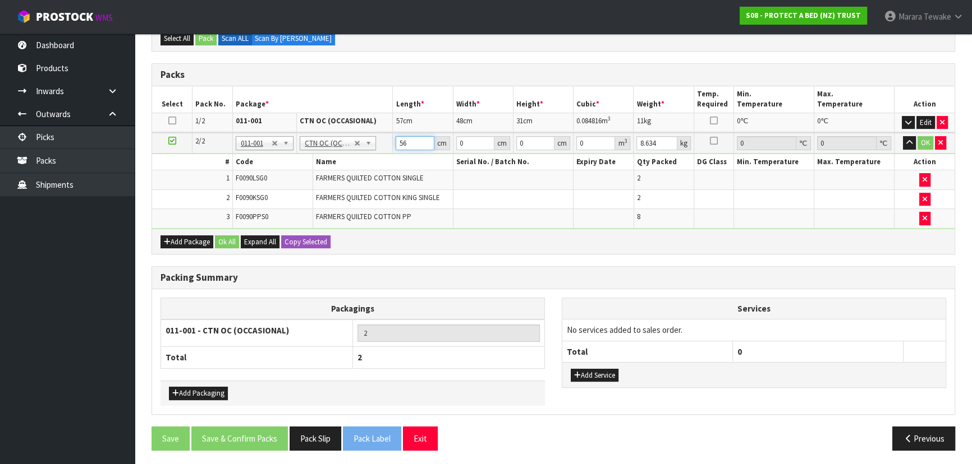
type input "56"
type input "40"
type input "3"
type input "0.00672"
type input "31"
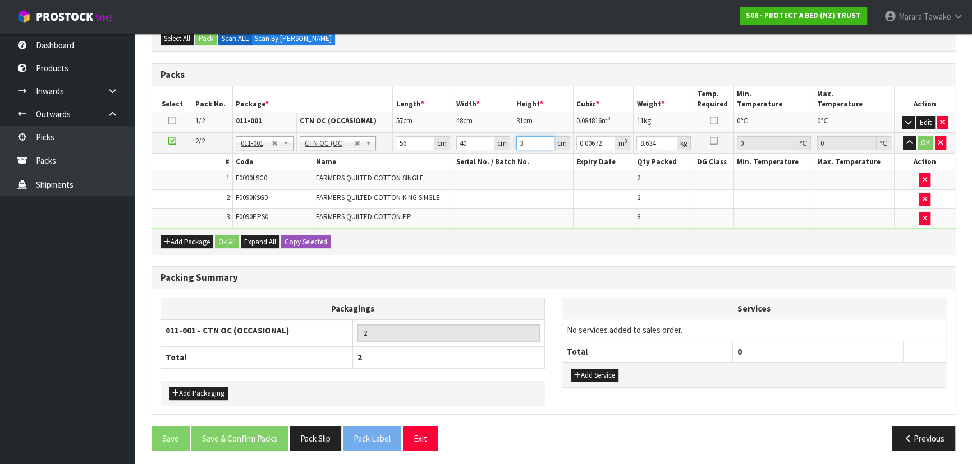
type input "0.06944"
type input "31"
type input "8"
click at [903, 136] on button "button" at bounding box center [909, 142] width 13 height 13
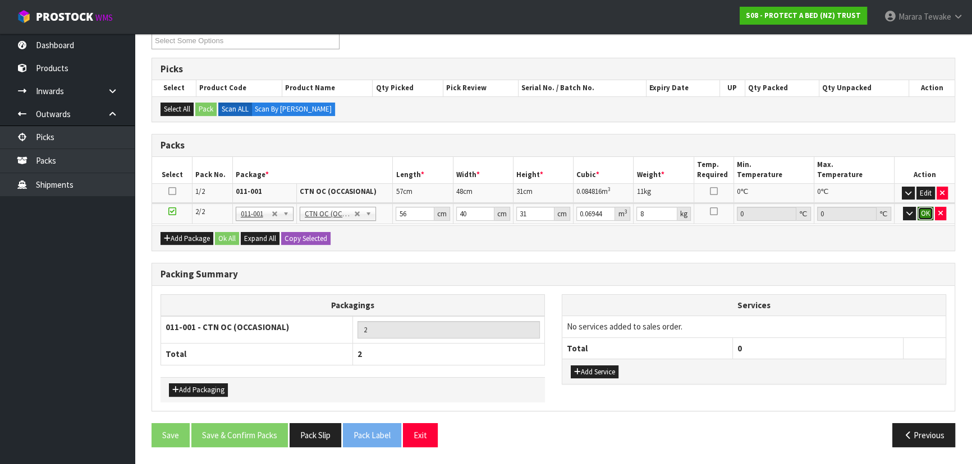
scroll to position [157, 0]
click button "OK" at bounding box center [925, 213] width 16 height 13
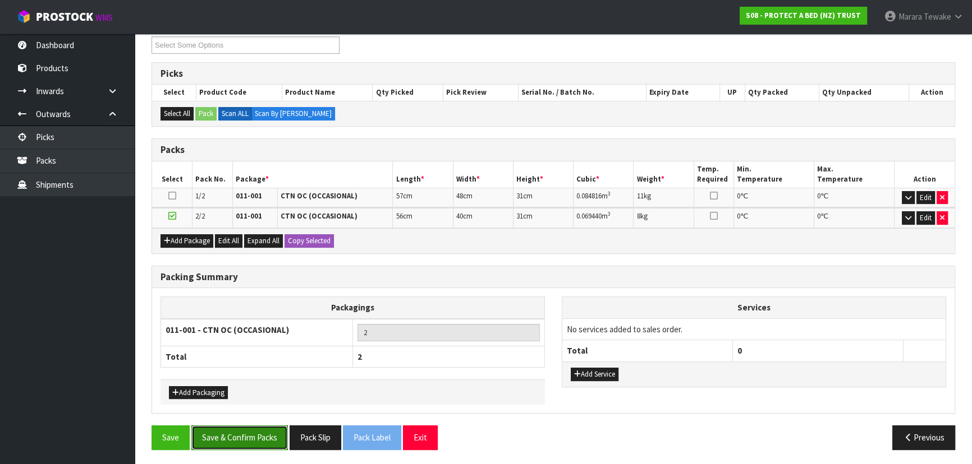
click at [239, 435] on button "Save & Confirm Packs" at bounding box center [239, 438] width 96 height 24
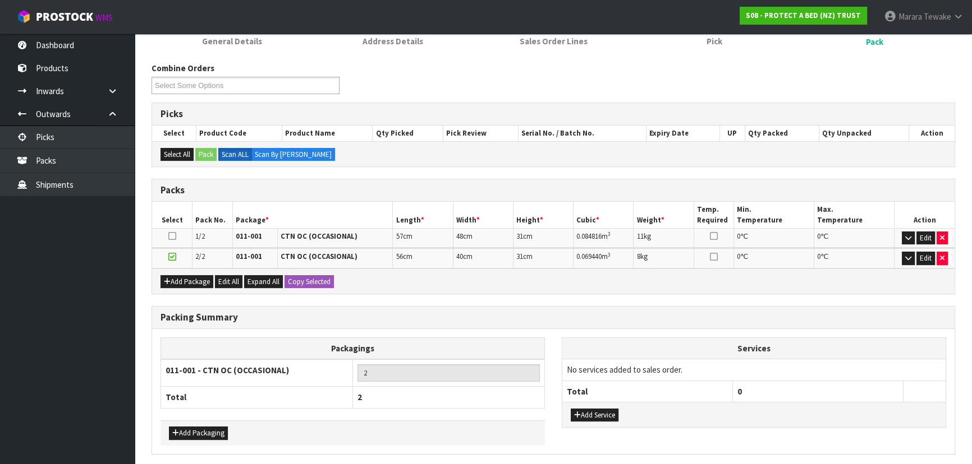
scroll to position [0, 0]
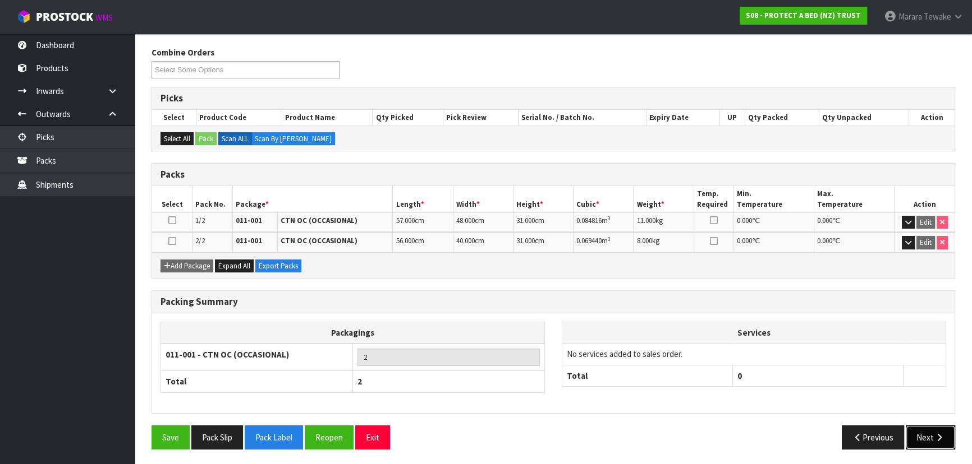
click at [923, 430] on button "Next" at bounding box center [929, 438] width 49 height 24
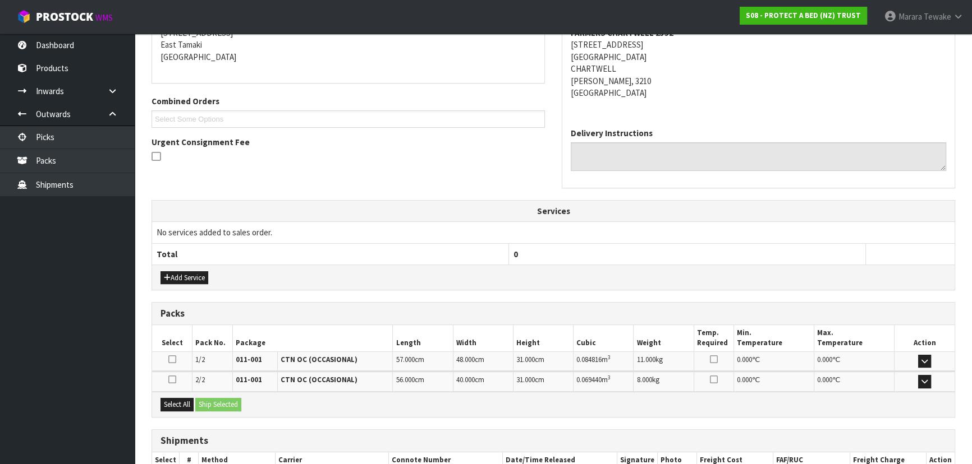
scroll to position [307, 0]
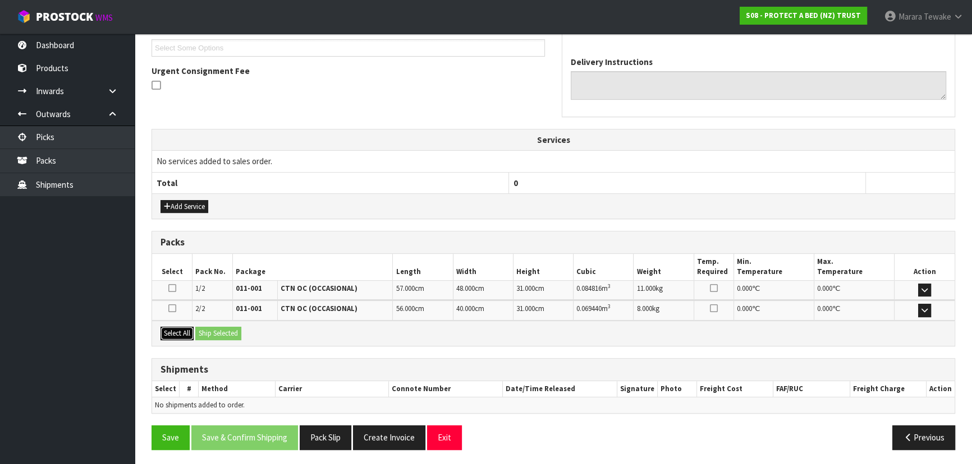
click at [191, 331] on button "Select All" at bounding box center [176, 333] width 33 height 13
click at [209, 331] on button "Ship Selected" at bounding box center [218, 333] width 46 height 13
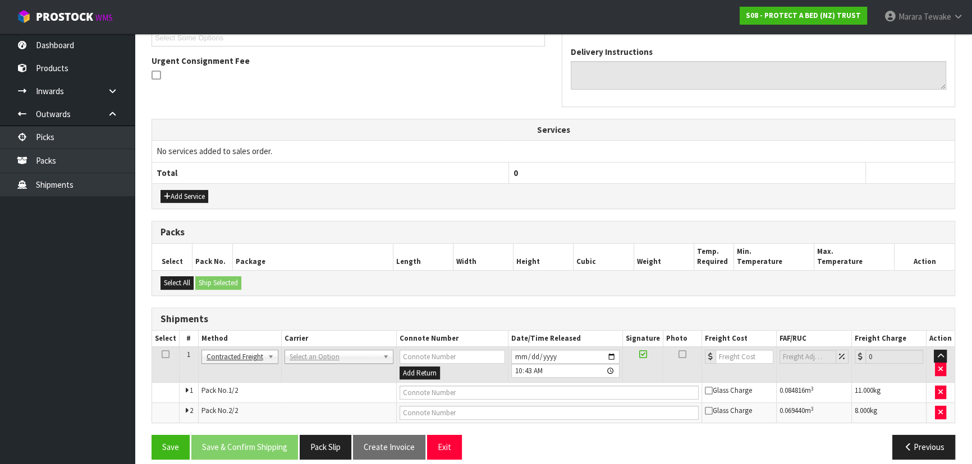
scroll to position [326, 0]
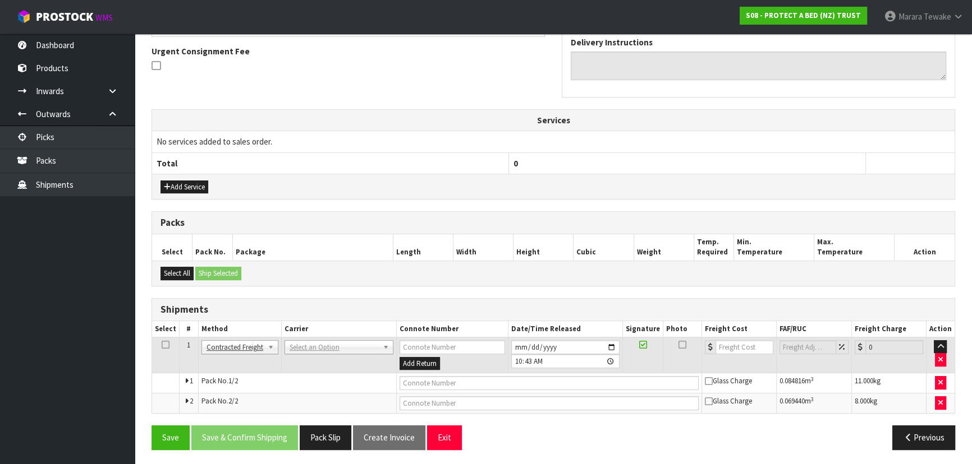
drag, startPoint x: 328, startPoint y: 343, endPoint x: 326, endPoint y: 349, distance: 6.4
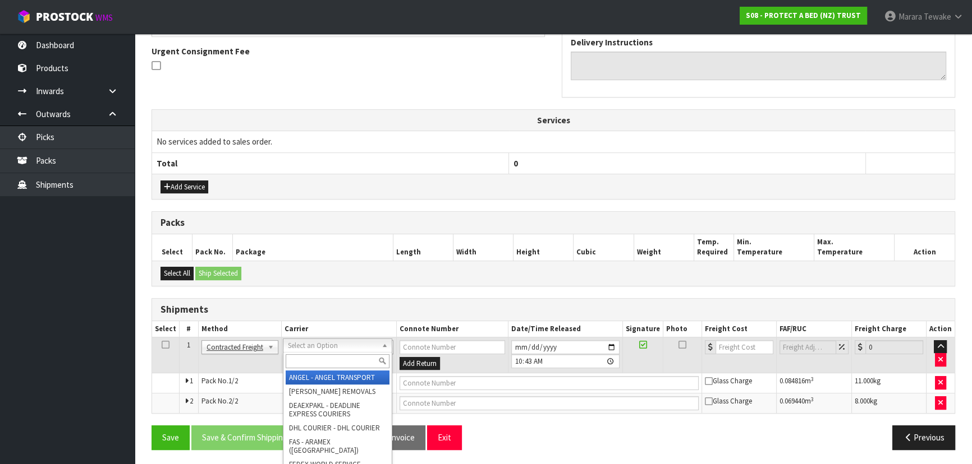
click at [325, 354] on input "text" at bounding box center [338, 361] width 104 height 14
type input "NZP"
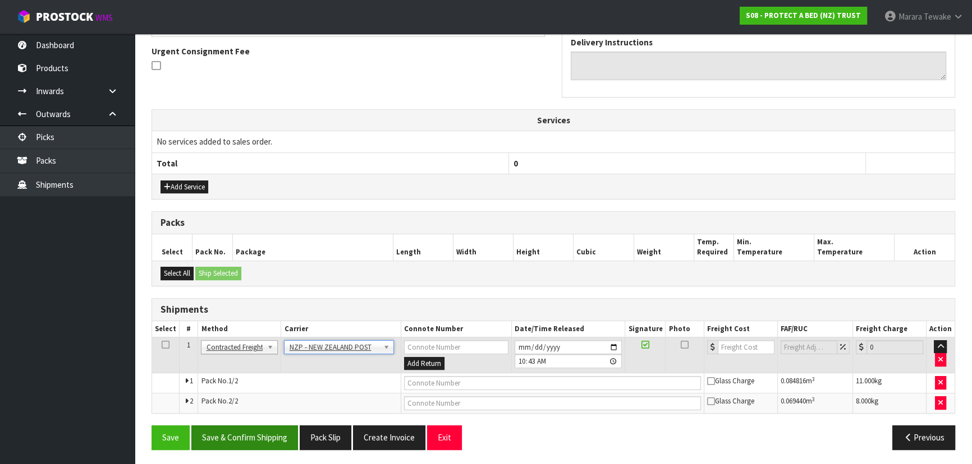
click at [278, 423] on div "From Address CONTRACT WAREHOUSING & LOGISTICS 17 Allens Road East Tamaki Auckla…" at bounding box center [552, 176] width 803 height 566
click at [273, 431] on button "Save & Confirm Shipping" at bounding box center [244, 438] width 107 height 24
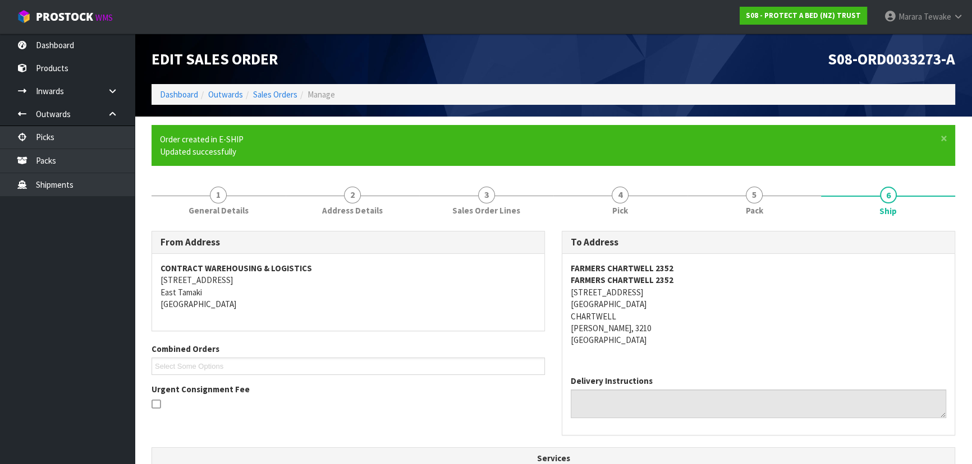
scroll to position [310, 0]
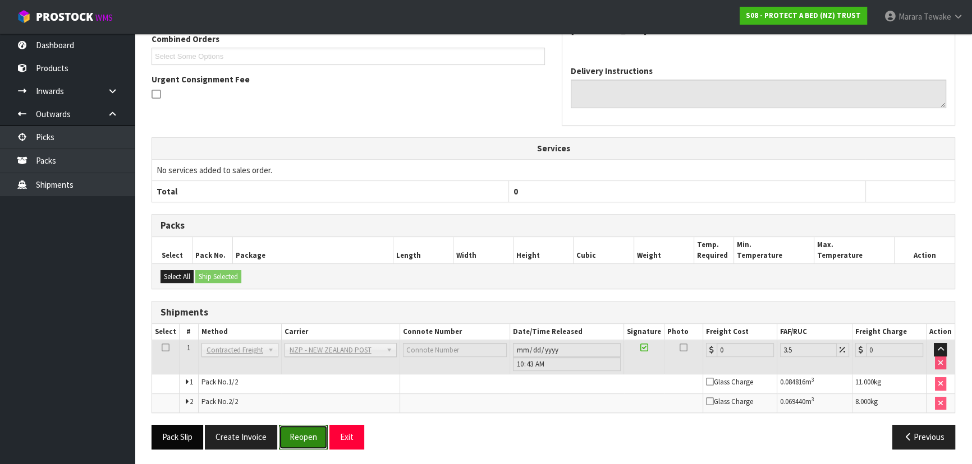
drag, startPoint x: 307, startPoint y: 440, endPoint x: 196, endPoint y: 445, distance: 110.6
click at [307, 440] on button "Reopen" at bounding box center [303, 437] width 49 height 24
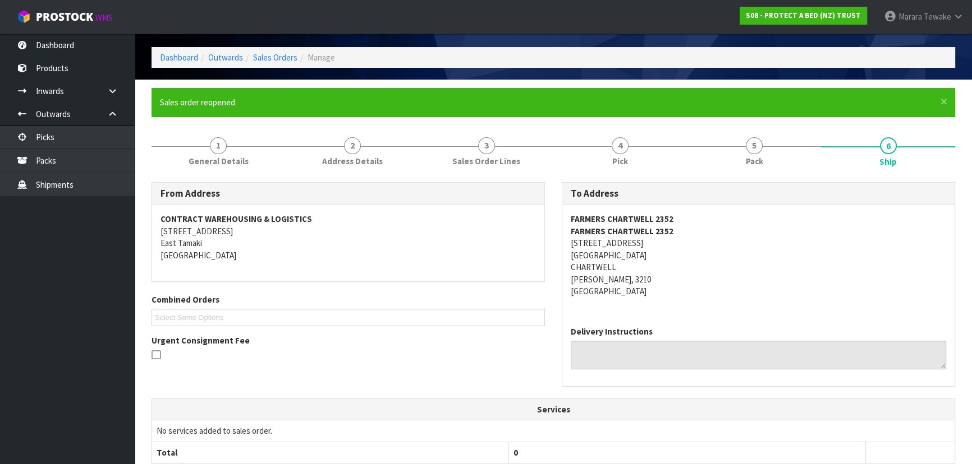
scroll to position [326, 0]
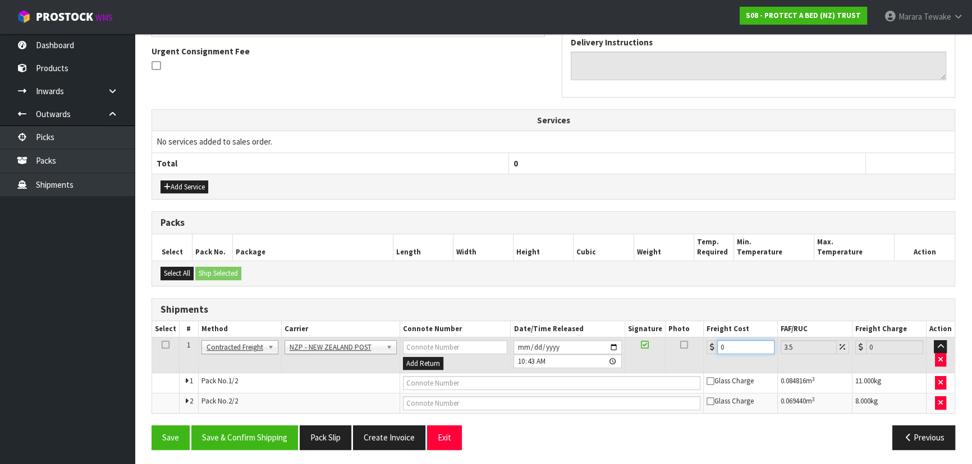
drag, startPoint x: 728, startPoint y: 348, endPoint x: 713, endPoint y: 341, distance: 16.1
click at [713, 341] on div "0" at bounding box center [740, 347] width 68 height 14
type input "1"
type input "1.03"
type input "15"
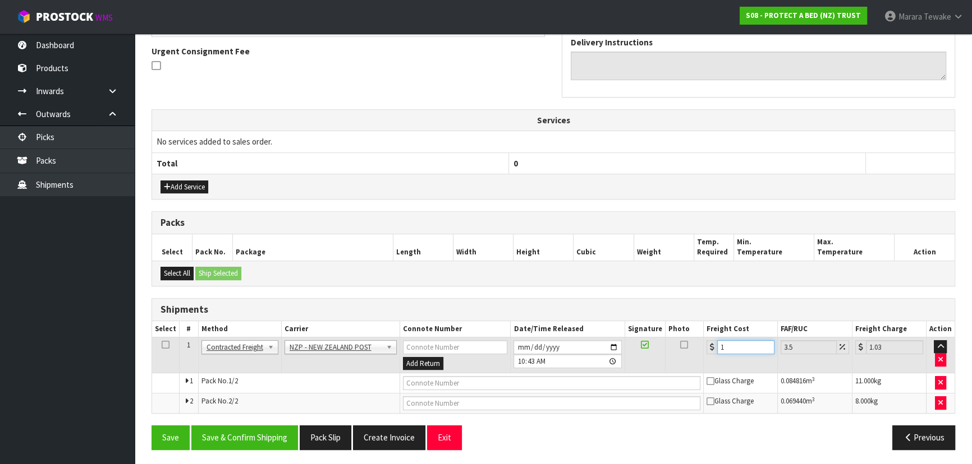
type input "15.52"
type input "15.4"
type input "15.94"
type input "15.43"
type input "15.97"
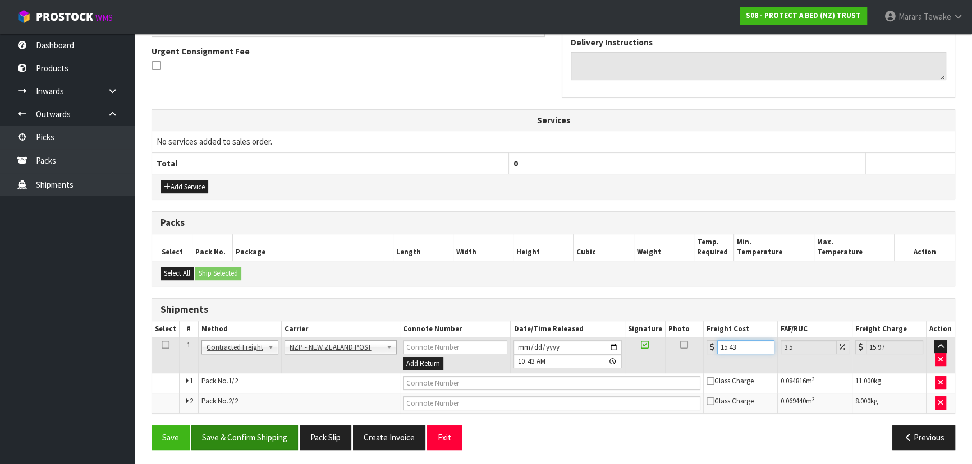
type input "15.43"
click at [280, 443] on button "Save & Confirm Shipping" at bounding box center [244, 438] width 107 height 24
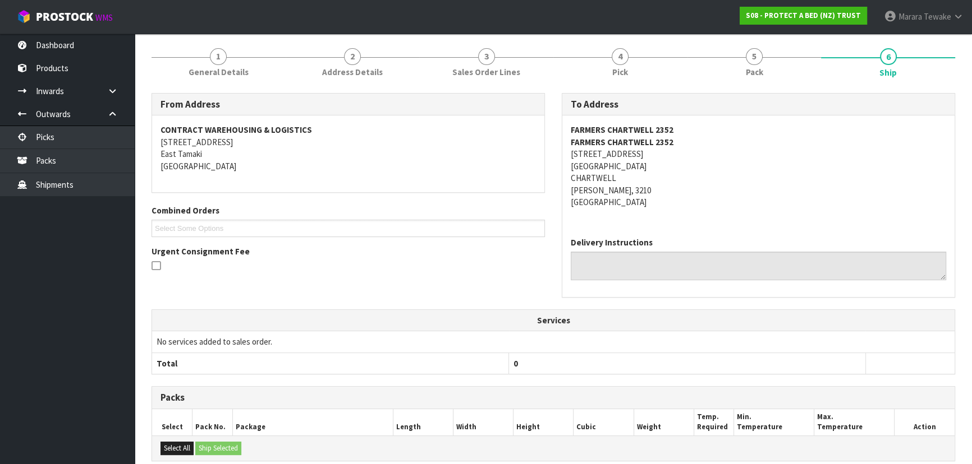
scroll to position [0, 0]
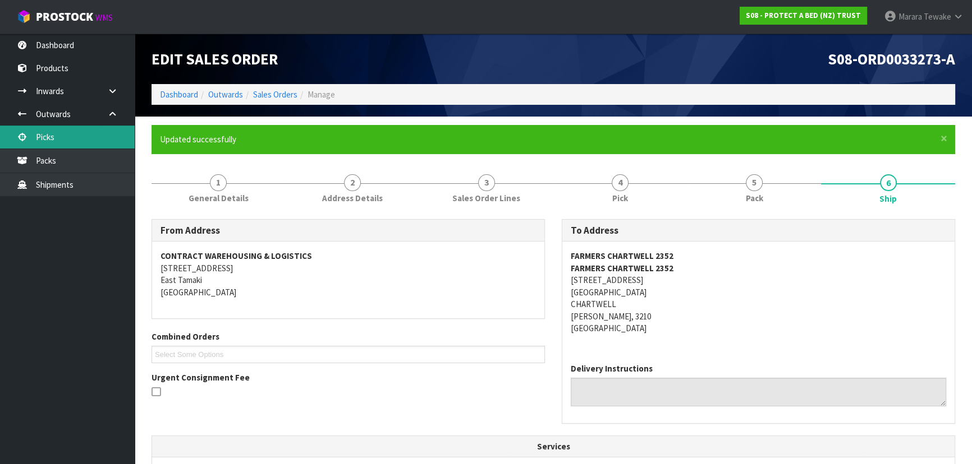
click at [70, 135] on link "Picks" at bounding box center [67, 137] width 135 height 23
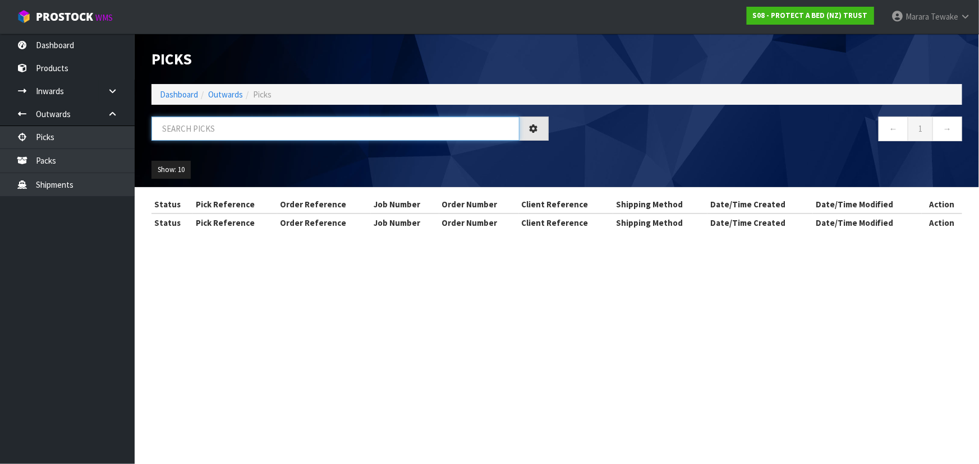
click at [178, 132] on input "text" at bounding box center [335, 129] width 368 height 24
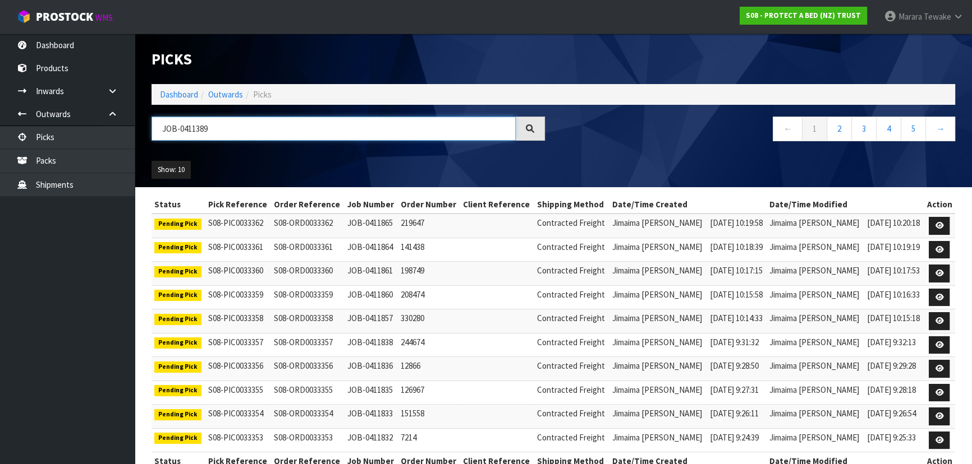
type input "JOB-0411389"
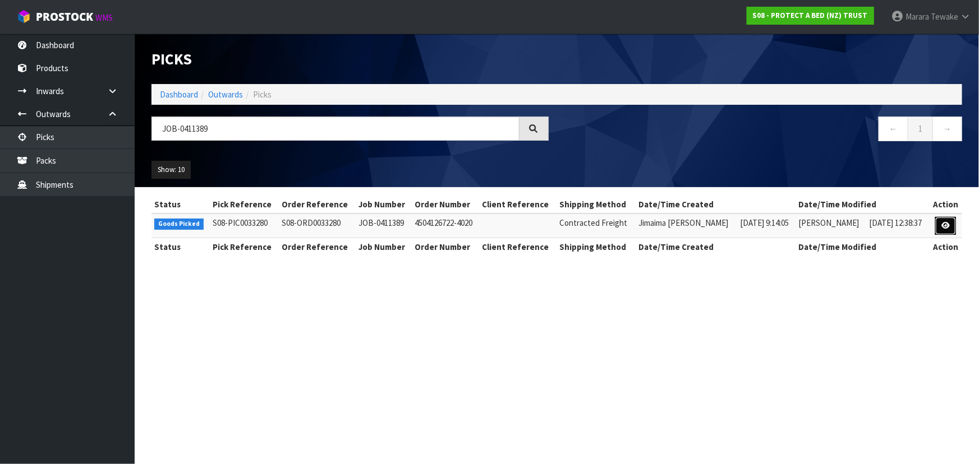
click at [948, 230] on link at bounding box center [945, 226] width 21 height 18
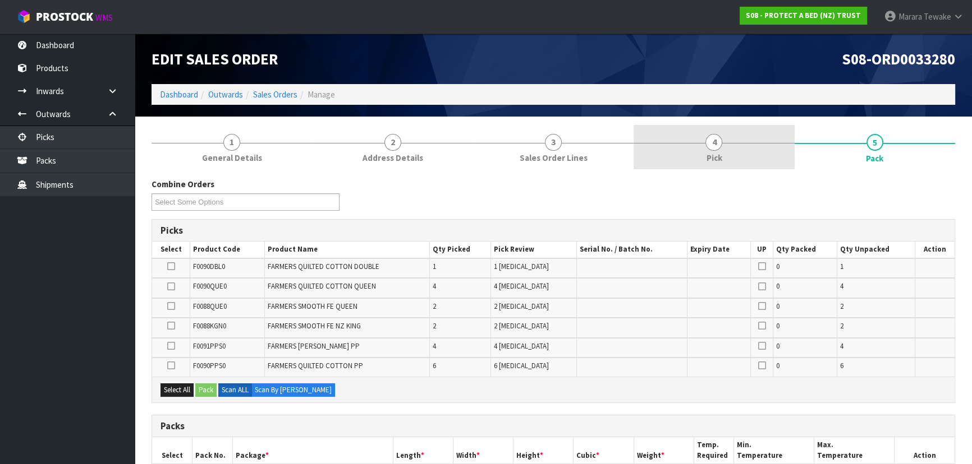
click at [747, 154] on link "4 Pick" at bounding box center [713, 147] width 160 height 44
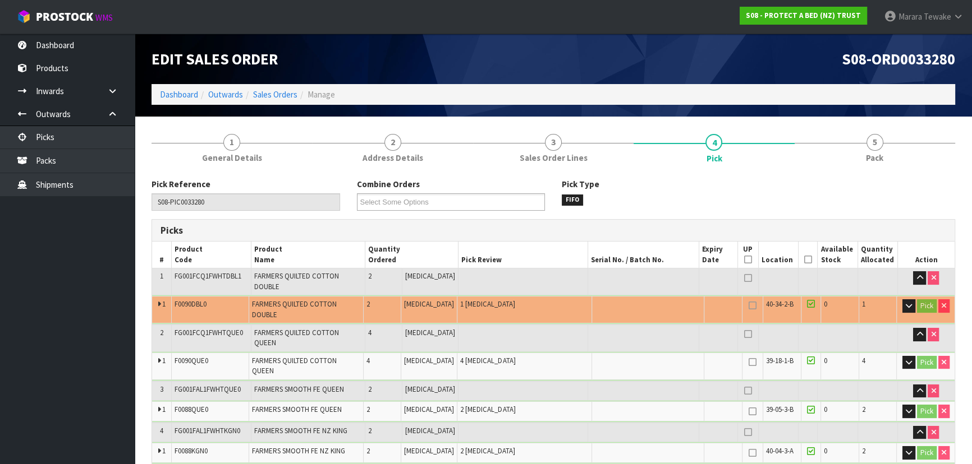
click at [805, 260] on icon at bounding box center [808, 260] width 8 height 1
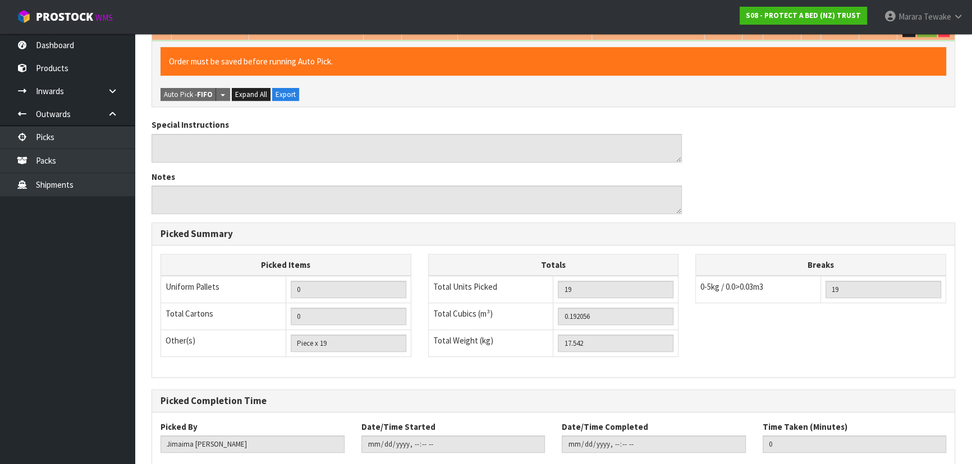
scroll to position [538, 0]
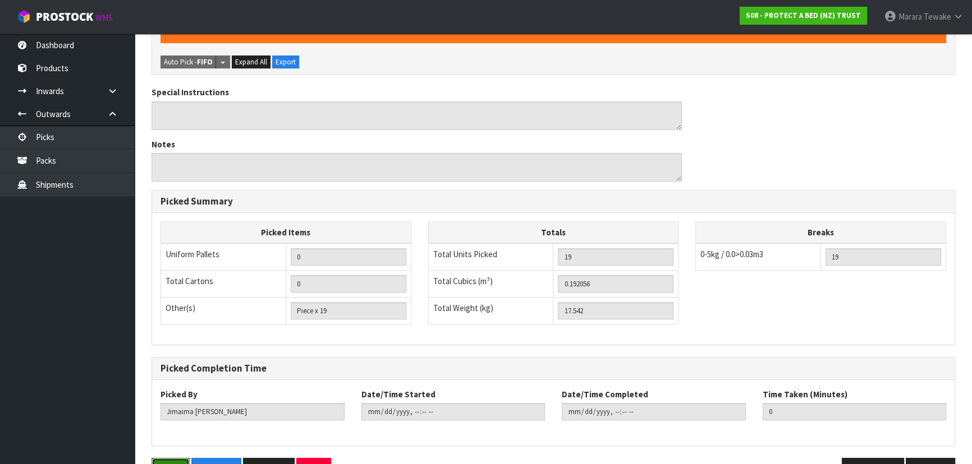
click at [165, 458] on button "Save" at bounding box center [170, 470] width 38 height 24
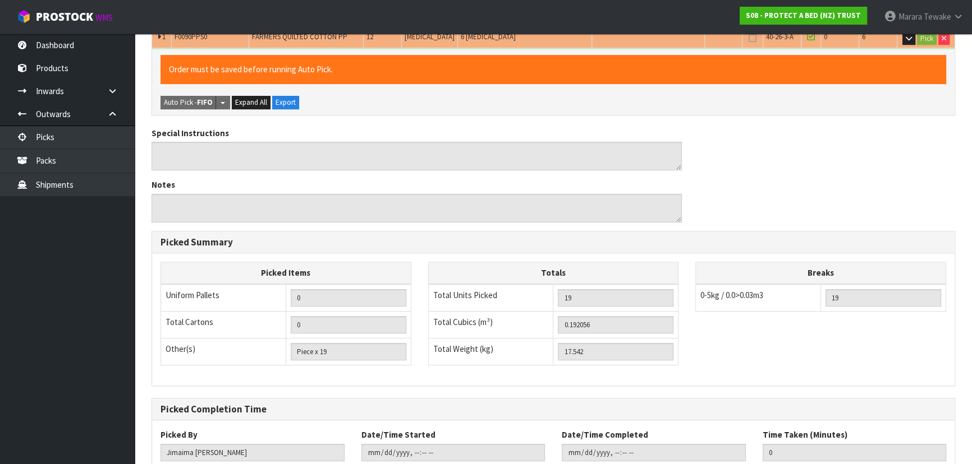
scroll to position [0, 0]
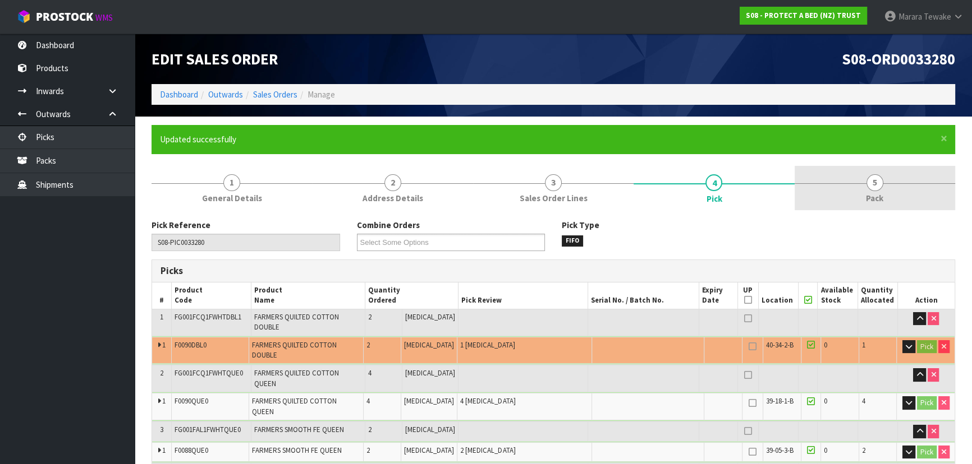
click at [858, 189] on link "5 Pack" at bounding box center [874, 188] width 160 height 44
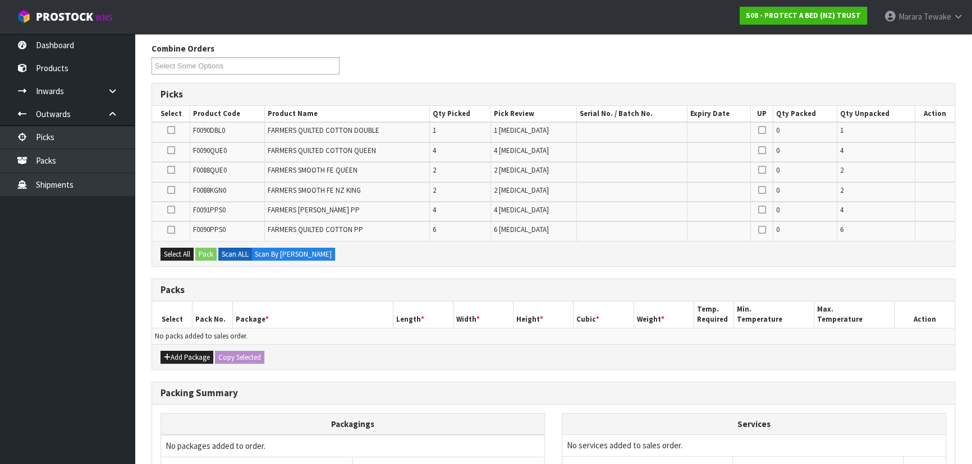
scroll to position [255, 0]
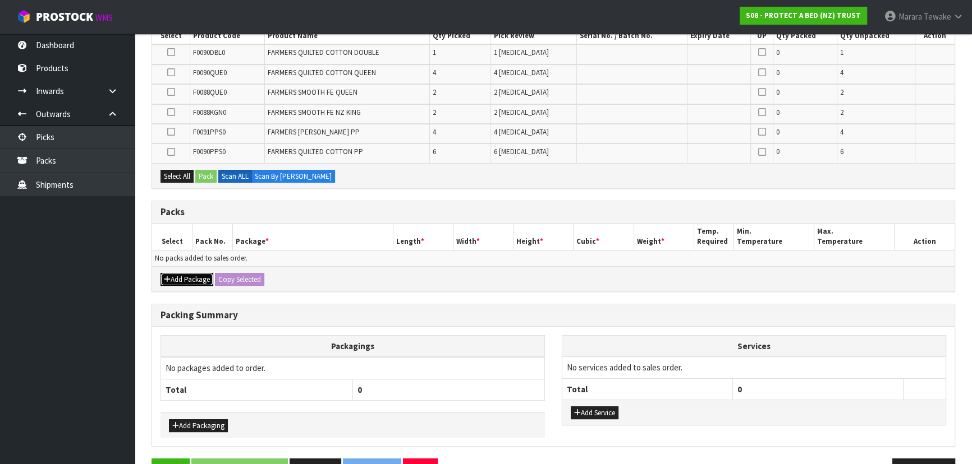
drag, startPoint x: 194, startPoint y: 277, endPoint x: 184, endPoint y: 269, distance: 12.8
click at [194, 277] on button "Add Package" at bounding box center [186, 279] width 53 height 13
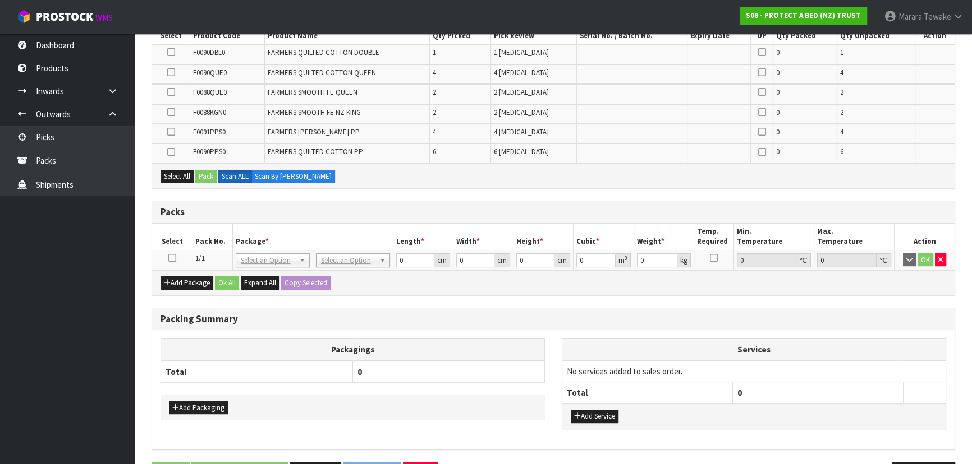
click at [173, 258] on icon at bounding box center [172, 258] width 8 height 1
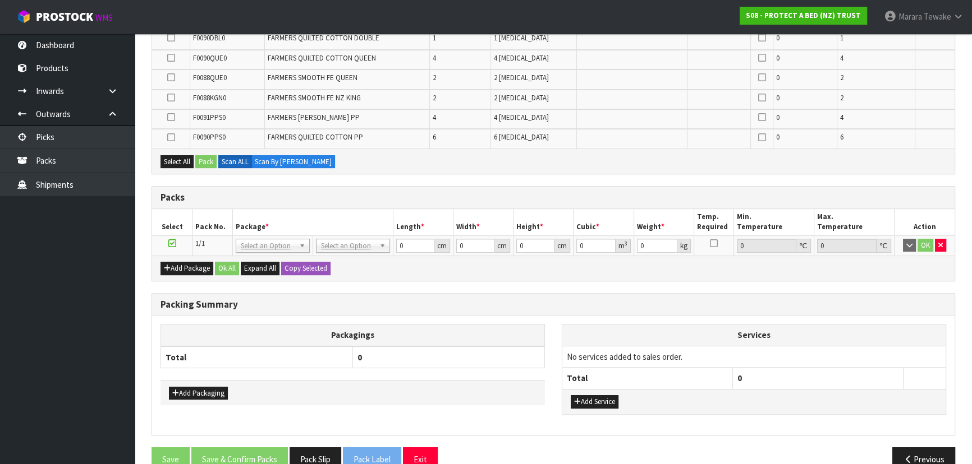
scroll to position [290, 0]
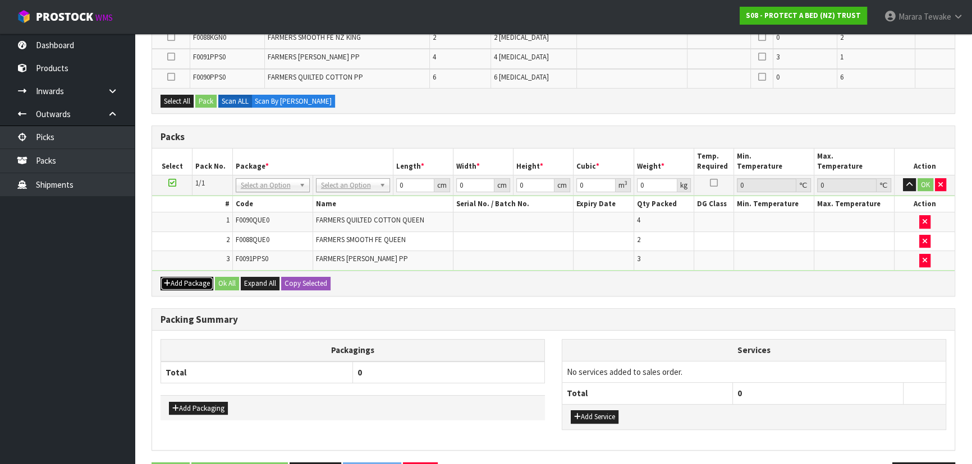
click at [192, 285] on button "Add Package" at bounding box center [186, 283] width 53 height 13
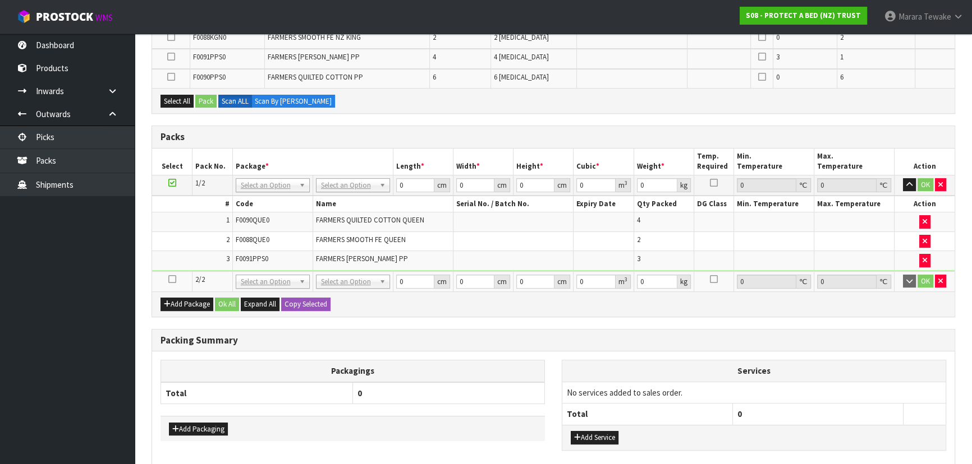
click at [171, 279] on icon at bounding box center [172, 279] width 8 height 1
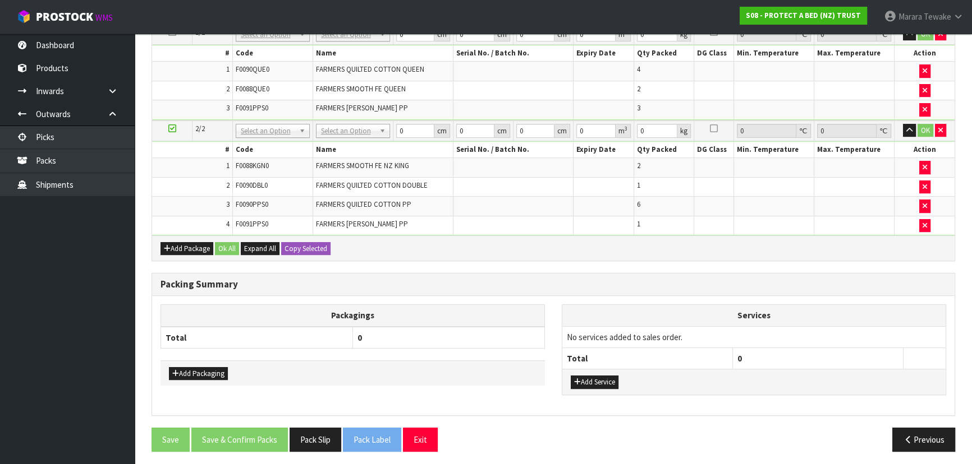
scroll to position [157, 0]
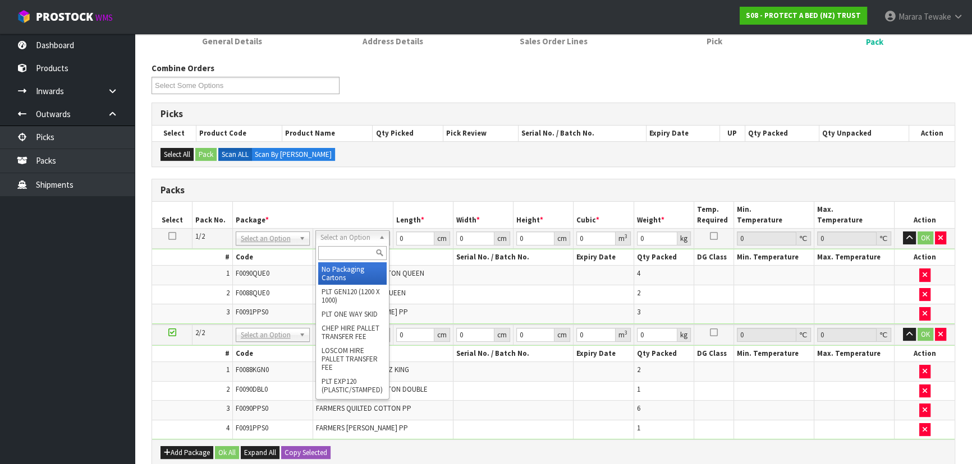
drag, startPoint x: 346, startPoint y: 234, endPoint x: 343, endPoint y: 251, distance: 16.5
click at [343, 251] on input "text" at bounding box center [352, 253] width 68 height 14
type input "OC"
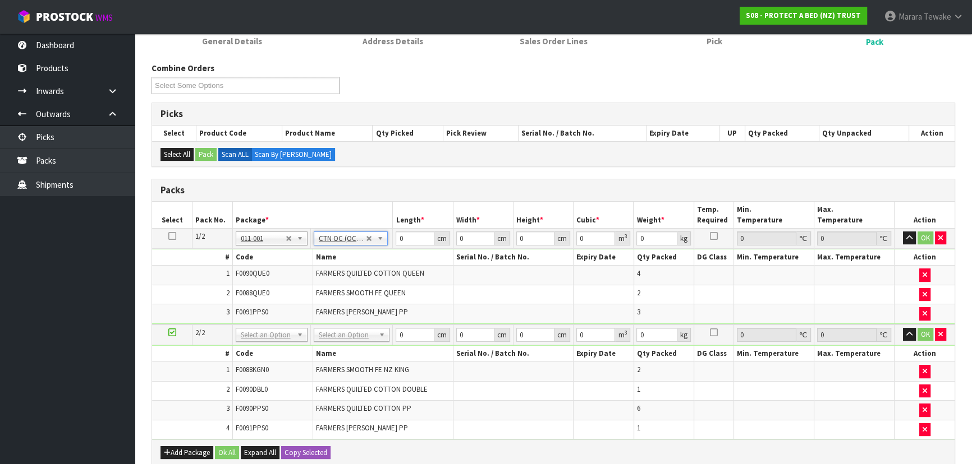
type input "10.979"
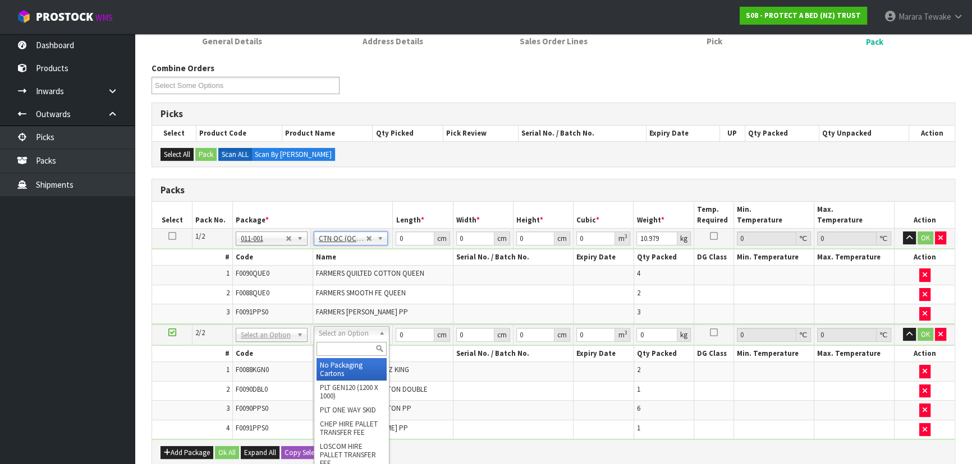
click at [353, 349] on input "text" at bounding box center [351, 349] width 70 height 14
type input "OC"
type input "2"
type input "6.563"
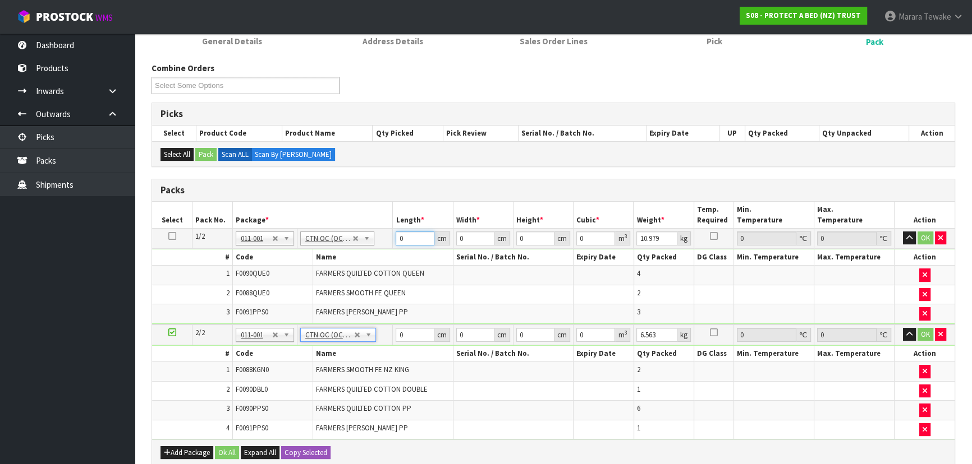
drag, startPoint x: 407, startPoint y: 228, endPoint x: 390, endPoint y: 186, distance: 45.6
click at [399, 224] on table "Select Pack No. Package * Length * Width * Height * Cubic * Weight * Temp. Requ…" at bounding box center [553, 321] width 802 height 238
type input "57"
type input "49"
type input "3"
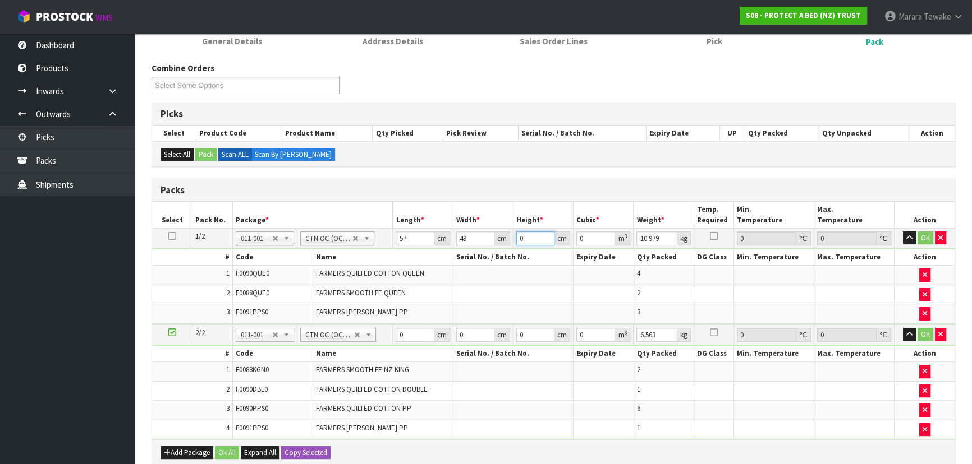
type input "0.008379"
type input "31"
type input "0.086583"
type input "31"
type input "11"
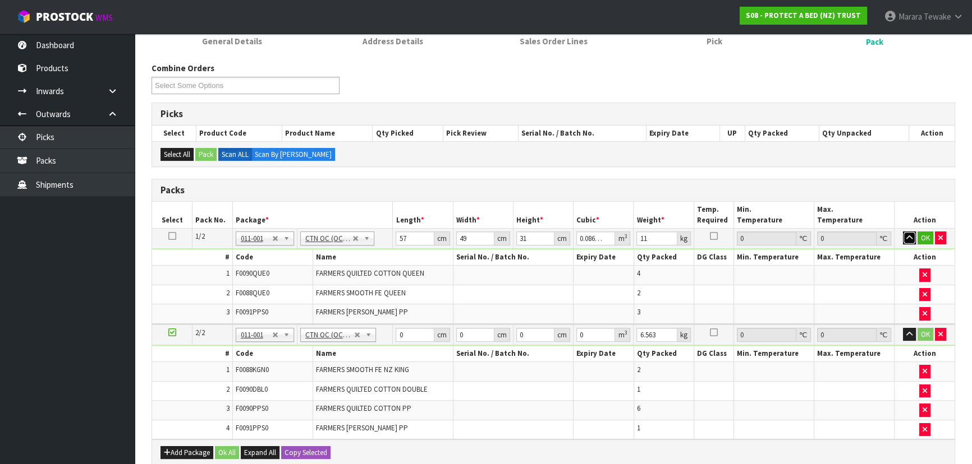
click at [903, 232] on button "button" at bounding box center [909, 238] width 13 height 13
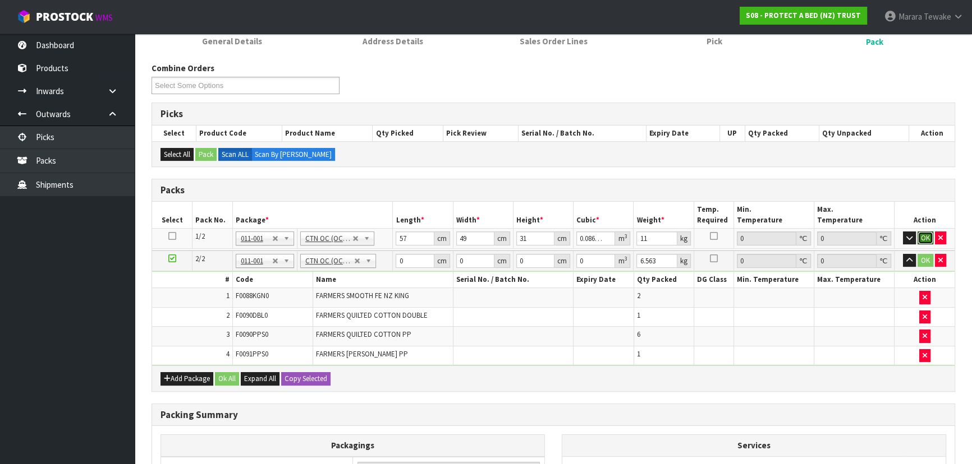
click button "OK" at bounding box center [925, 238] width 16 height 13
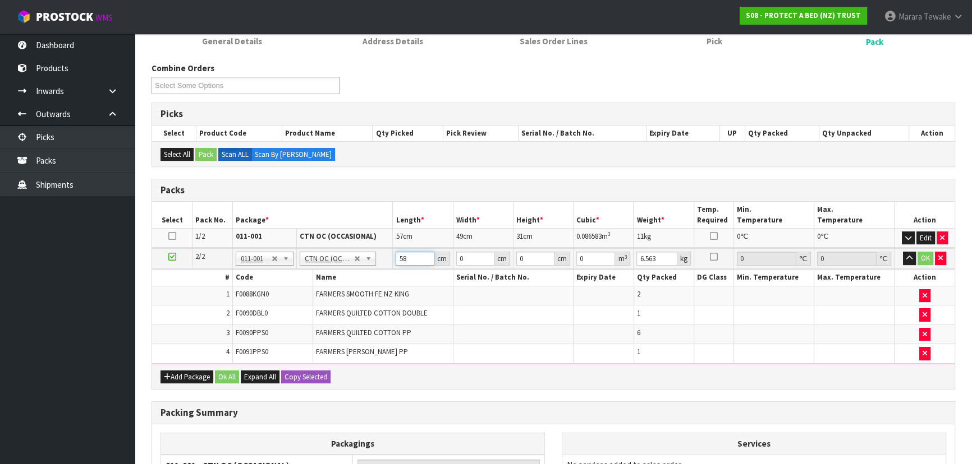
type input "58"
type input "32"
type input "3"
type input "0.005568"
type input "35"
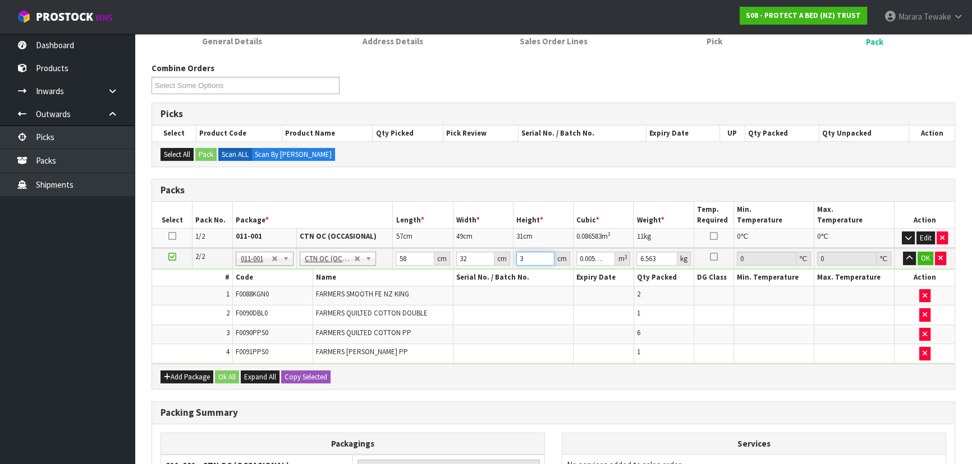
type input "0.06496"
type input "35"
type input "8"
click at [903, 252] on button "button" at bounding box center [909, 258] width 13 height 13
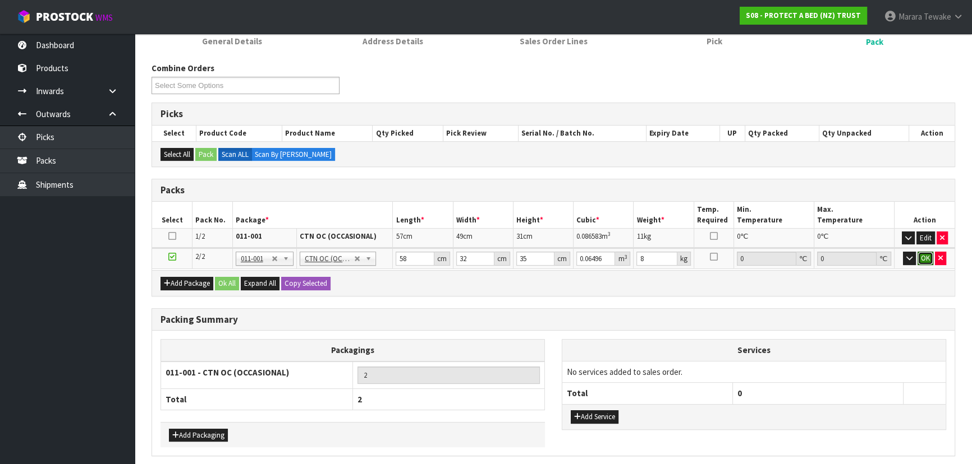
click button "OK" at bounding box center [925, 258] width 16 height 13
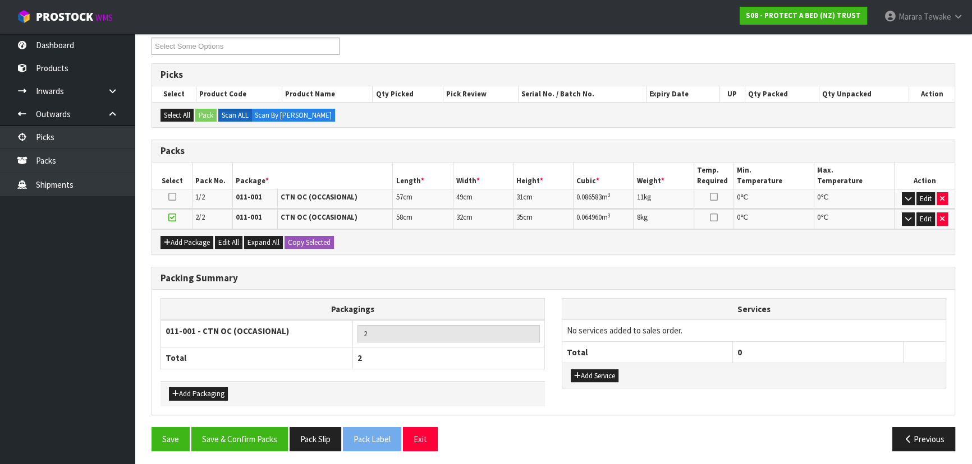
scroll to position [197, 0]
drag, startPoint x: 230, startPoint y: 417, endPoint x: 229, endPoint y: 426, distance: 9.0
click at [230, 418] on div "Packing Summary Packagings 011-001 - CTN OC (OCCASIONAL) 2 Total 2 Add Packagin…" at bounding box center [553, 346] width 820 height 160
click at [227, 443] on button "Save & Confirm Packs" at bounding box center [239, 439] width 96 height 24
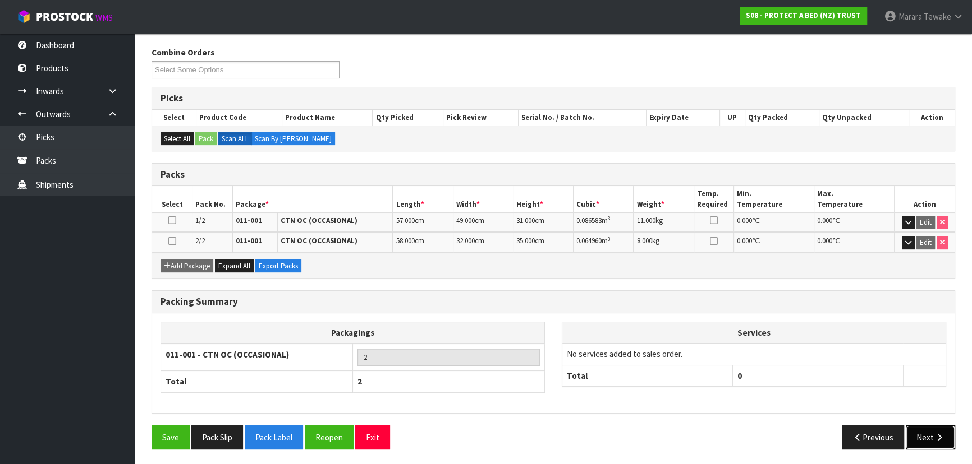
click at [940, 430] on button "Next" at bounding box center [929, 438] width 49 height 24
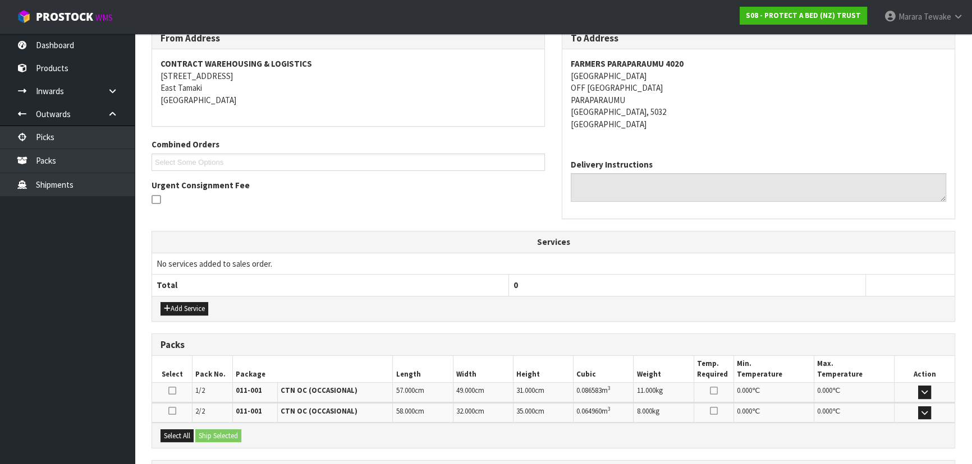
scroll to position [295, 0]
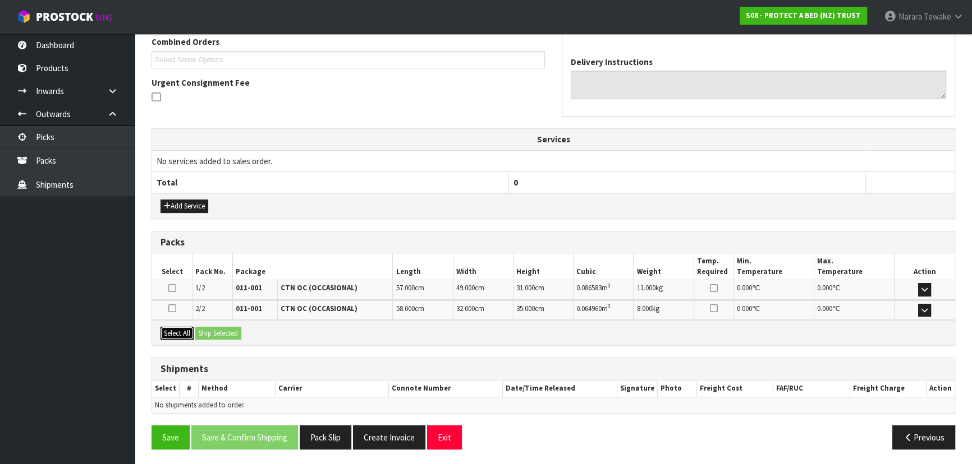
click at [181, 329] on button "Select All" at bounding box center [176, 333] width 33 height 13
click at [220, 329] on button "Ship Selected" at bounding box center [218, 333] width 46 height 13
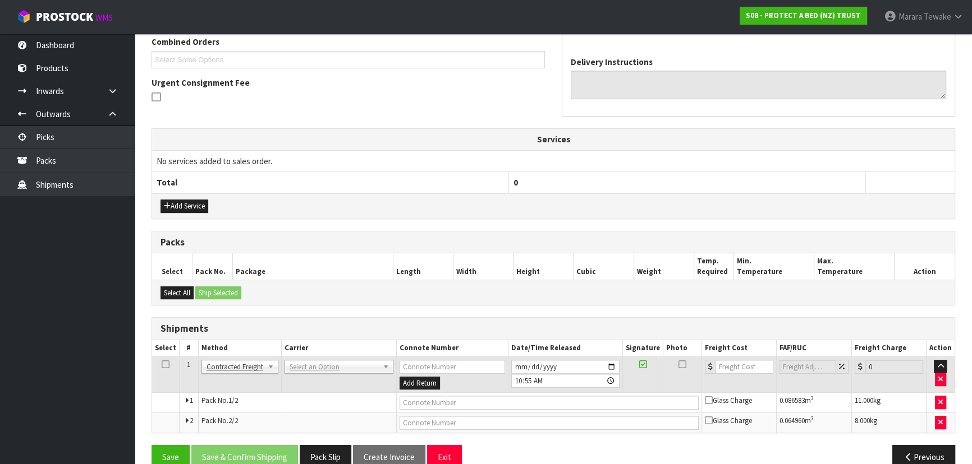
scroll to position [315, 0]
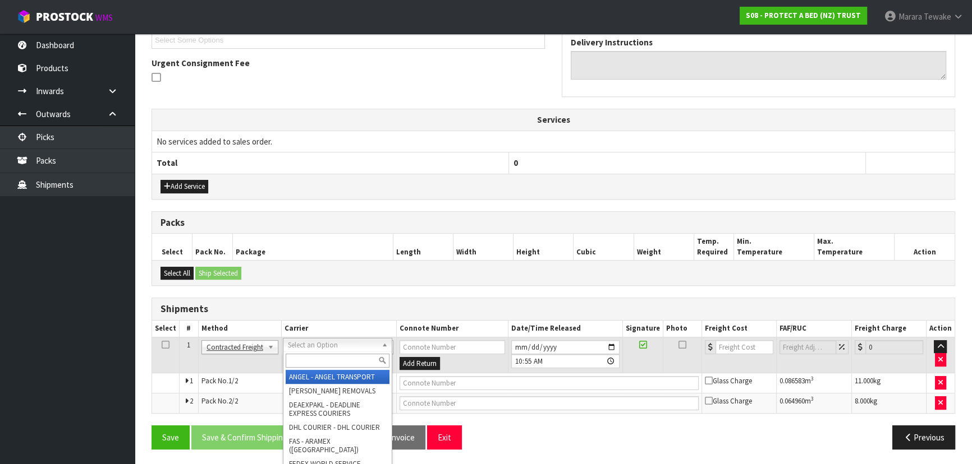
click at [310, 356] on input "text" at bounding box center [338, 361] width 104 height 14
type input "NZP"
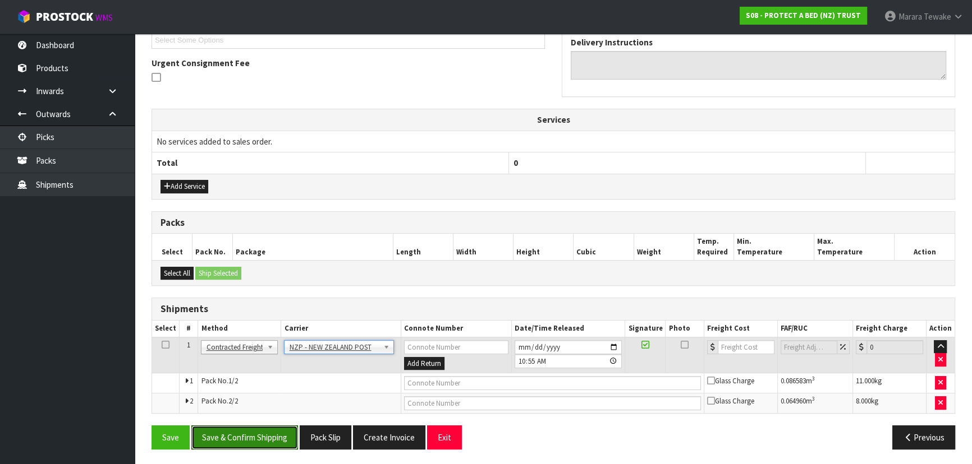
drag, startPoint x: 291, startPoint y: 432, endPoint x: 21, endPoint y: 417, distance: 270.8
click at [290, 432] on button "Save & Confirm Shipping" at bounding box center [244, 438] width 107 height 24
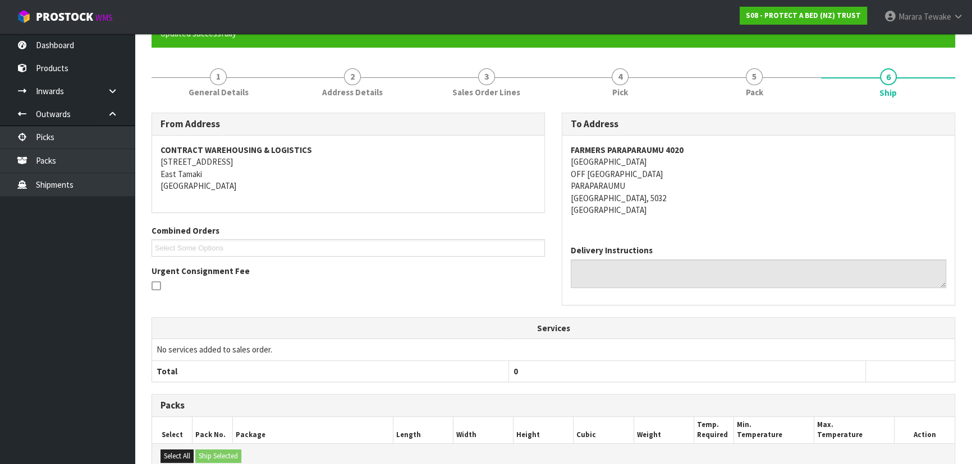
scroll to position [298, 0]
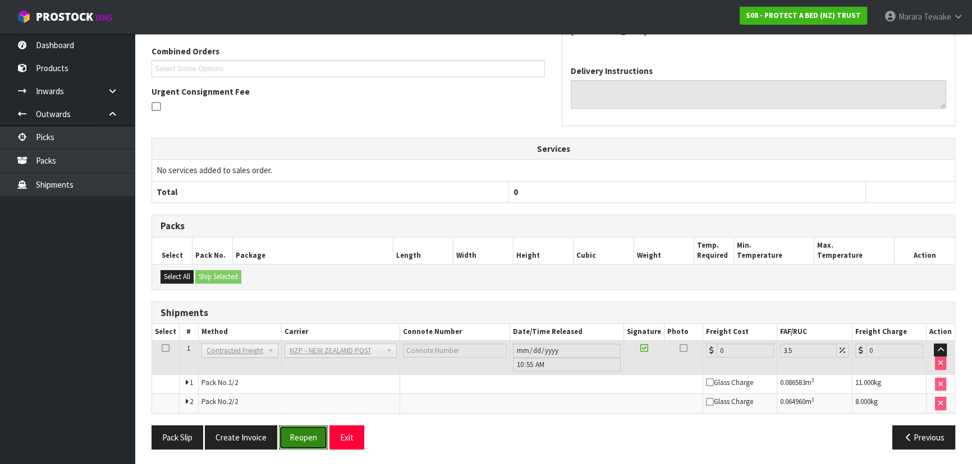
drag, startPoint x: 310, startPoint y: 444, endPoint x: 265, endPoint y: 444, distance: 44.3
click at [309, 444] on button "Reopen" at bounding box center [303, 438] width 49 height 24
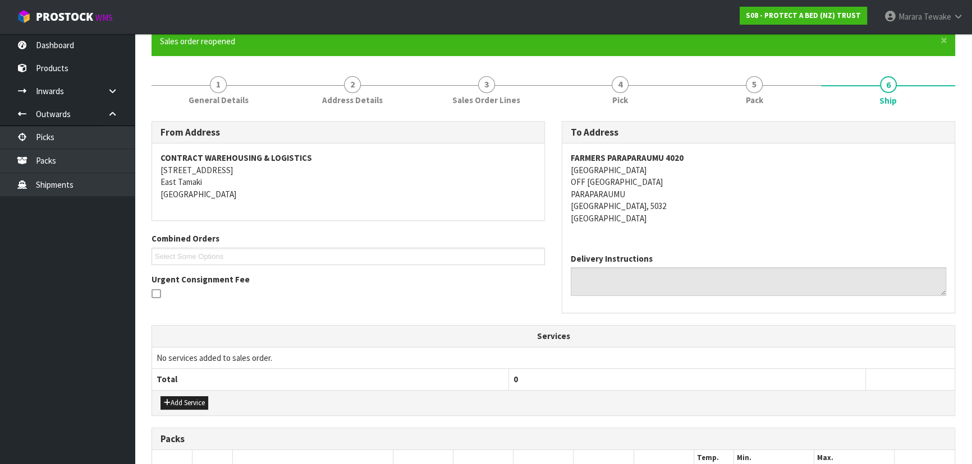
scroll to position [315, 0]
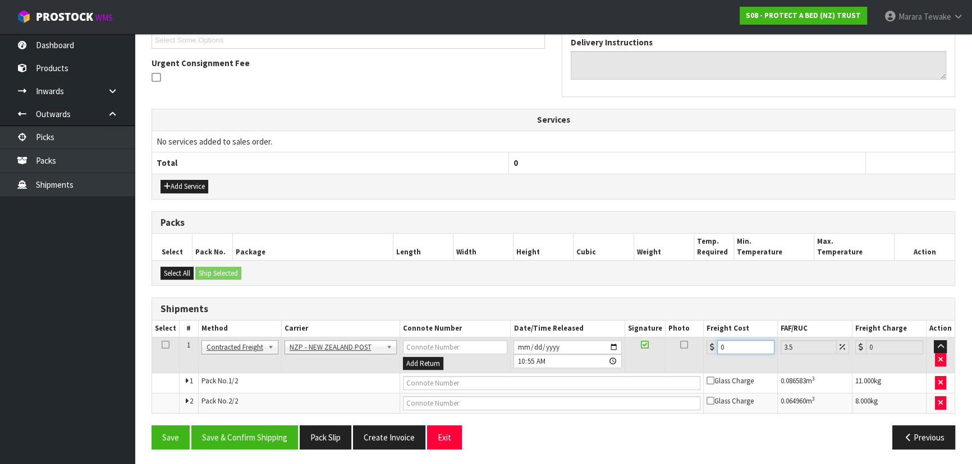
drag, startPoint x: 730, startPoint y: 338, endPoint x: 667, endPoint y: 303, distance: 72.3
click at [679, 311] on div "Shipments Select # Method Carrier Connote Number Date/Time Released Signature P…" at bounding box center [552, 356] width 803 height 116
type input "2"
type input "2.07"
type input "25"
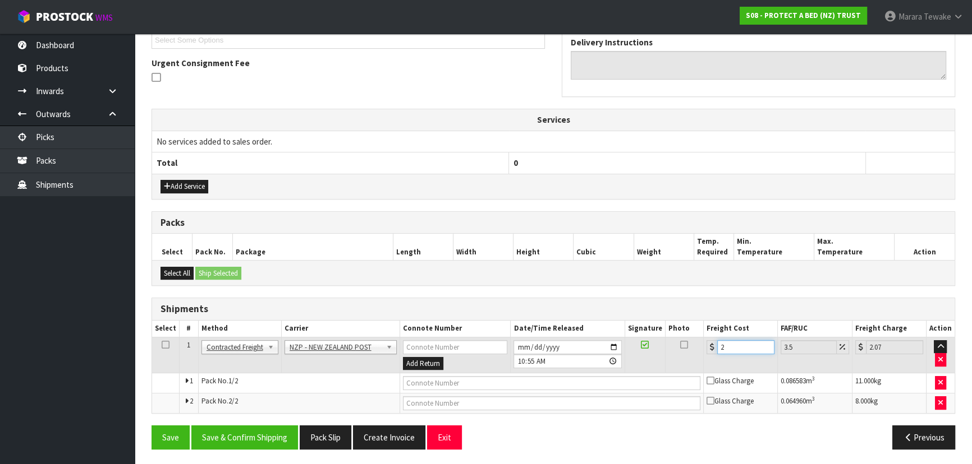
type input "25.87"
type input "25.8"
type input "26.7"
type input "25.84"
type input "26.74"
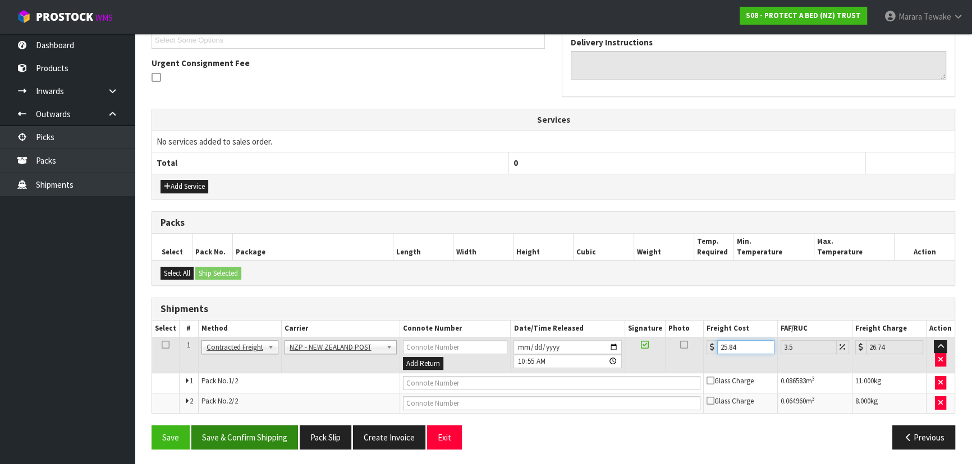
type input "25.84"
click at [223, 436] on button "Save & Confirm Shipping" at bounding box center [244, 438] width 107 height 24
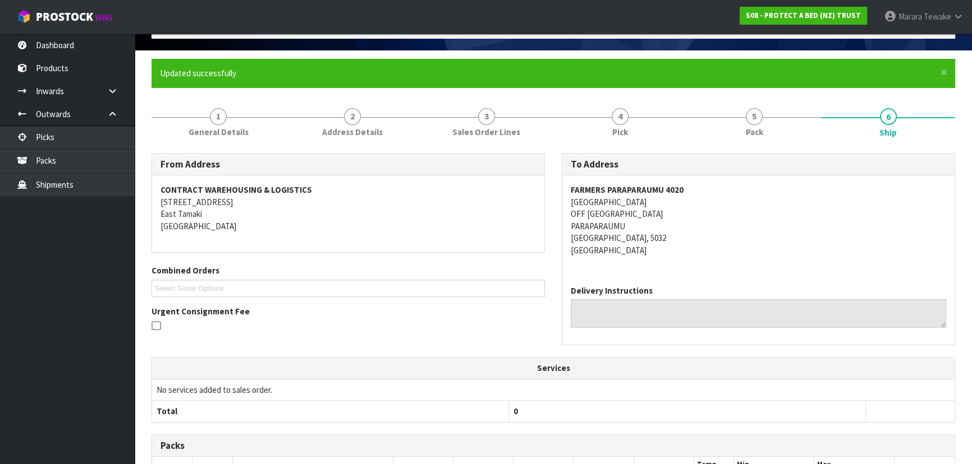
scroll to position [0, 0]
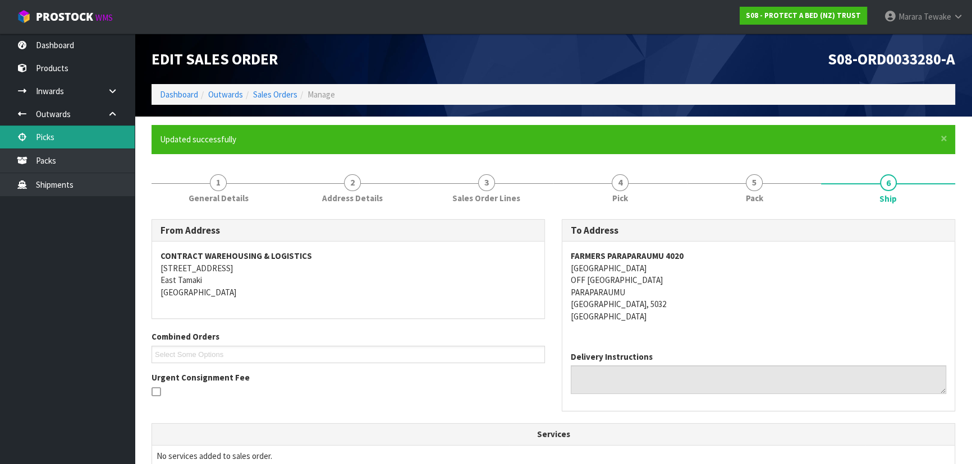
drag, startPoint x: 56, startPoint y: 142, endPoint x: 47, endPoint y: 142, distance: 9.0
click at [56, 142] on link "Picks" at bounding box center [67, 137] width 135 height 23
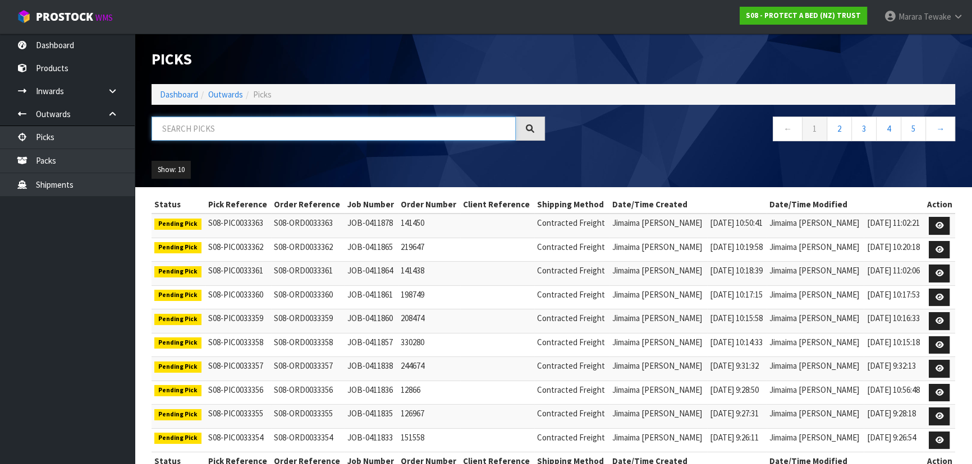
click at [254, 125] on input "text" at bounding box center [333, 129] width 364 height 24
type input "JOB-0411404"
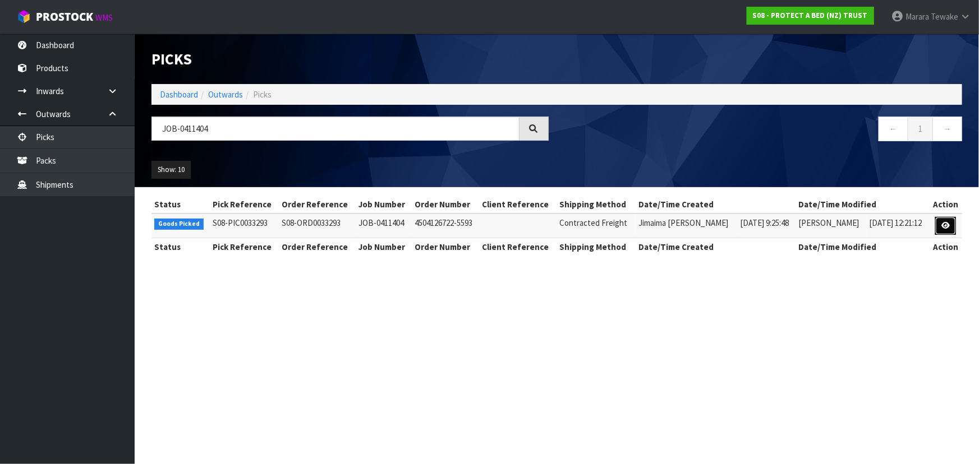
click at [940, 222] on link at bounding box center [945, 226] width 21 height 18
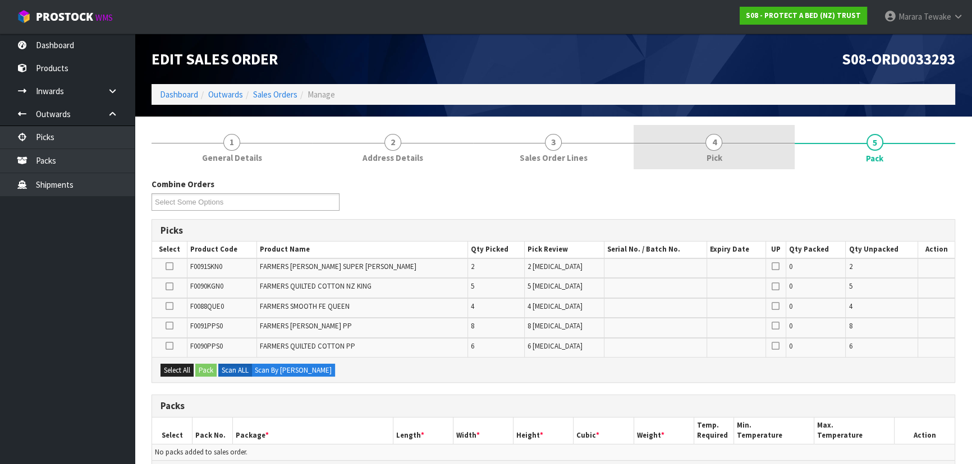
click at [759, 150] on link "4 Pick" at bounding box center [713, 147] width 160 height 44
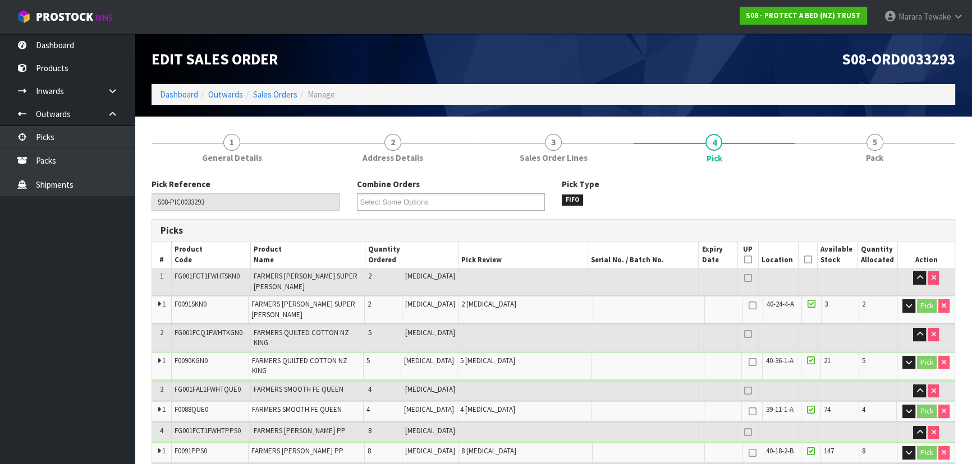
click at [807, 260] on icon at bounding box center [807, 260] width 8 height 1
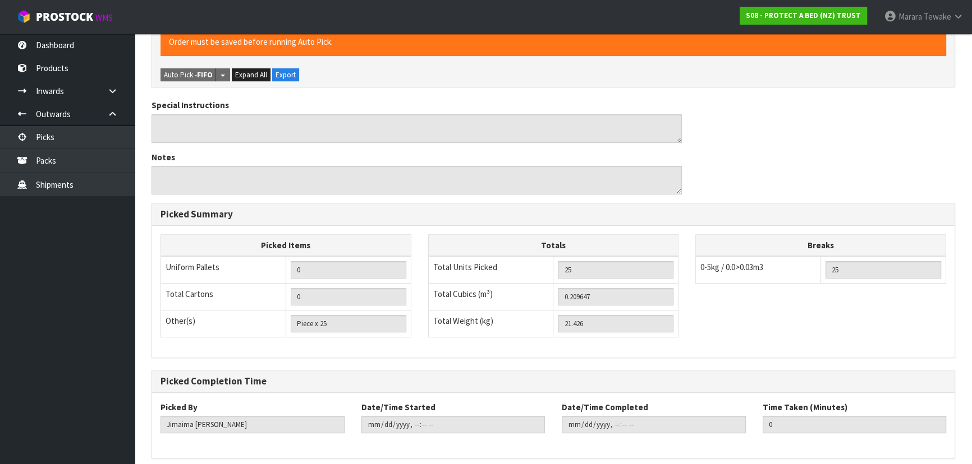
scroll to position [498, 0]
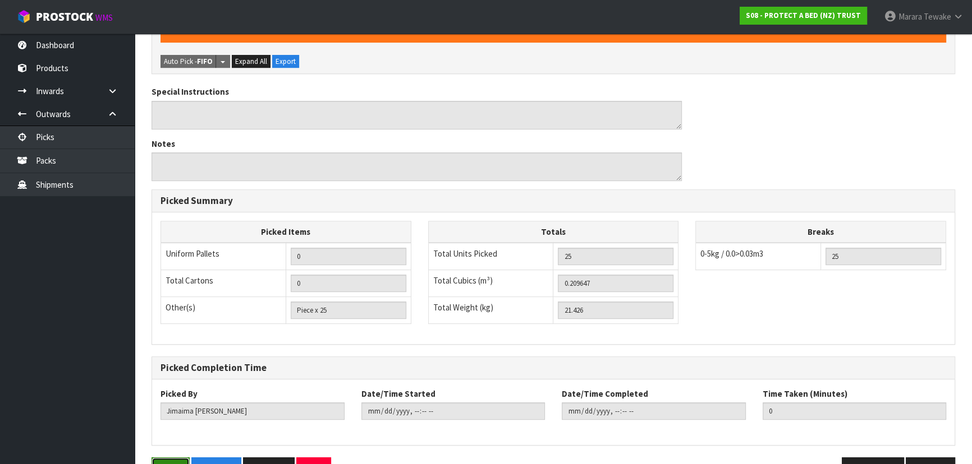
click at [163, 458] on button "Save" at bounding box center [170, 470] width 38 height 24
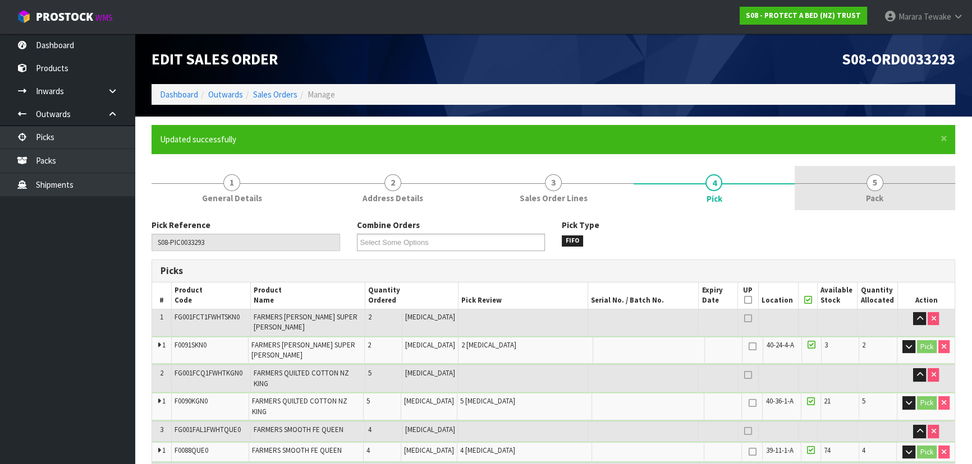
click at [895, 181] on link "5 Pack" at bounding box center [874, 188] width 160 height 44
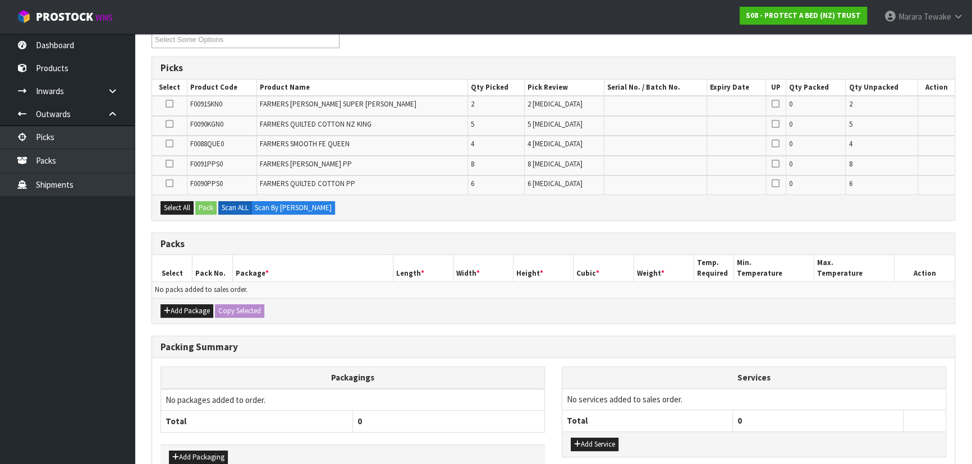
scroll to position [204, 0]
click at [168, 307] on icon "button" at bounding box center [167, 310] width 7 height 7
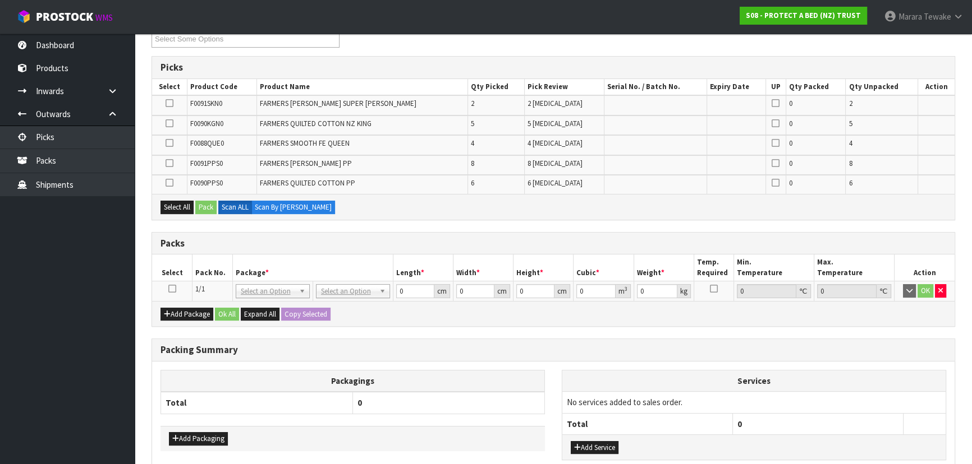
click at [169, 289] on icon at bounding box center [172, 289] width 8 height 1
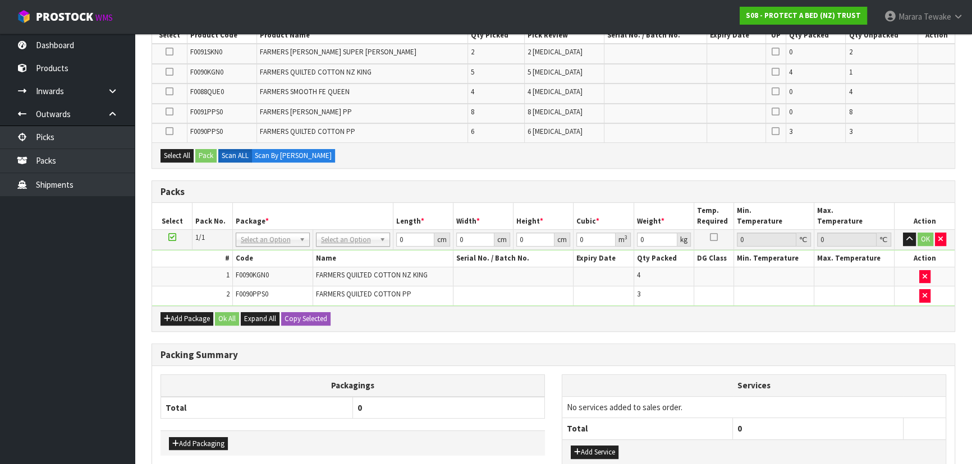
scroll to position [326, 0]
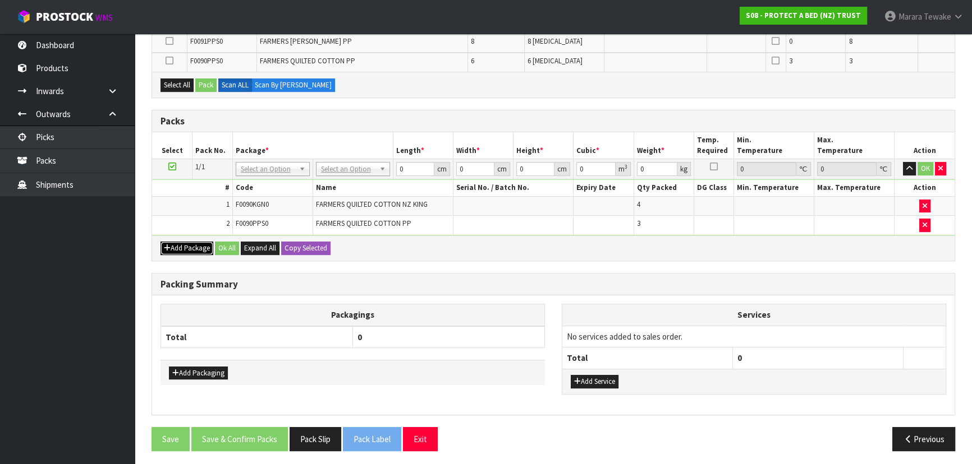
click at [192, 248] on button "Add Package" at bounding box center [186, 248] width 53 height 13
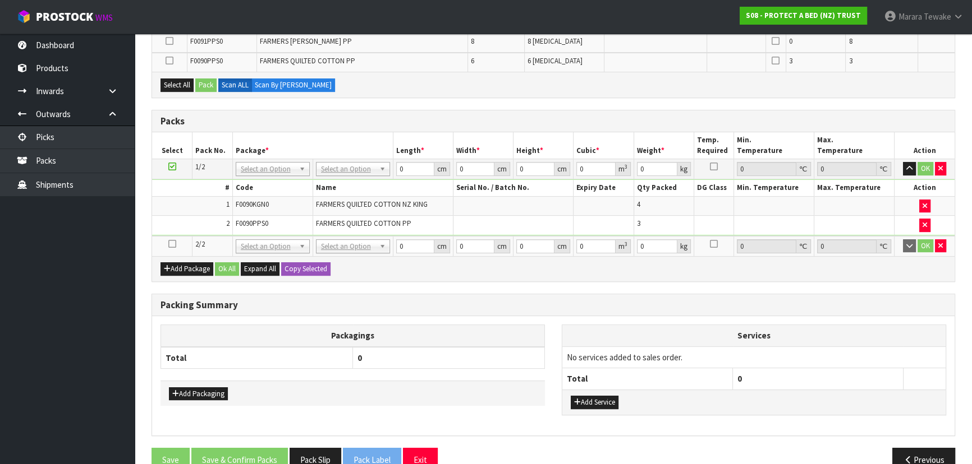
click at [170, 244] on icon at bounding box center [172, 244] width 8 height 1
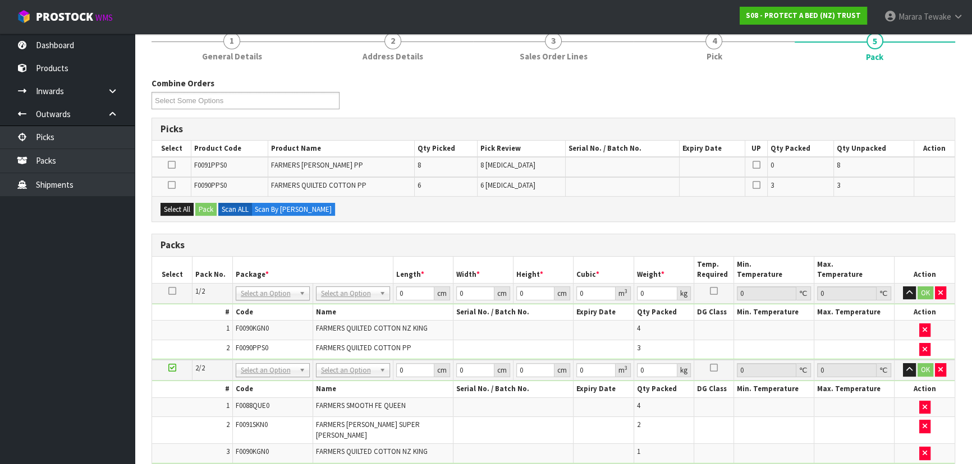
scroll to position [363, 0]
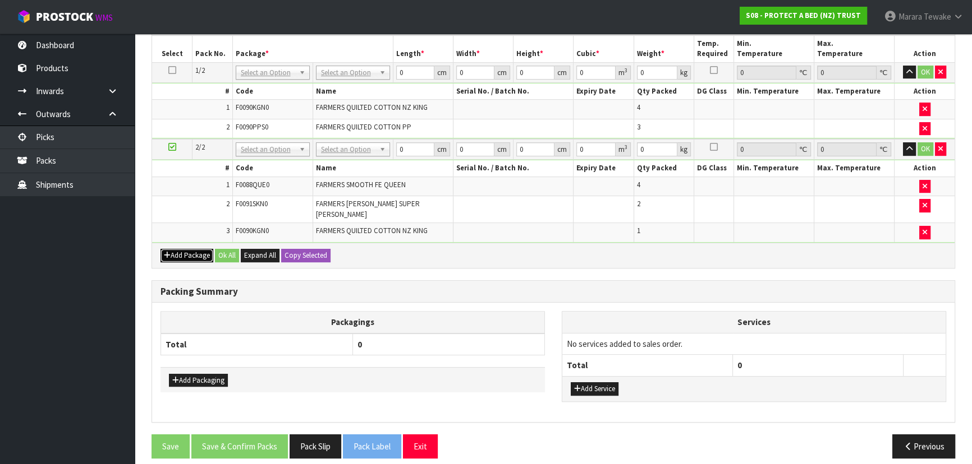
click at [175, 249] on button "Add Package" at bounding box center [186, 255] width 53 height 13
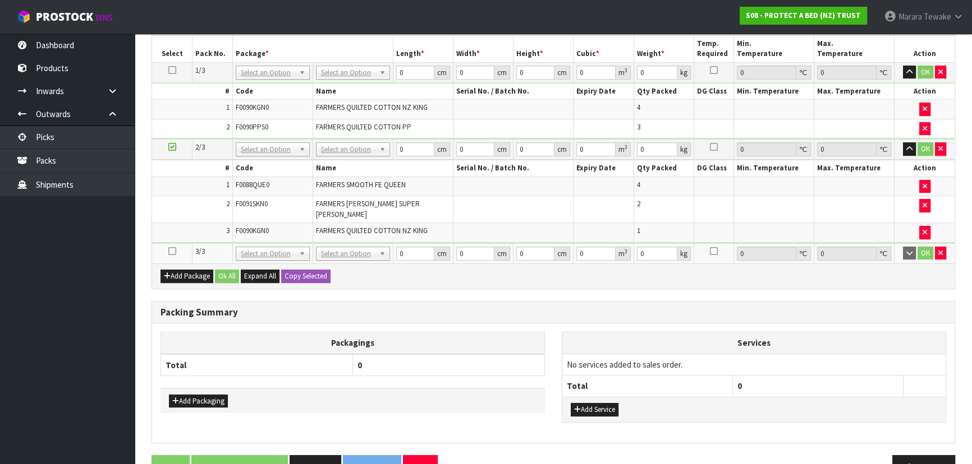
click at [168, 251] on icon at bounding box center [172, 251] width 8 height 1
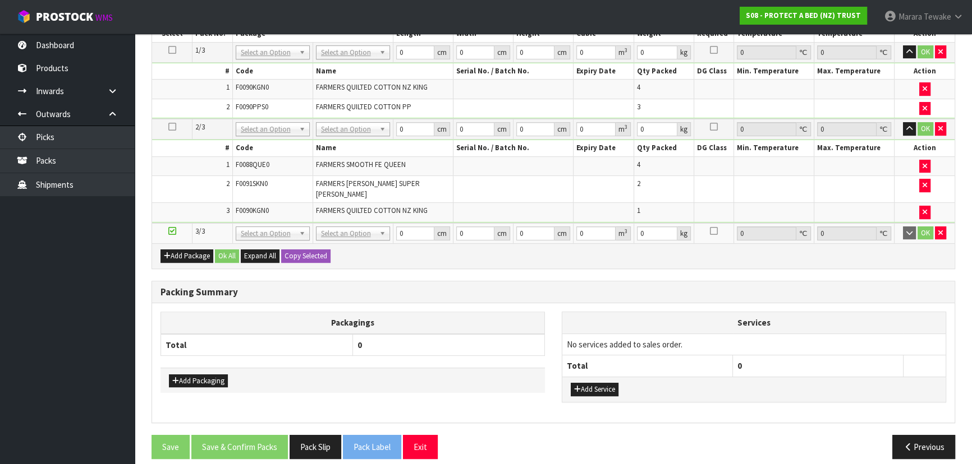
scroll to position [0, 0]
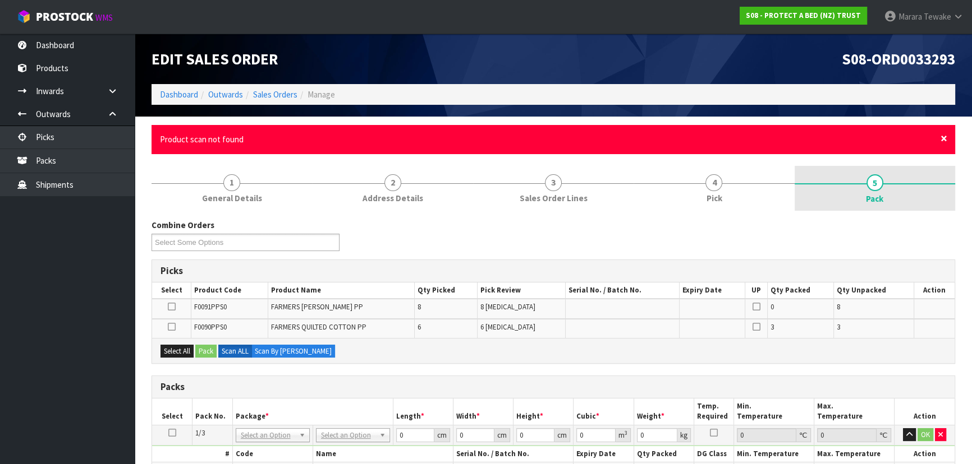
drag, startPoint x: 944, startPoint y: 134, endPoint x: 942, endPoint y: 140, distance: 6.0
click at [944, 136] on span "×" at bounding box center [943, 139] width 7 height 16
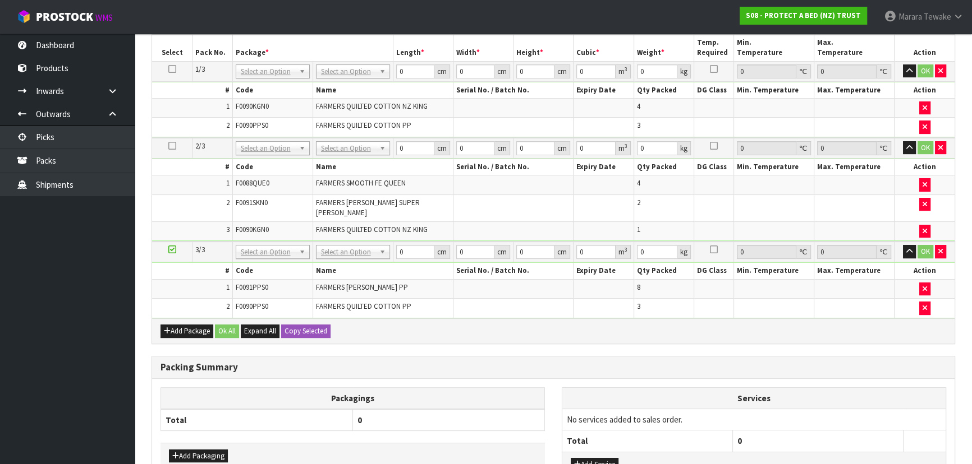
scroll to position [155, 0]
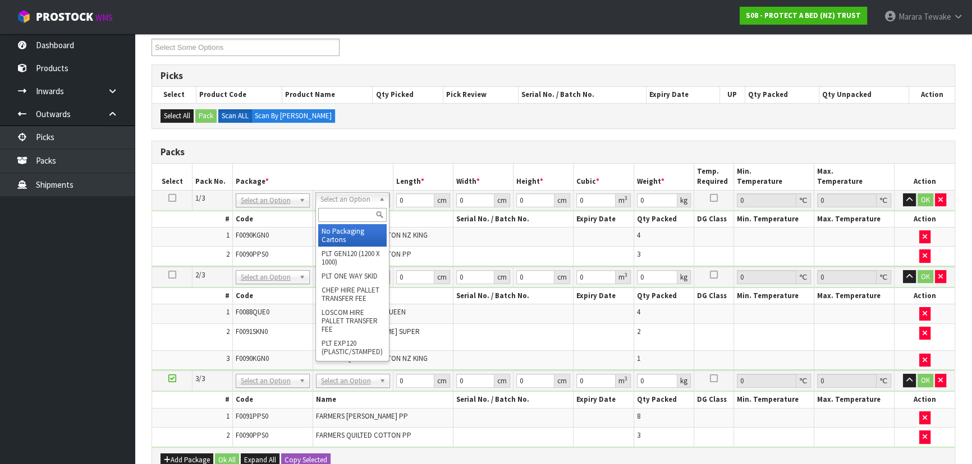
click at [337, 218] on input "text" at bounding box center [352, 215] width 68 height 14
type input "OC"
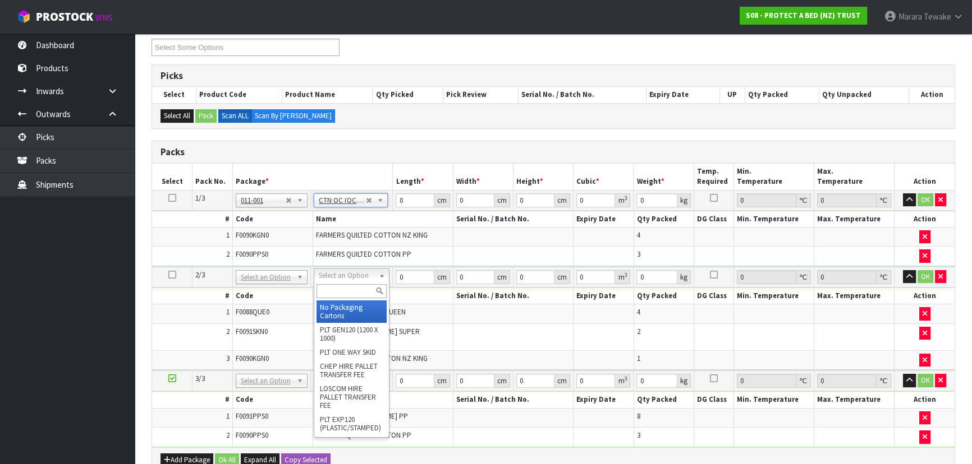
type input "7.84"
click at [348, 297] on input "text" at bounding box center [351, 291] width 70 height 14
type input "OC"
type input "2"
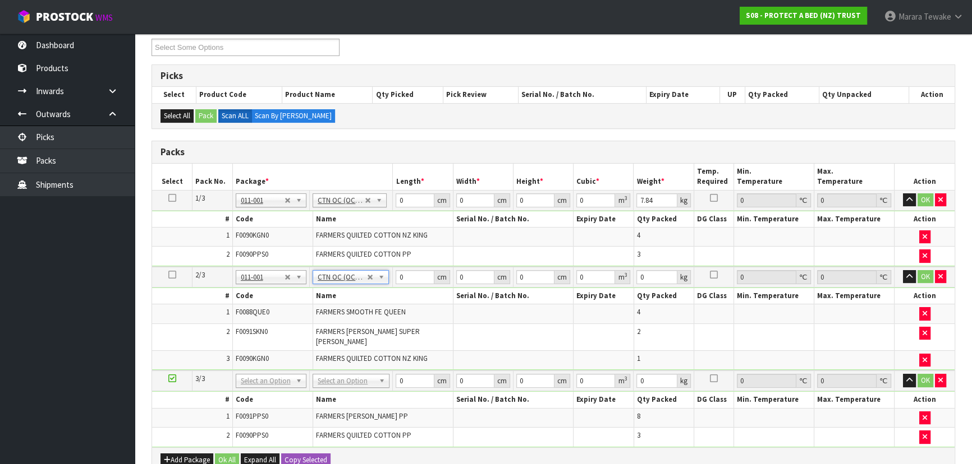
type input "10.082"
click at [353, 381] on input "text" at bounding box center [350, 387] width 71 height 14
type input "OC"
type input "3"
type input "3.504"
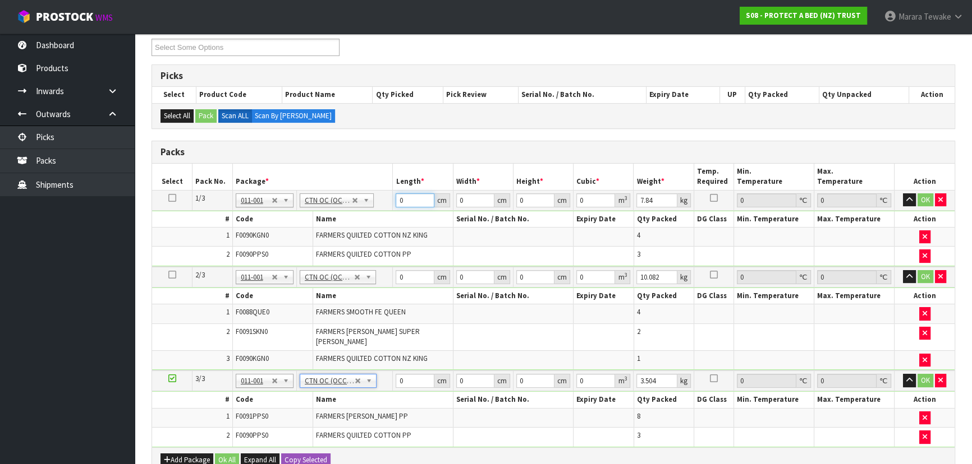
drag, startPoint x: 414, startPoint y: 200, endPoint x: 393, endPoint y: 174, distance: 33.5
click at [388, 190] on tr "1/3 NONE 007-001 007-002 007-004 007-009 007-013 007-014 007-015 007-017 007-01…" at bounding box center [553, 200] width 802 height 20
type input "57"
type input "40"
type input "3"
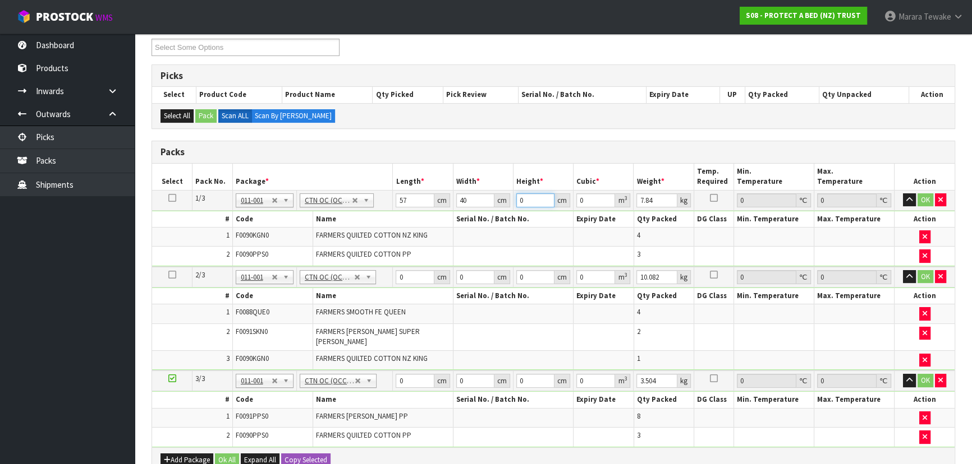
type input "0.00684"
type input "32"
type input "0.07296"
type input "32"
type input "9"
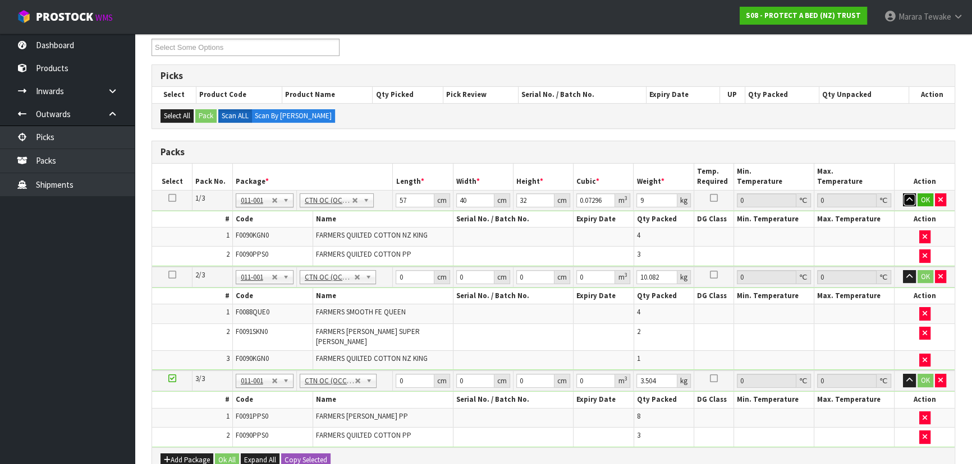
click at [903, 194] on button "button" at bounding box center [909, 200] width 13 height 13
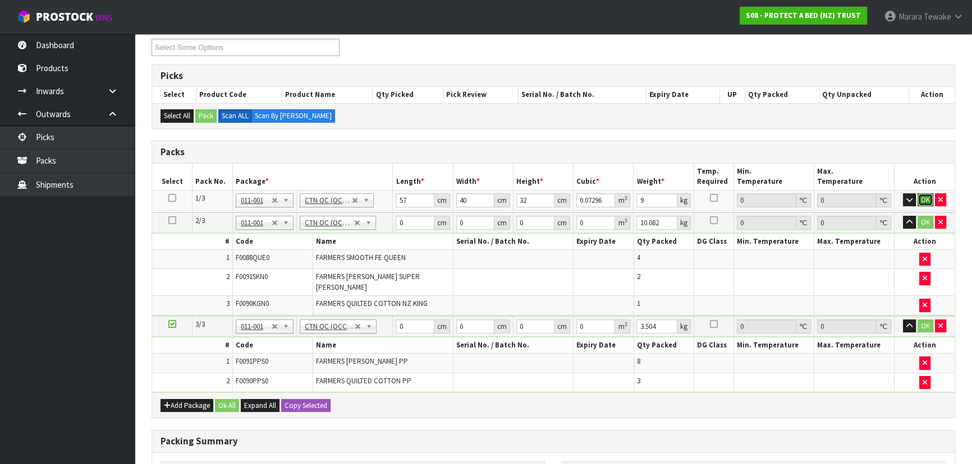
click button "OK" at bounding box center [925, 200] width 16 height 13
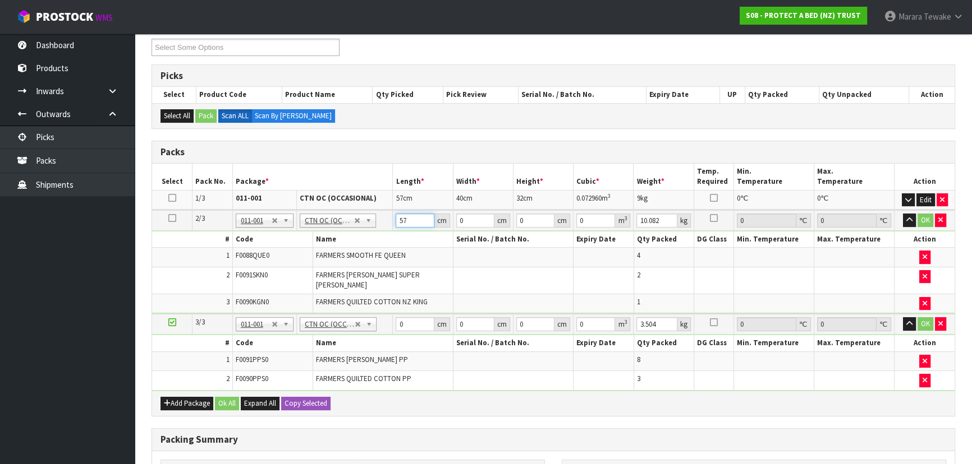
type input "57"
type input "40"
type input "3"
type input "0.00684"
type input "32"
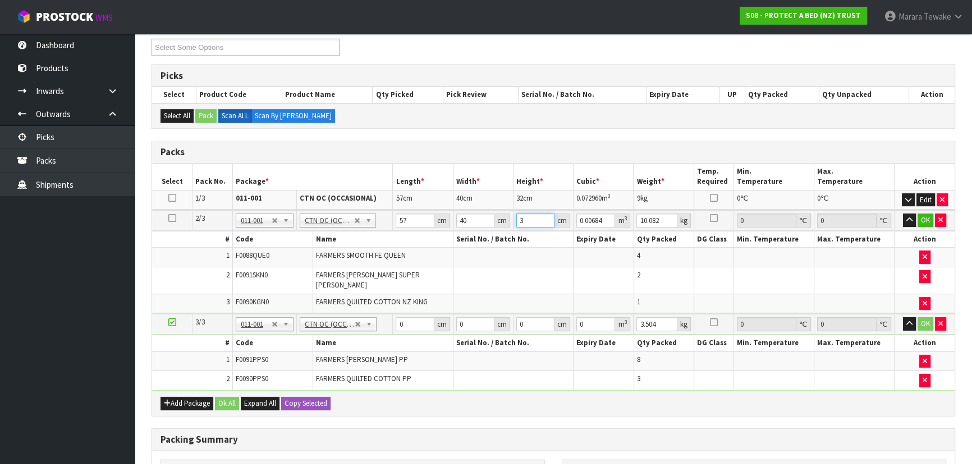
type input "0.07296"
type input "32"
type input "77"
click at [903, 214] on button "button" at bounding box center [909, 220] width 13 height 13
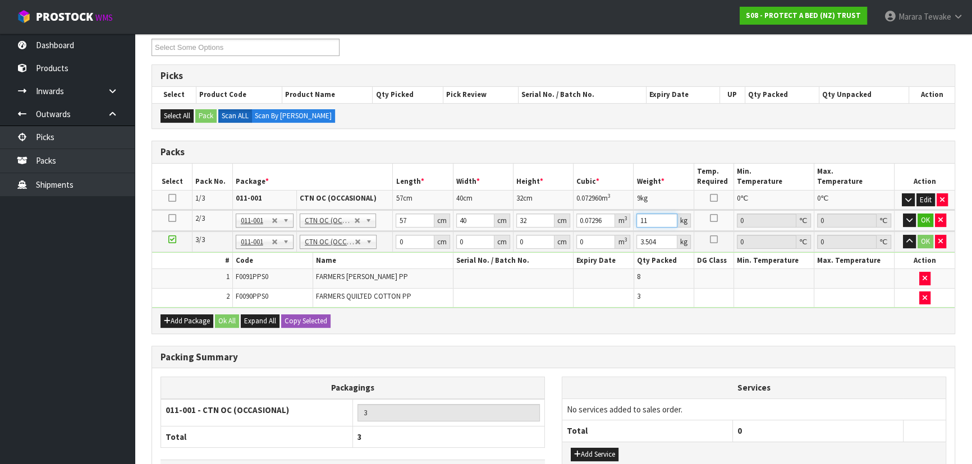
type input "11"
click button "OK" at bounding box center [925, 220] width 16 height 13
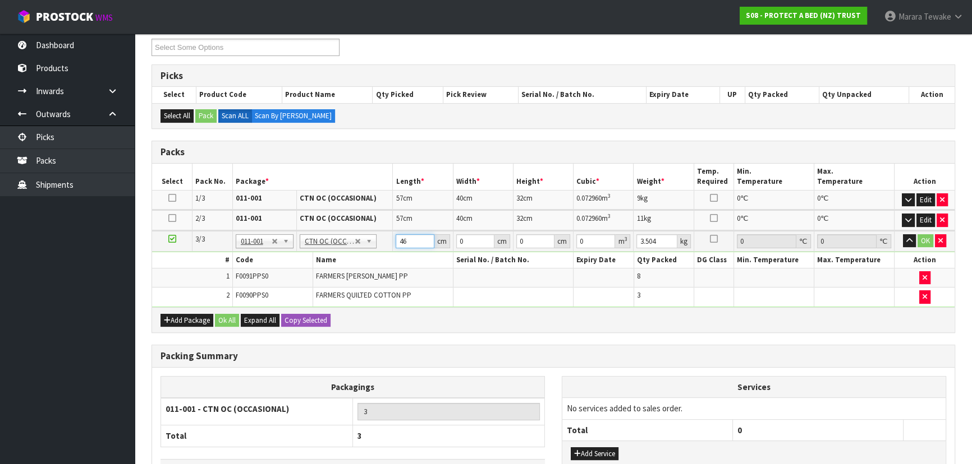
type input "46"
type input "30"
type input "2"
type input "0.00276"
type input "29"
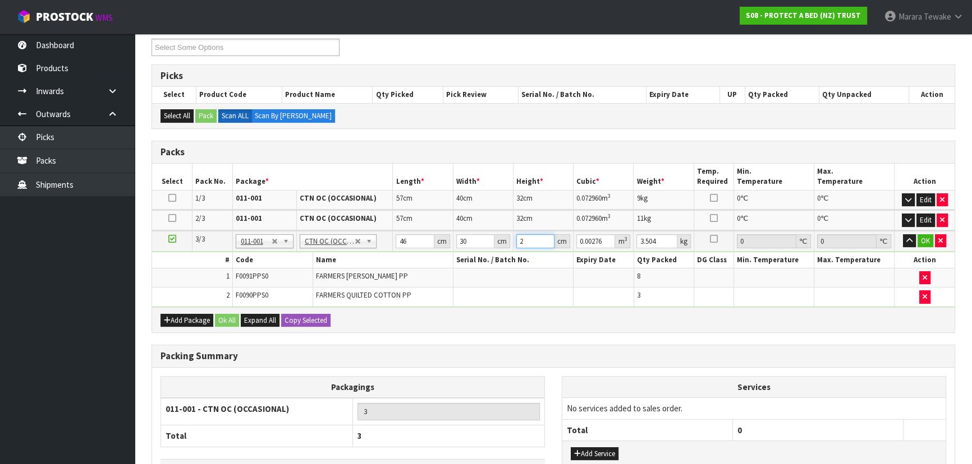
type input "0.04002"
type input "29"
type input "3"
click at [903, 234] on button "button" at bounding box center [909, 240] width 13 height 13
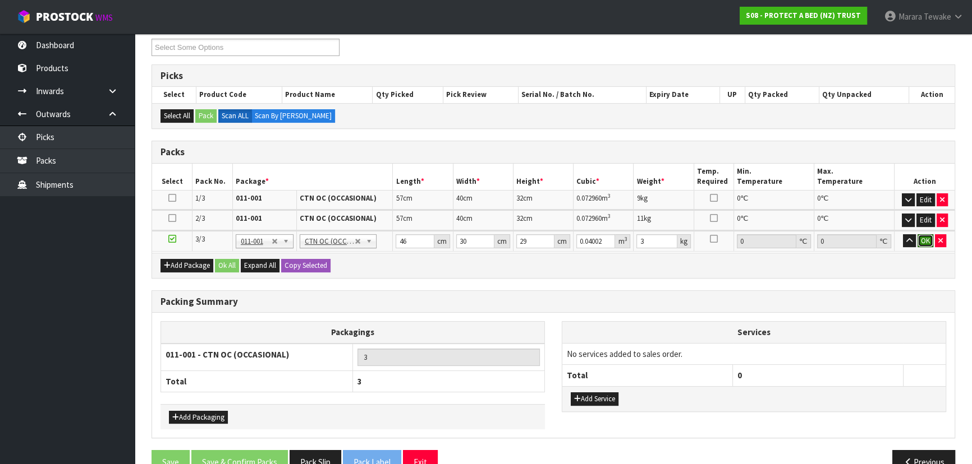
click button "OK" at bounding box center [925, 240] width 16 height 13
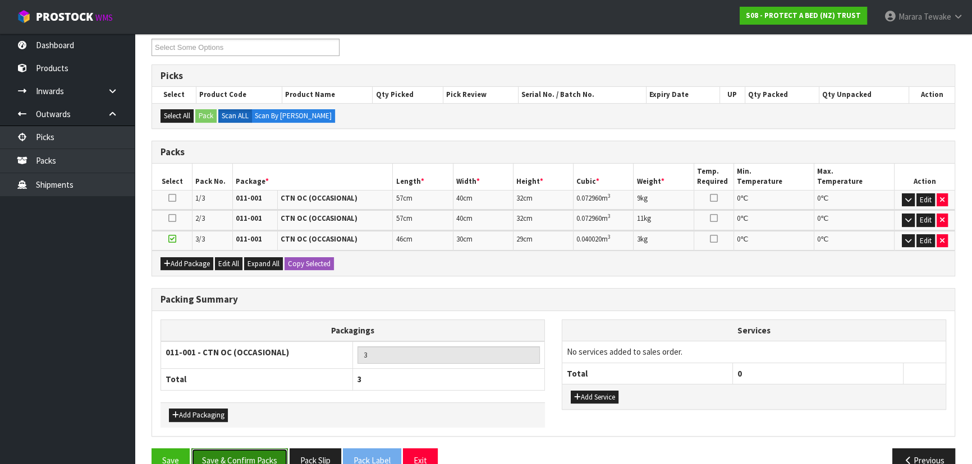
click at [246, 463] on button "Save & Confirm Packs" at bounding box center [239, 461] width 96 height 24
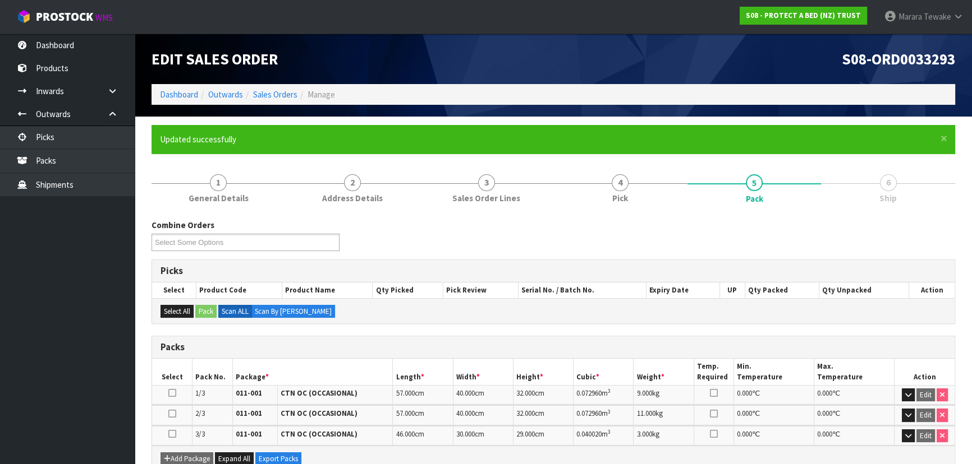
scroll to position [192, 0]
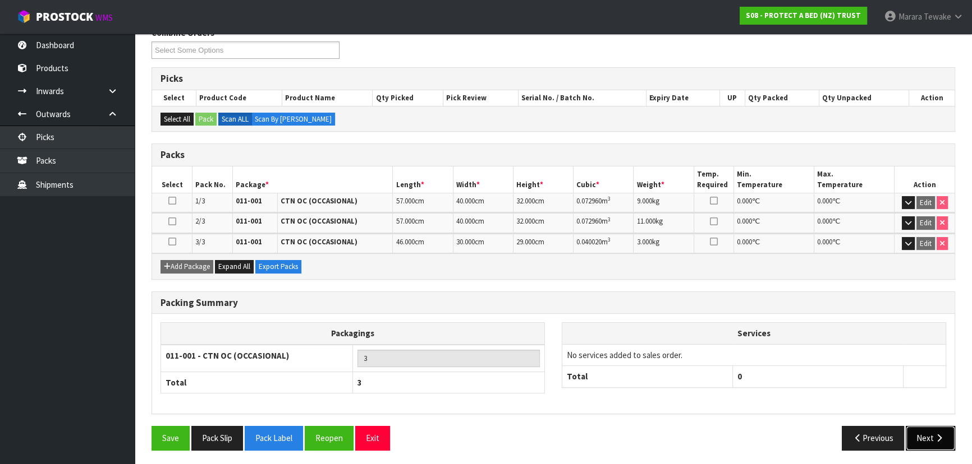
click at [943, 434] on icon "button" at bounding box center [938, 438] width 11 height 8
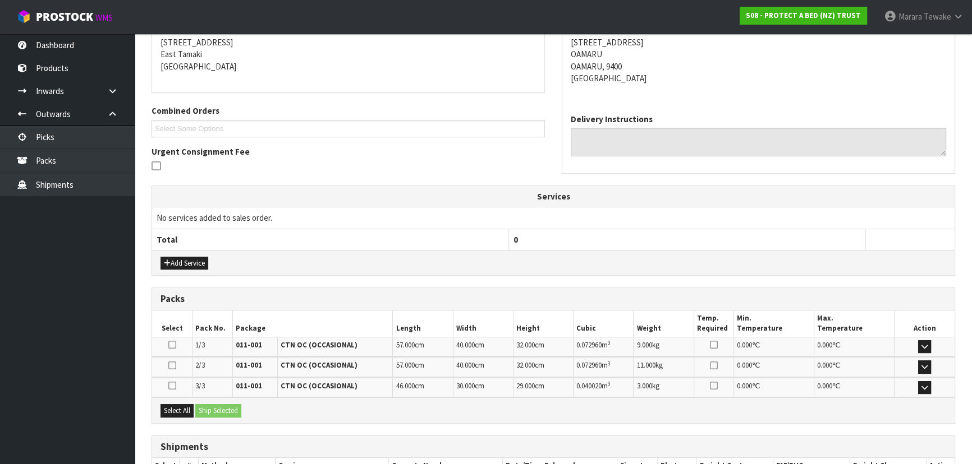
scroll to position [303, 0]
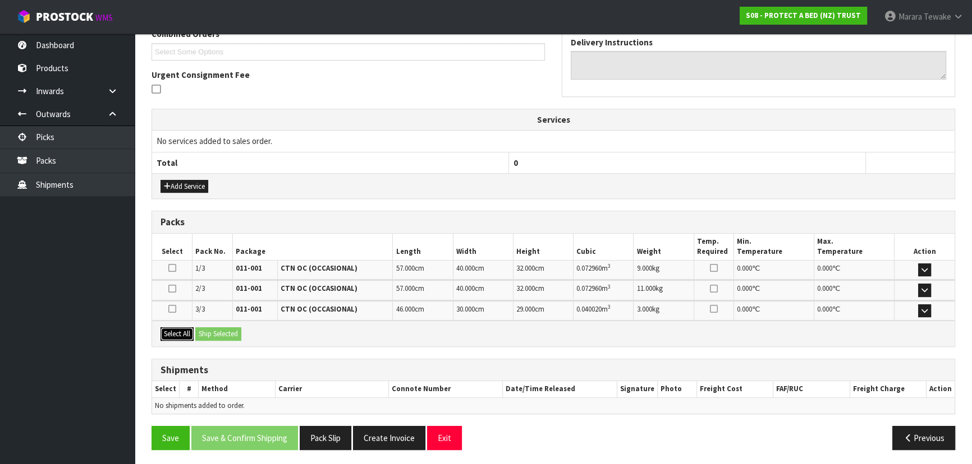
drag, startPoint x: 183, startPoint y: 327, endPoint x: 216, endPoint y: 328, distance: 32.6
click at [185, 328] on button "Select All" at bounding box center [176, 334] width 33 height 13
drag, startPoint x: 217, startPoint y: 329, endPoint x: 236, endPoint y: 332, distance: 19.9
click at [218, 329] on button "Ship Selected" at bounding box center [218, 334] width 46 height 13
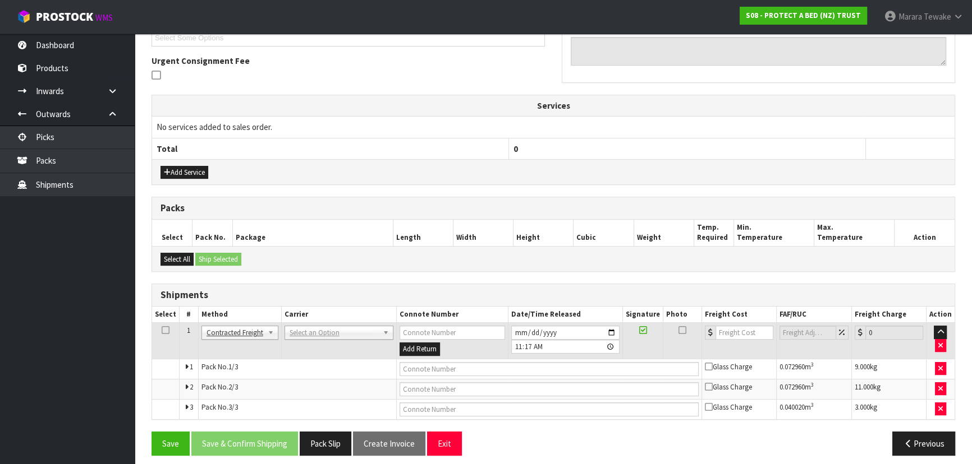
scroll to position [323, 0]
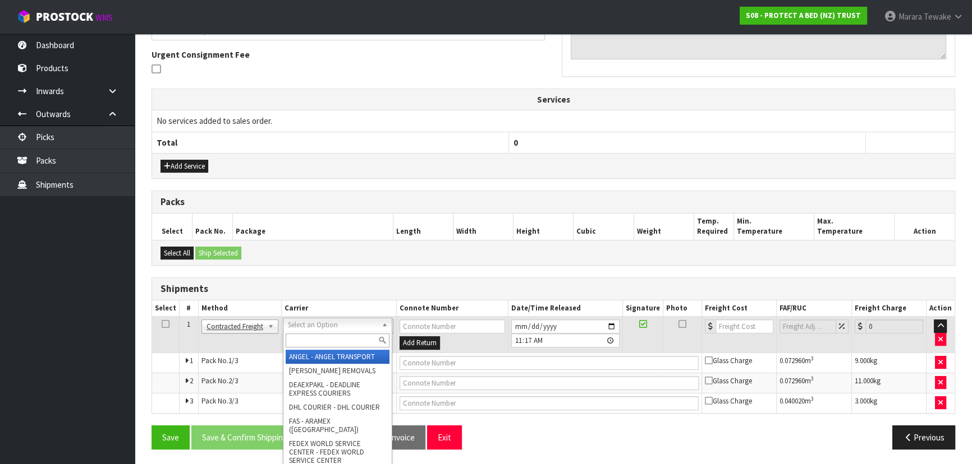
click at [307, 336] on input "text" at bounding box center [338, 341] width 104 height 14
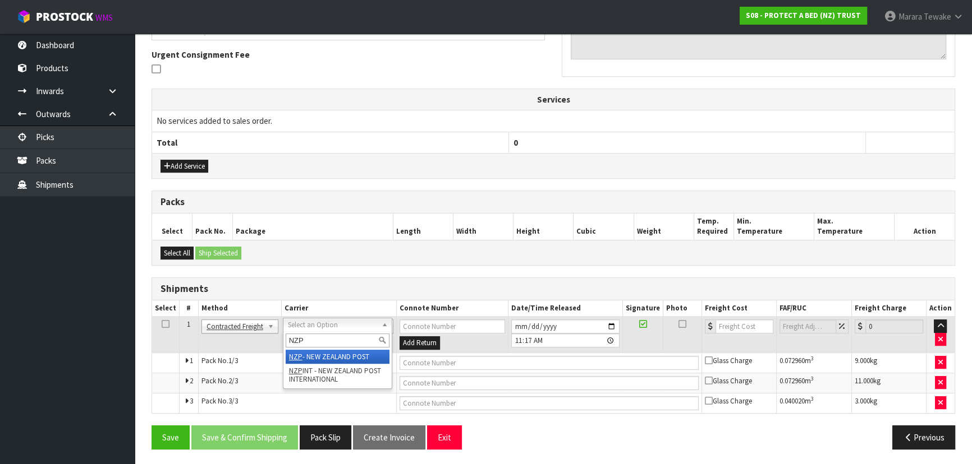
type input "NZP"
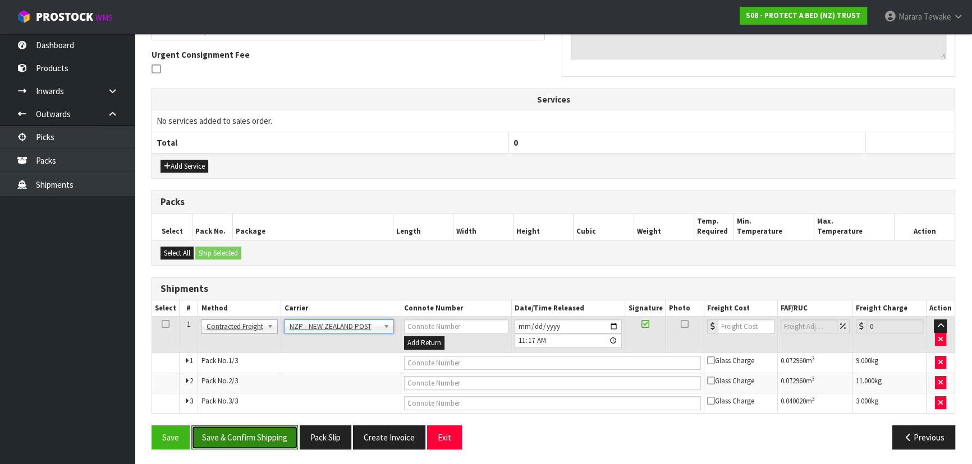
click at [281, 438] on button "Save & Confirm Shipping" at bounding box center [244, 438] width 107 height 24
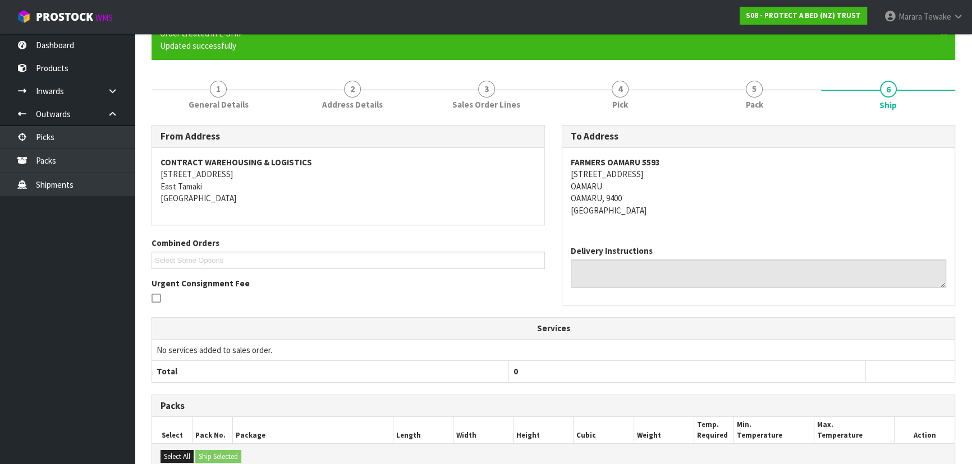
scroll to position [305, 0]
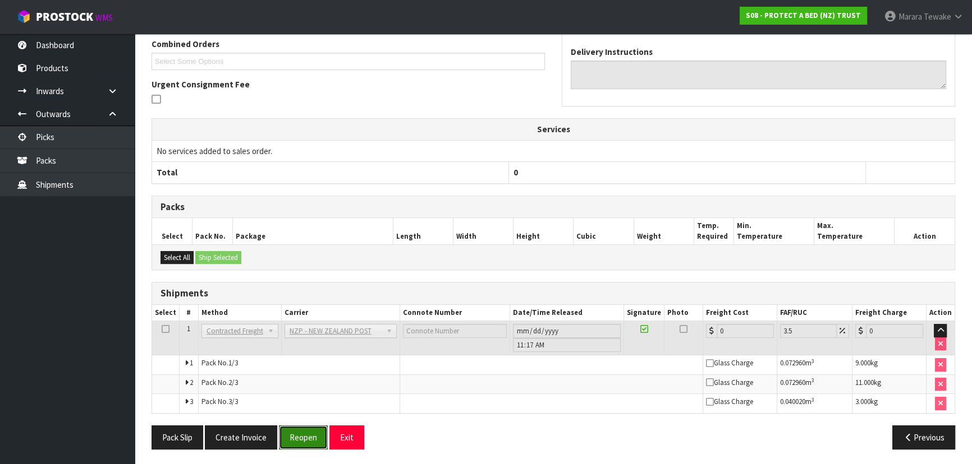
click at [312, 432] on button "Reopen" at bounding box center [303, 438] width 49 height 24
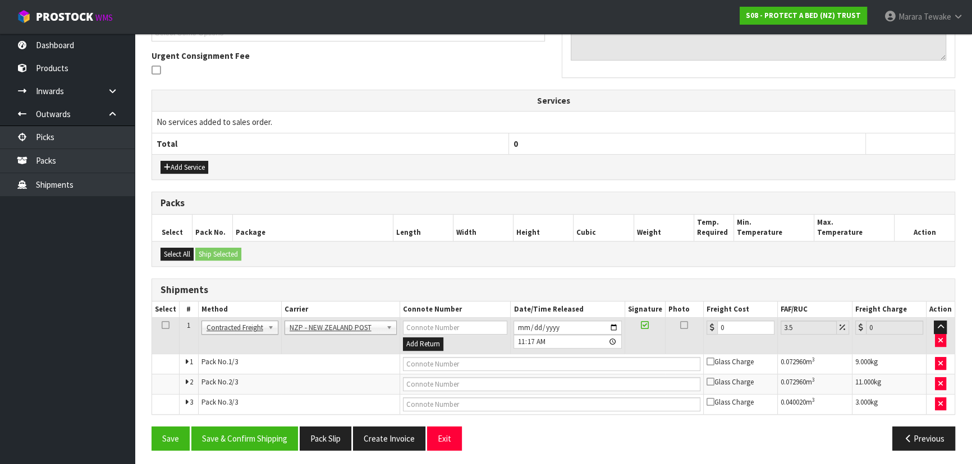
scroll to position [323, 0]
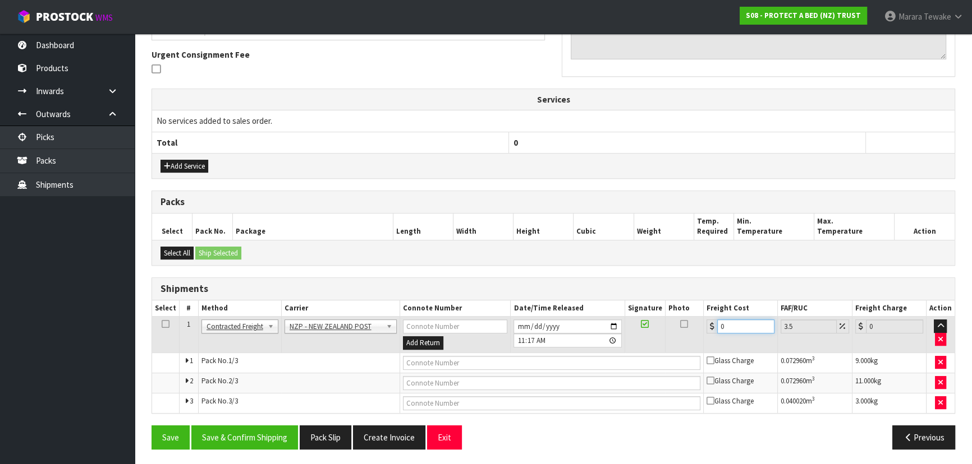
drag, startPoint x: 728, startPoint y: 325, endPoint x: 670, endPoint y: 311, distance: 59.3
click at [706, 324] on div "0" at bounding box center [740, 327] width 68 height 14
type input "5"
type input "5.17"
type input "51"
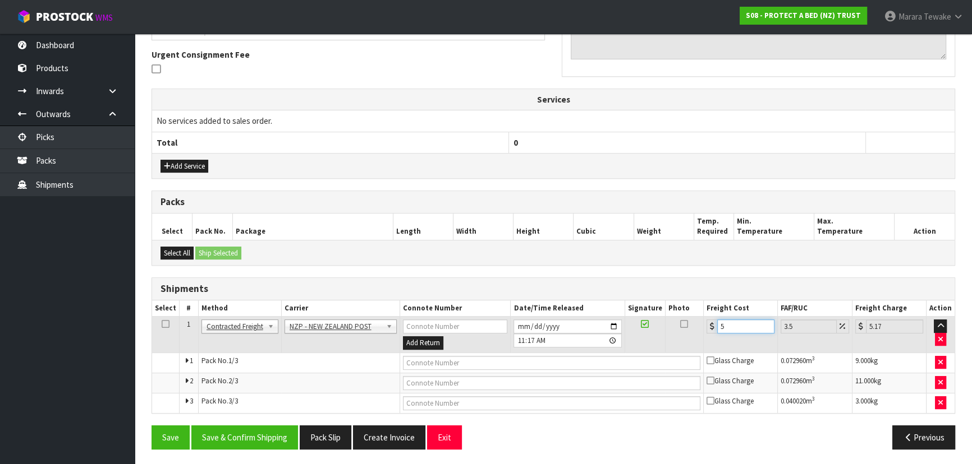
type input "52.78"
type input "51.4"
type input "53.2"
type input "51.49"
type input "53.29"
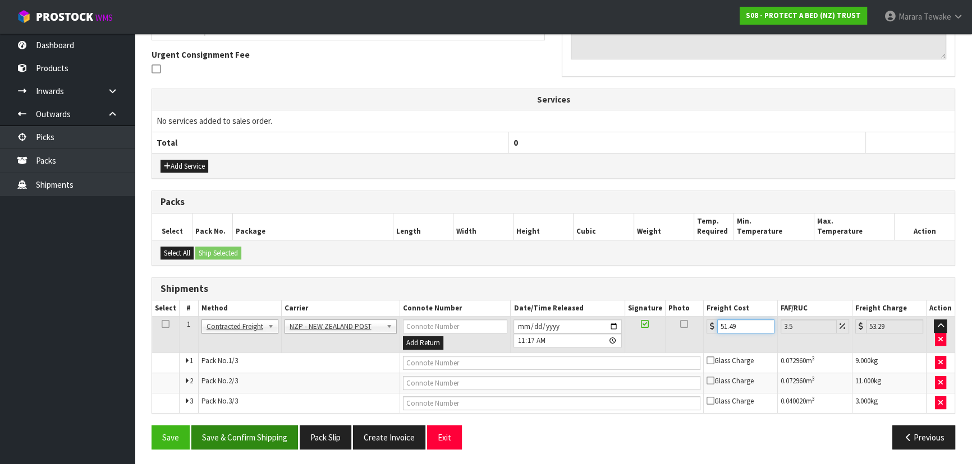
type input "51.49"
click at [251, 436] on button "Save & Confirm Shipping" at bounding box center [244, 438] width 107 height 24
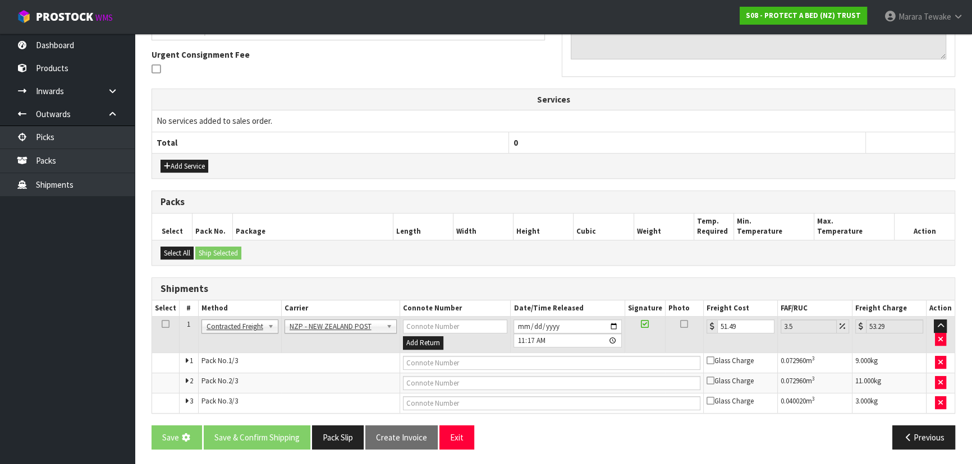
scroll to position [0, 0]
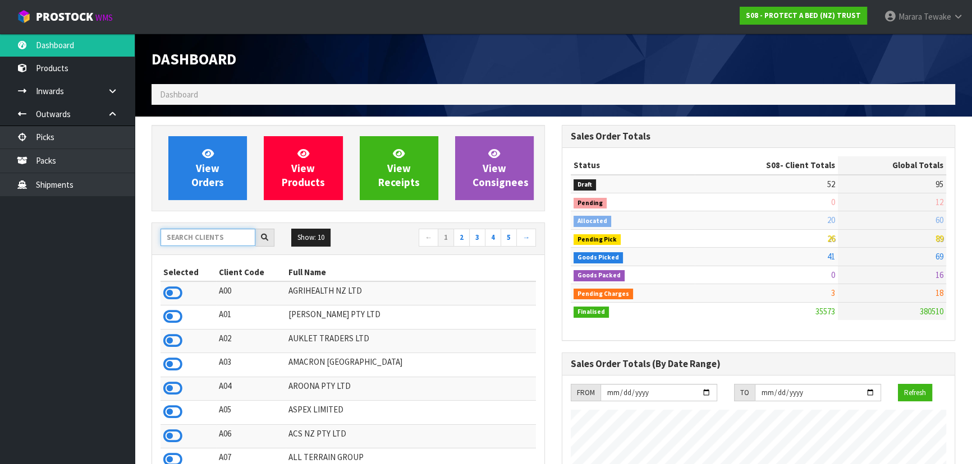
click at [219, 233] on input "text" at bounding box center [207, 237] width 95 height 17
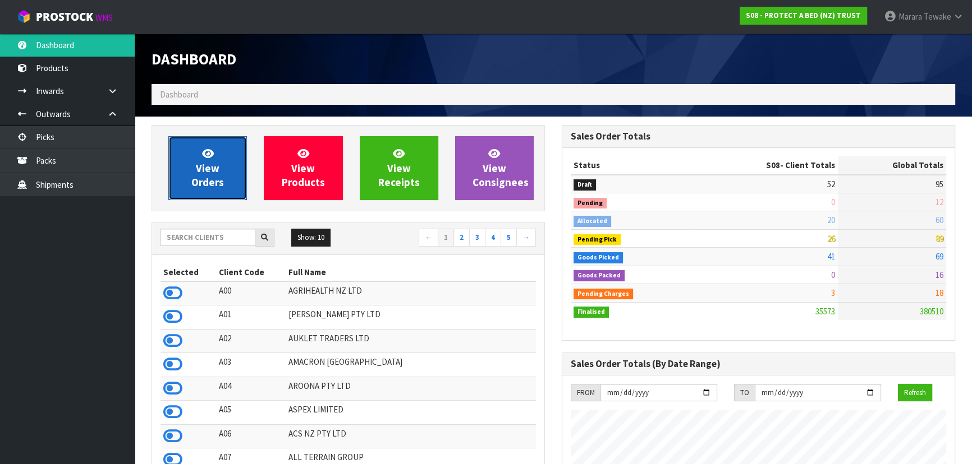
click at [187, 175] on link "View Orders" at bounding box center [207, 168] width 79 height 64
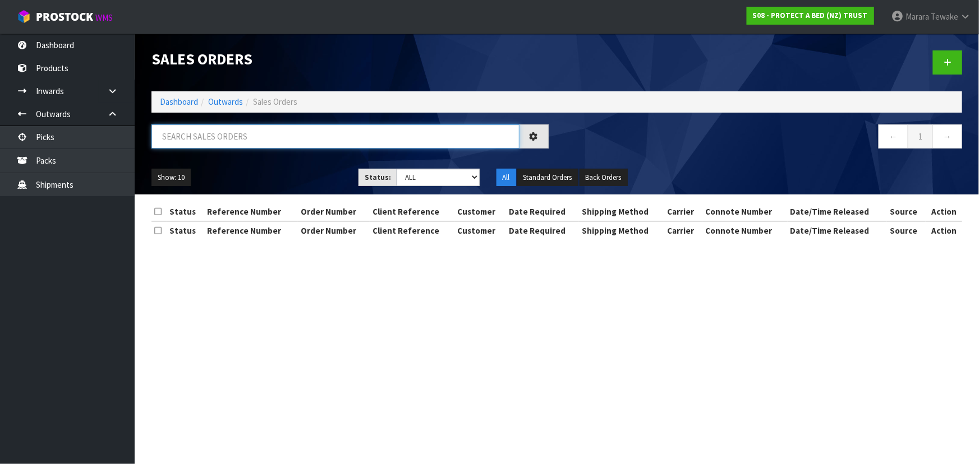
click at [220, 140] on input "text" at bounding box center [335, 137] width 368 height 24
type input "JOB-0411405"
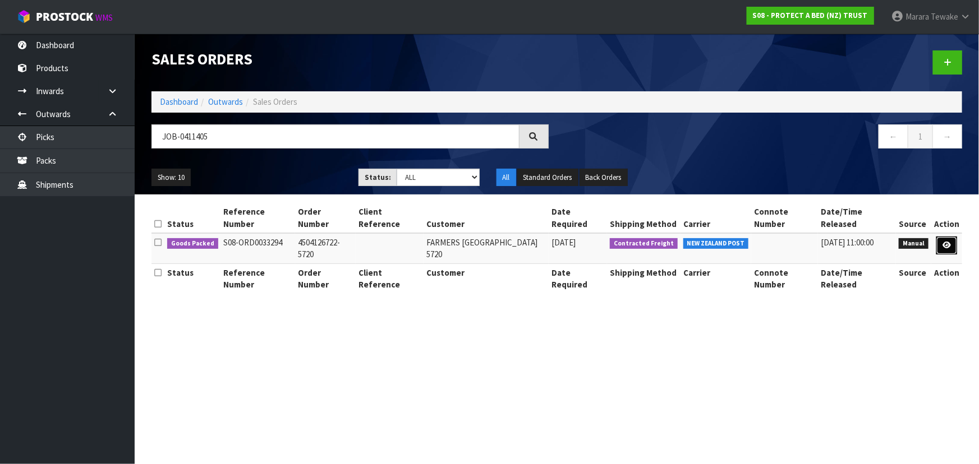
click at [948, 242] on icon at bounding box center [946, 245] width 8 height 7
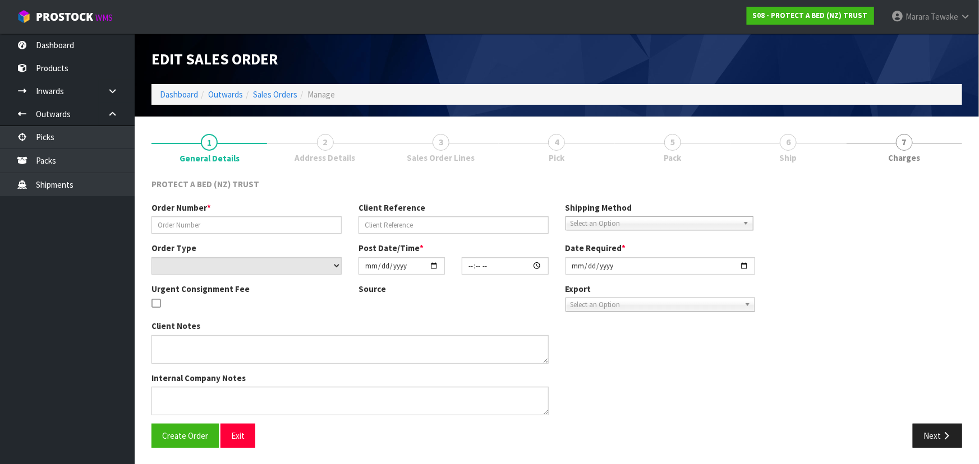
type input "4504126722-5720"
select select "number:0"
type input "[DATE]"
type input "09:26:00.000"
type input "[DATE]"
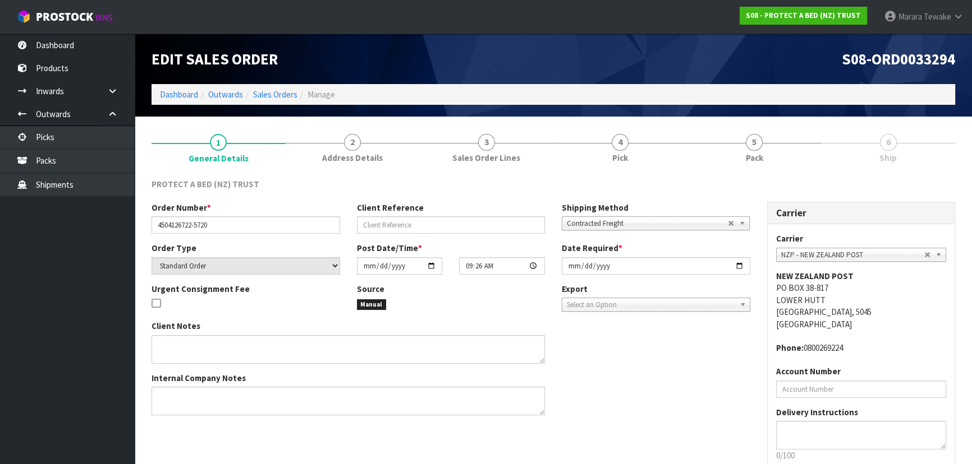
drag, startPoint x: 886, startPoint y: 146, endPoint x: 817, endPoint y: 209, distance: 93.7
click at [886, 146] on span "6" at bounding box center [888, 142] width 17 height 17
click at [771, 140] on link "5 Pack" at bounding box center [754, 147] width 134 height 44
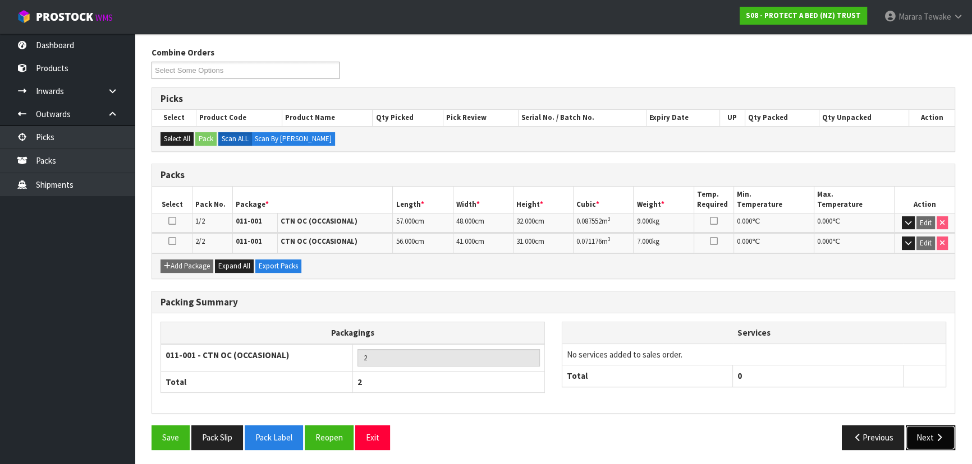
drag, startPoint x: 931, startPoint y: 436, endPoint x: 913, endPoint y: 436, distance: 17.4
click at [931, 436] on button "Next" at bounding box center [929, 438] width 49 height 24
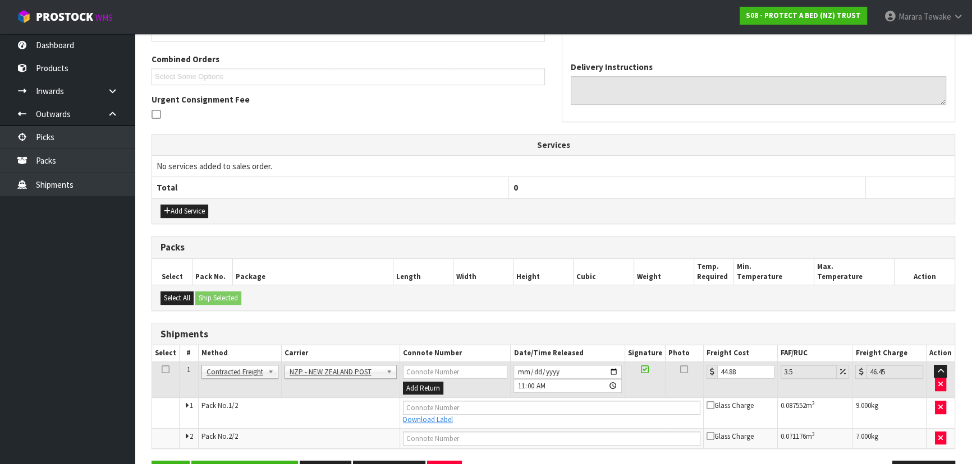
scroll to position [273, 0]
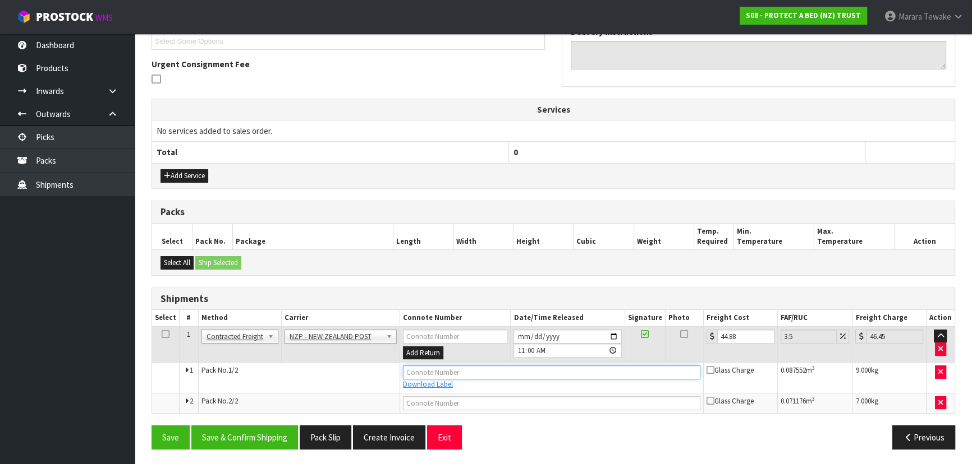
click at [427, 366] on input "text" at bounding box center [551, 373] width 297 height 14
type input "00894210379948148465"
click at [151, 426] on button "Save" at bounding box center [170, 438] width 38 height 24
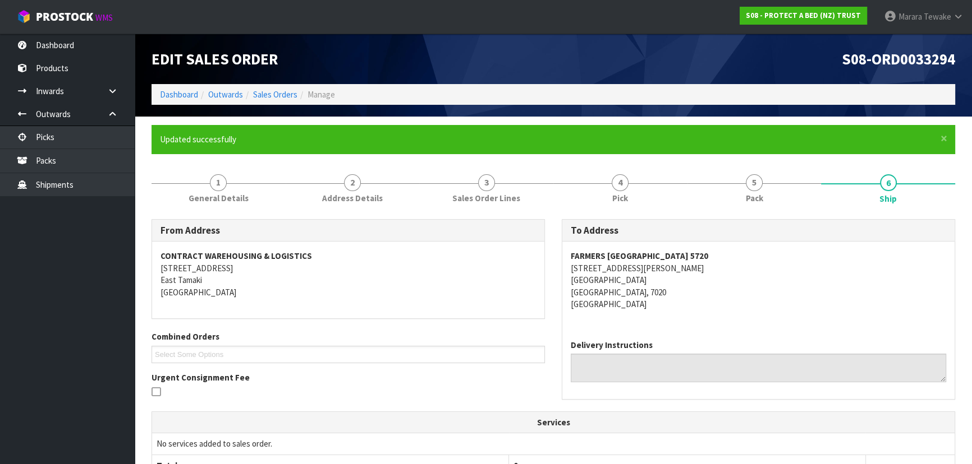
scroll to position [313, 0]
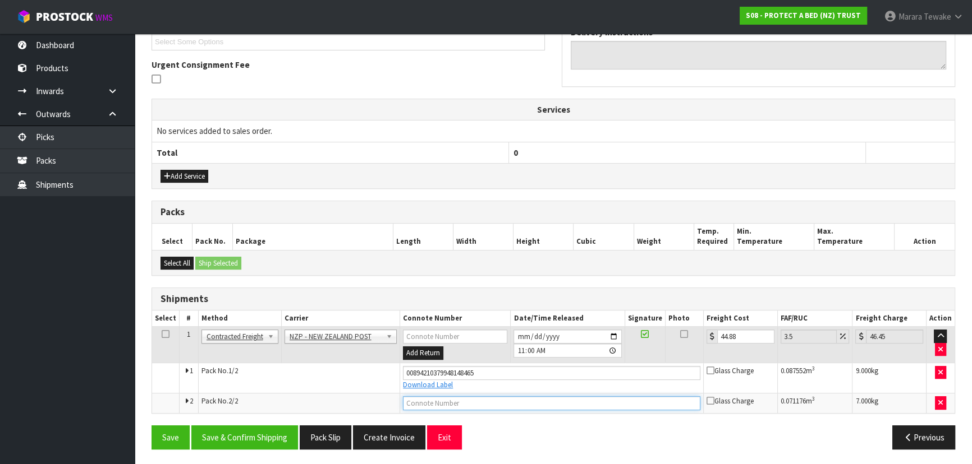
click at [490, 406] on input "text" at bounding box center [551, 404] width 297 height 14
type input "00894210379948148472"
click at [151, 426] on button "Save" at bounding box center [170, 438] width 38 height 24
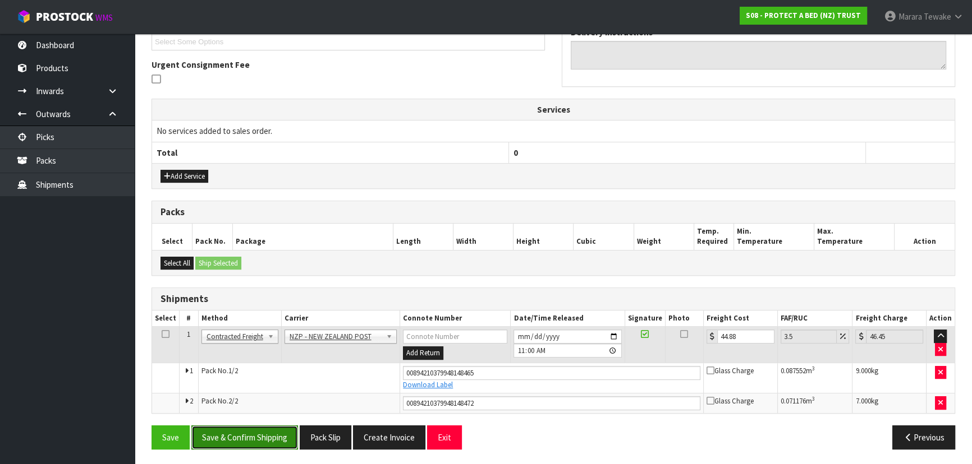
click at [236, 448] on button "Save & Confirm Shipping" at bounding box center [244, 438] width 107 height 24
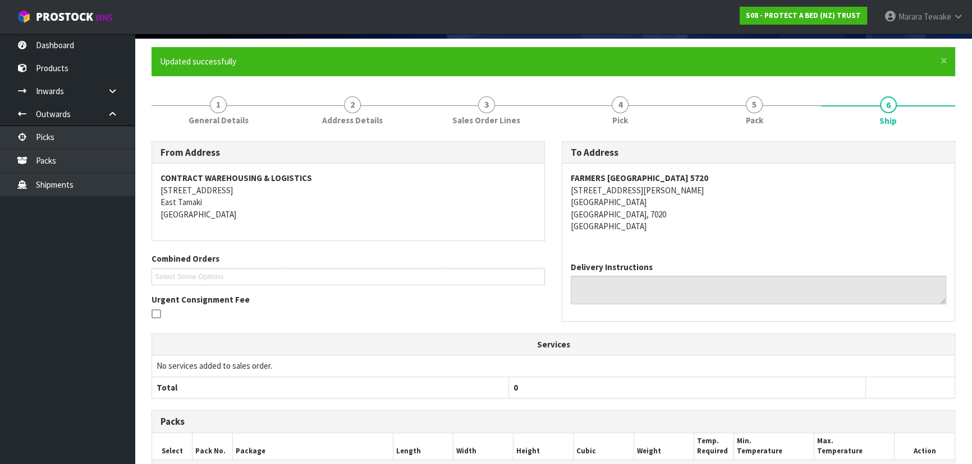
scroll to position [0, 0]
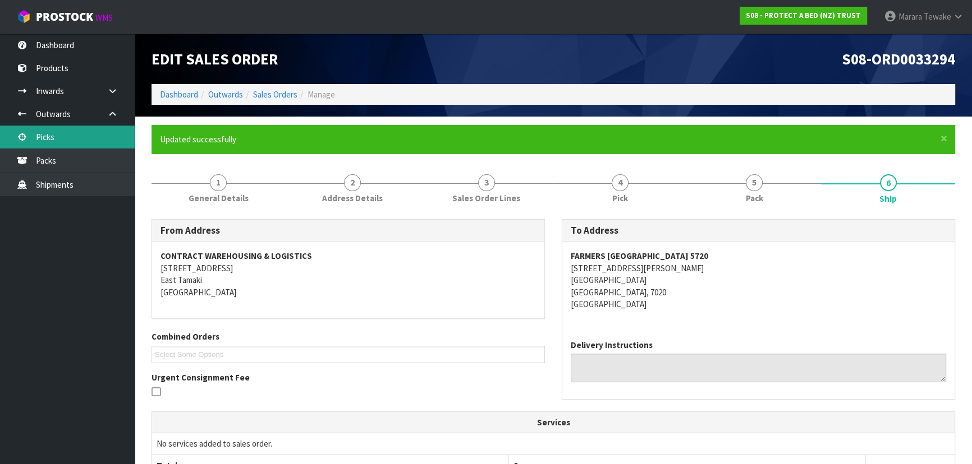
click at [58, 135] on link "Picks" at bounding box center [67, 137] width 135 height 23
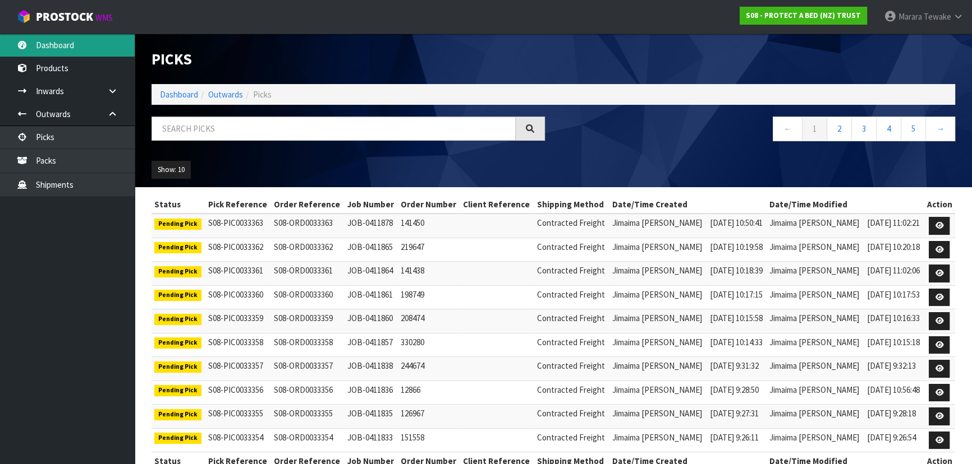
click at [66, 40] on link "Dashboard" at bounding box center [67, 45] width 135 height 23
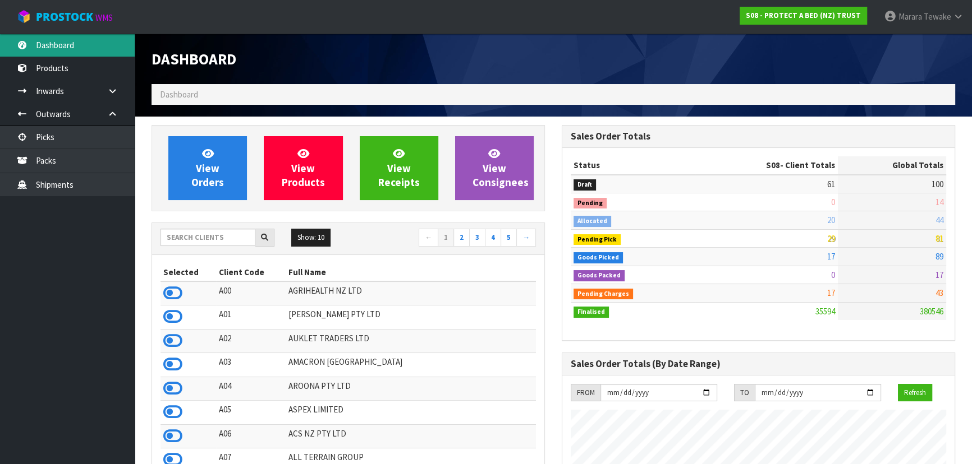
scroll to position [848, 409]
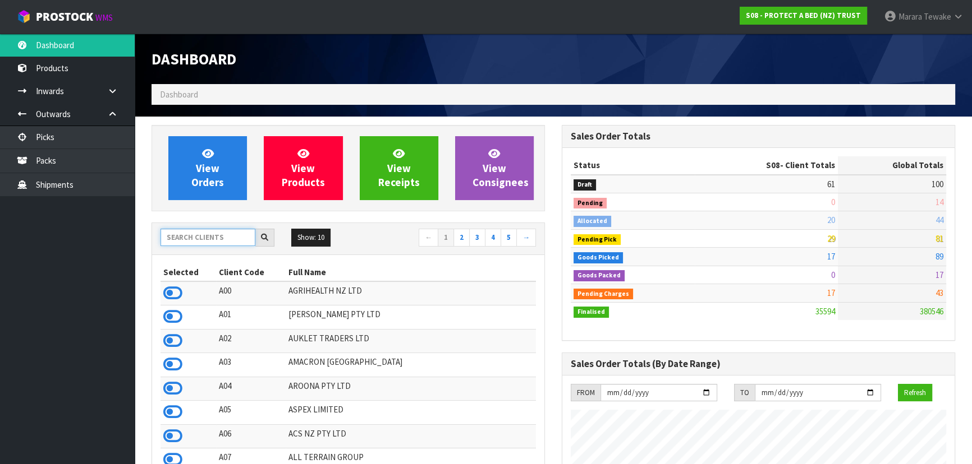
click at [183, 235] on input "text" at bounding box center [207, 237] width 95 height 17
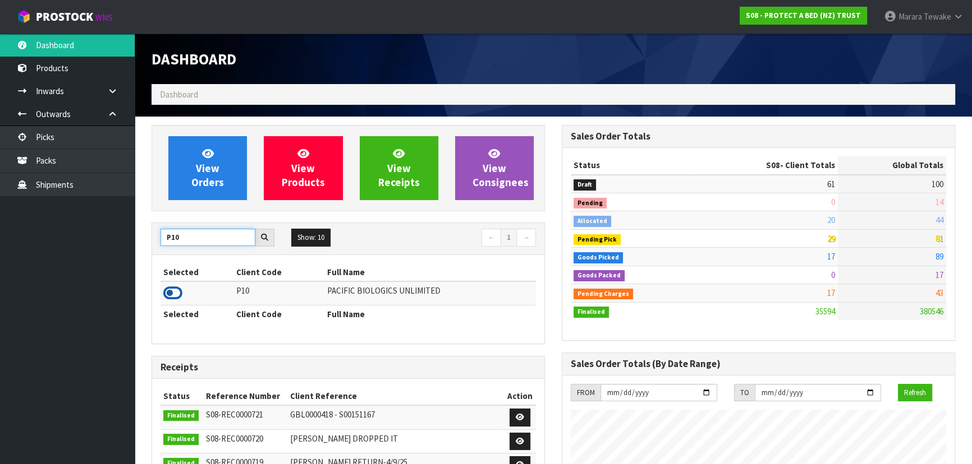
type input "P10"
click at [175, 296] on icon at bounding box center [172, 293] width 19 height 17
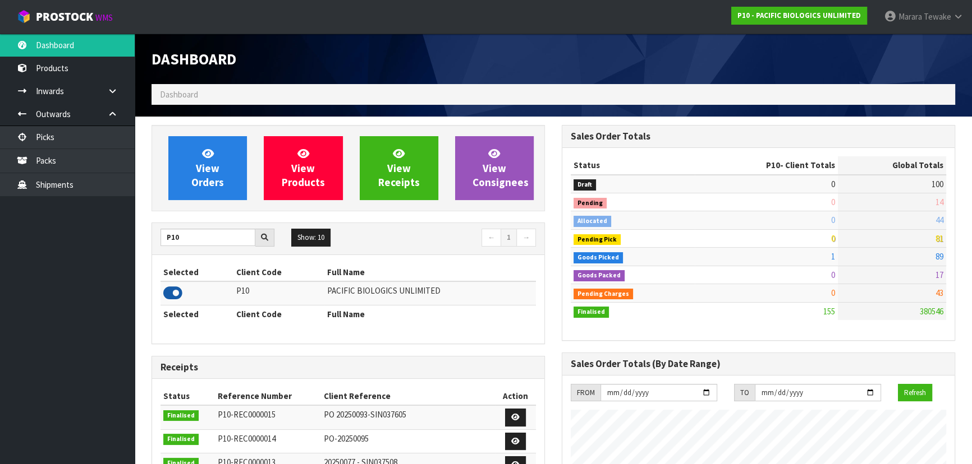
scroll to position [812, 409]
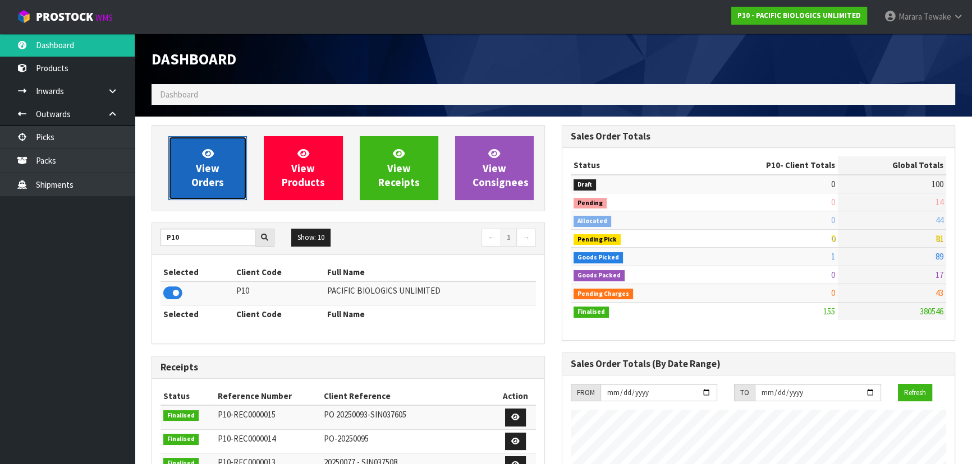
click at [214, 179] on span "View Orders" at bounding box center [207, 168] width 33 height 42
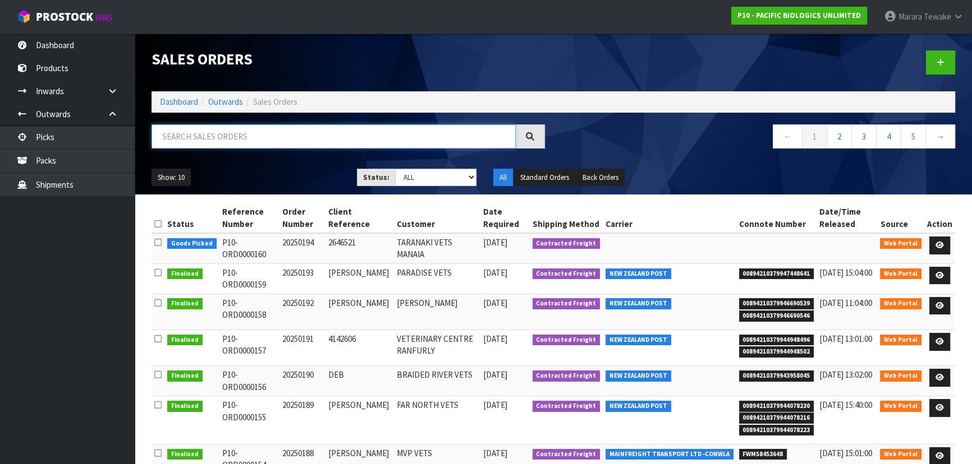
click at [219, 134] on input "text" at bounding box center [333, 137] width 364 height 24
type input "JOB-0411869"
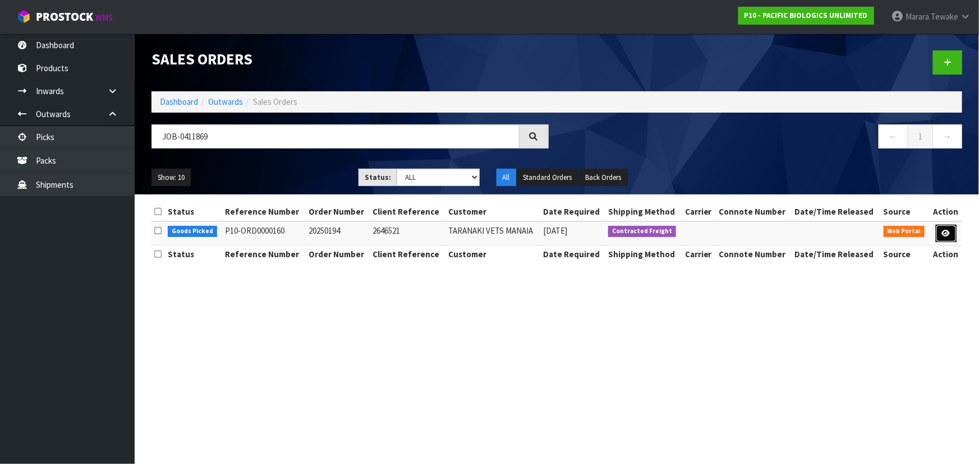
click at [942, 233] on icon at bounding box center [946, 233] width 8 height 7
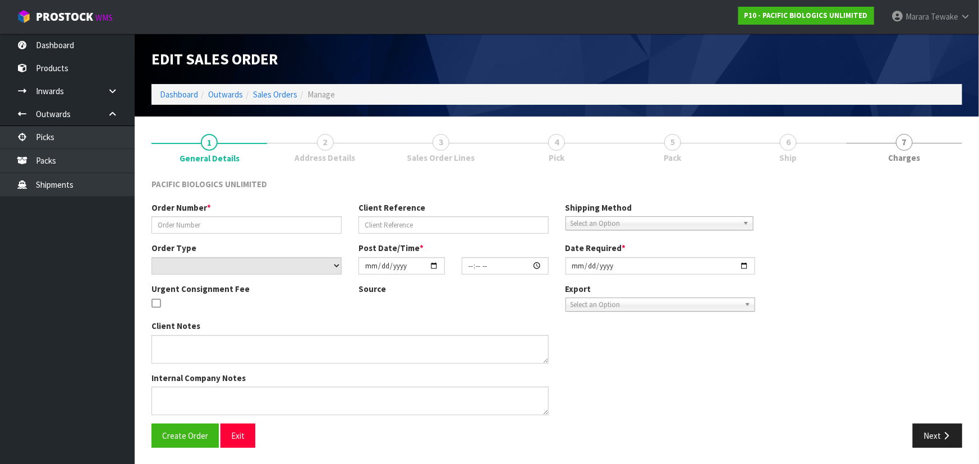
type input "20250194"
type input "2646521"
select select "number:0"
type input "[DATE]"
type input "10:16:00.000"
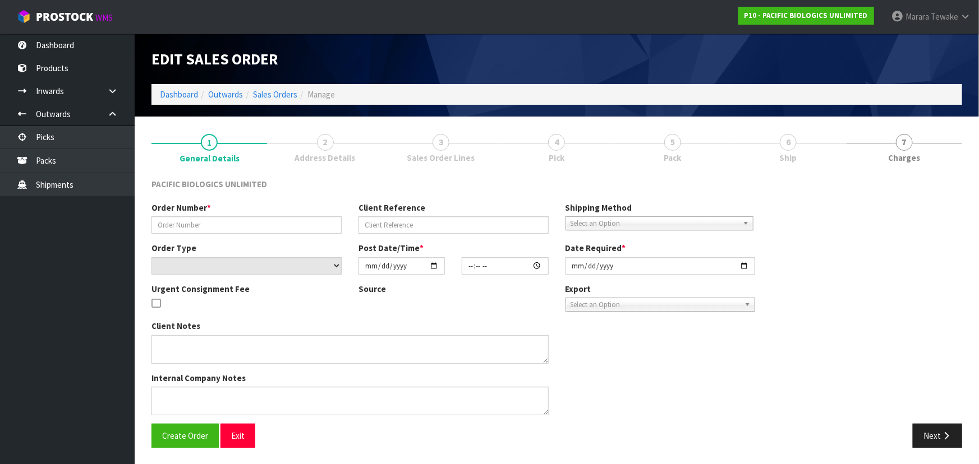
type input "[DATE]"
type textarea "PLEASE DESPATCH ASAP"
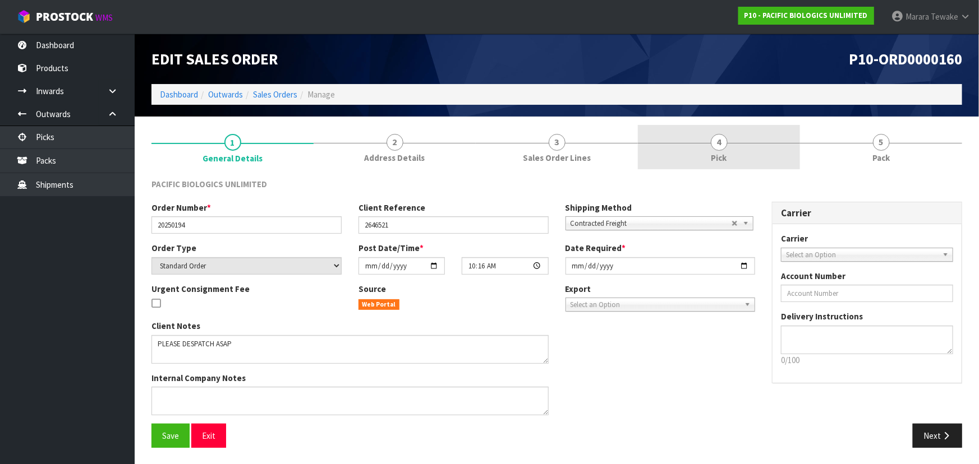
click at [698, 146] on link "4 Pick" at bounding box center [719, 147] width 162 height 44
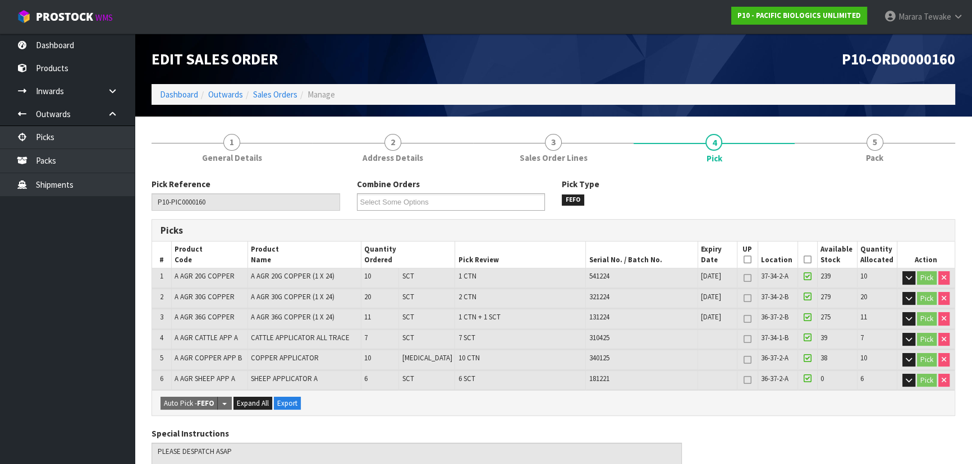
click at [803, 260] on icon at bounding box center [807, 260] width 8 height 1
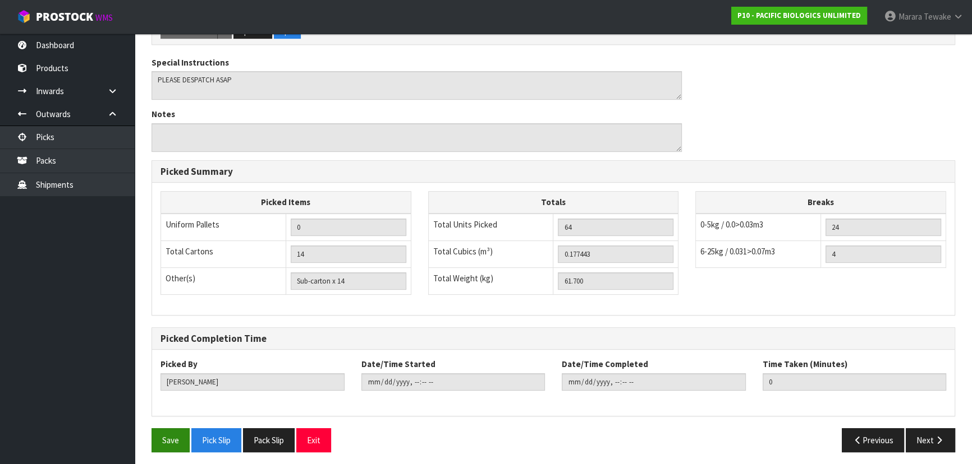
scroll to position [414, 0]
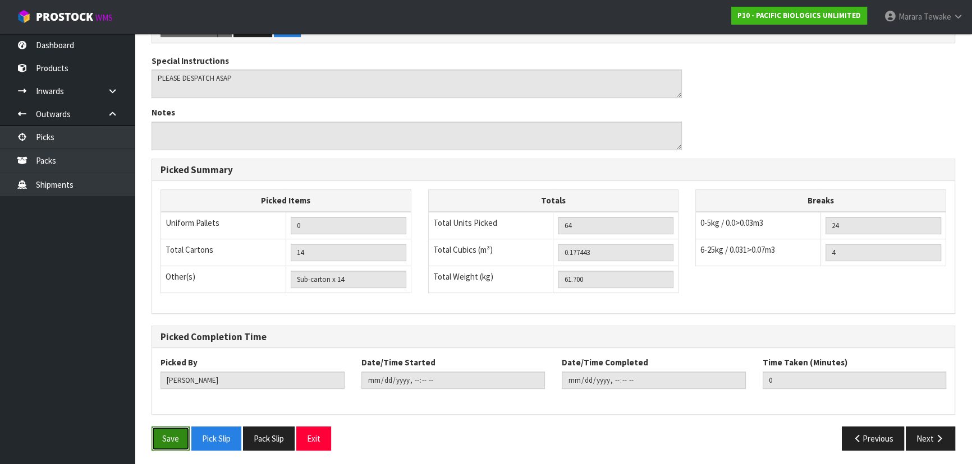
click at [169, 436] on button "Save" at bounding box center [170, 439] width 38 height 24
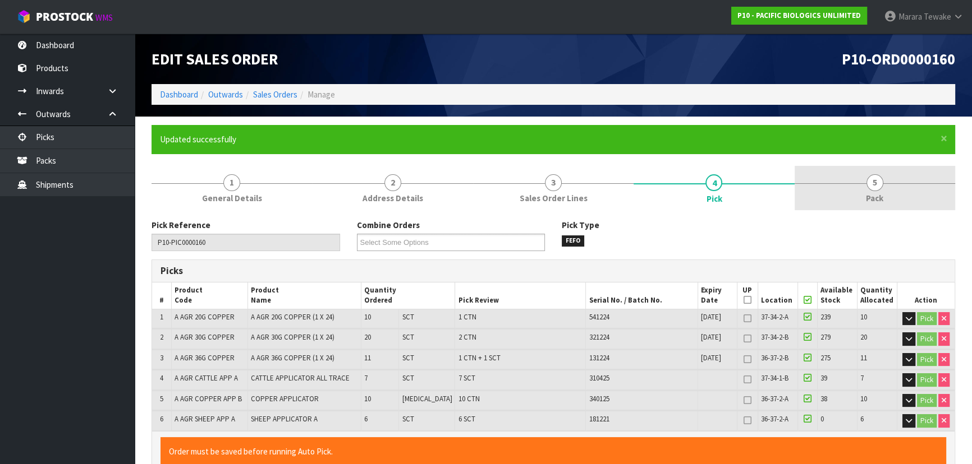
type input "[PERSON_NAME]"
type input "[DATE]T11:29:10"
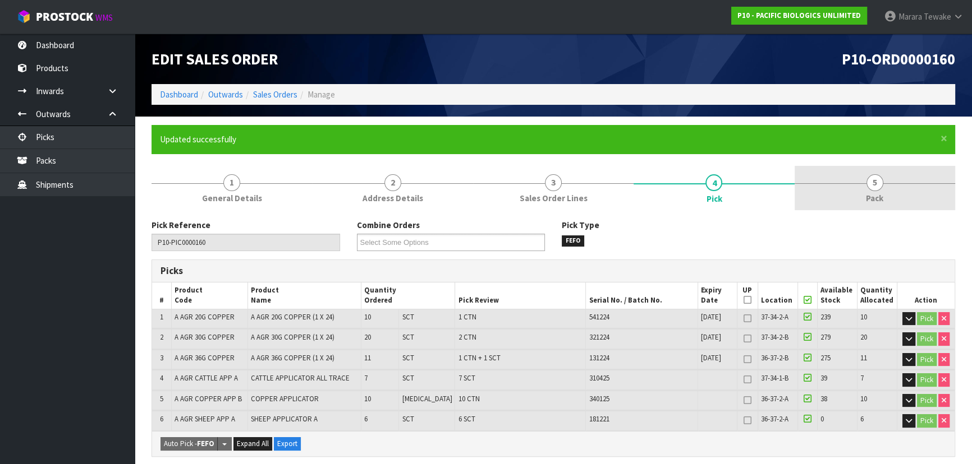
click at [873, 182] on span "5" at bounding box center [874, 182] width 17 height 17
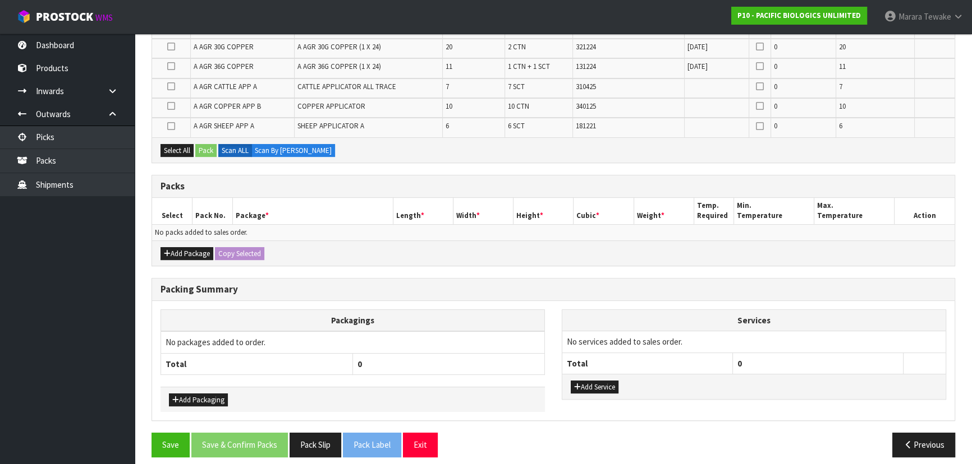
scroll to position [287, 0]
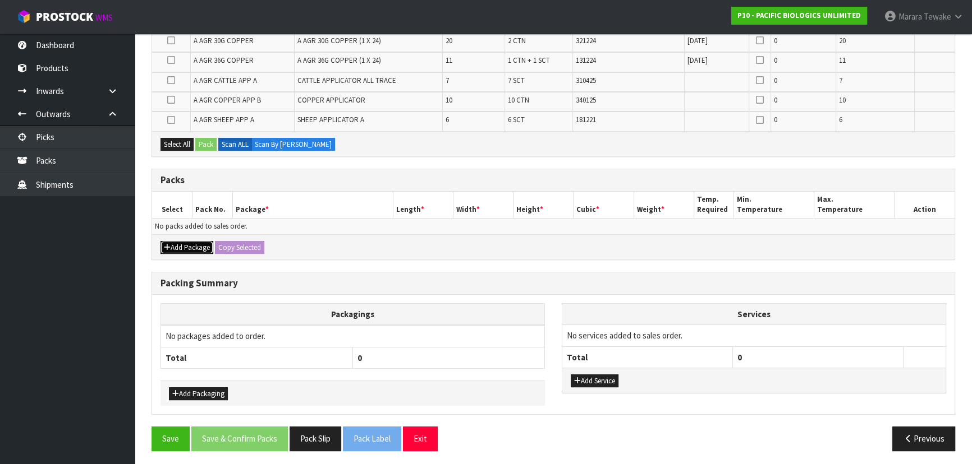
drag, startPoint x: 178, startPoint y: 249, endPoint x: 177, endPoint y: 243, distance: 6.3
click at [178, 248] on button "Add Package" at bounding box center [186, 247] width 53 height 13
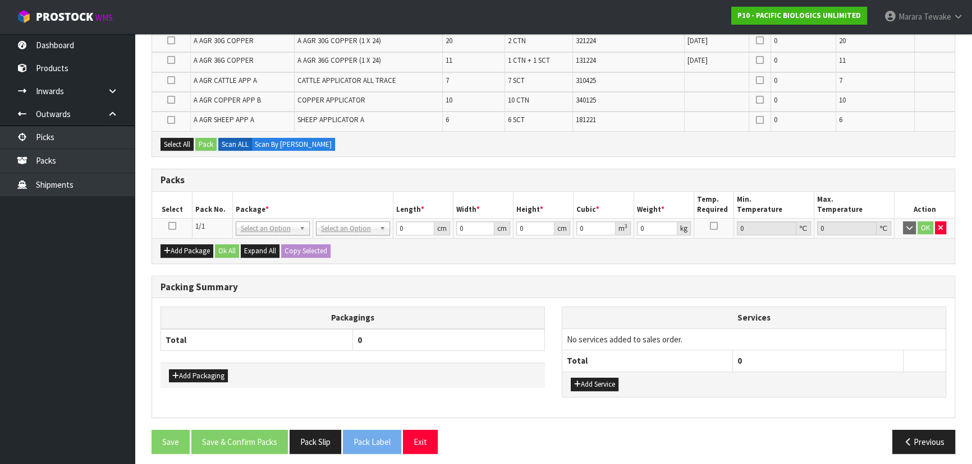
drag, startPoint x: 173, startPoint y: 224, endPoint x: 187, endPoint y: 226, distance: 13.6
click at [173, 226] on icon at bounding box center [172, 226] width 8 height 1
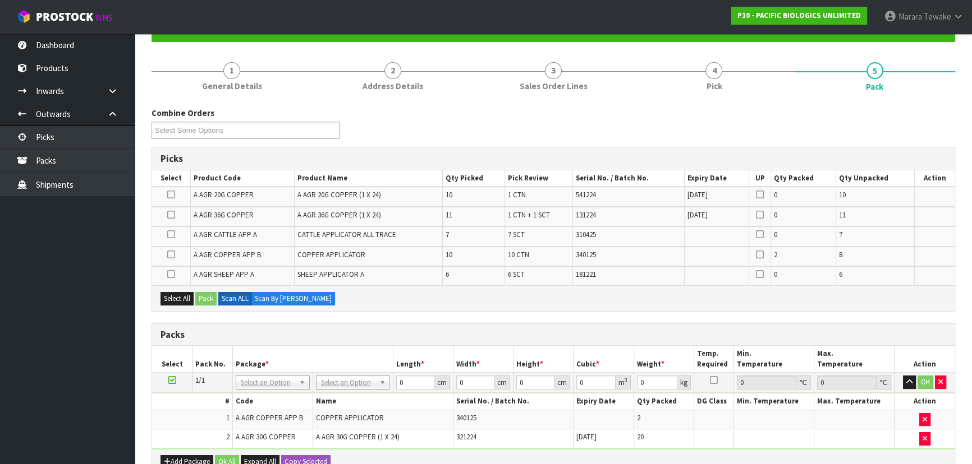
scroll to position [326, 0]
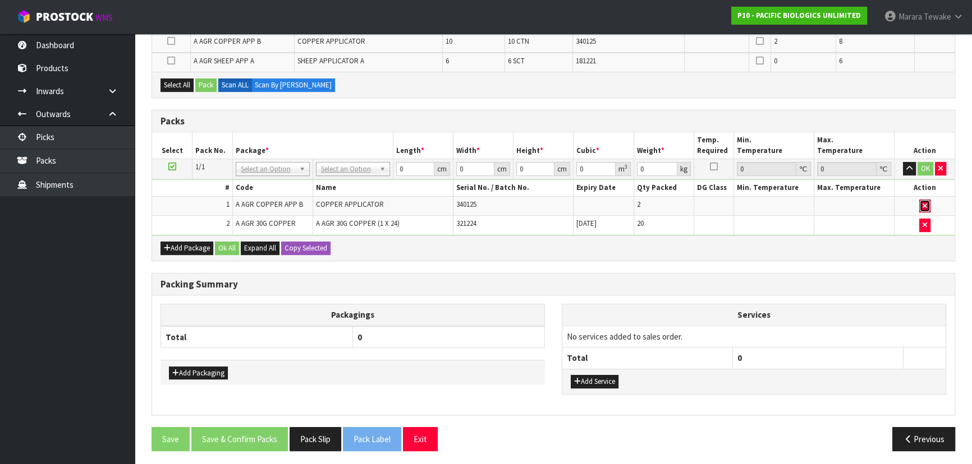
click at [926, 204] on icon "button" at bounding box center [924, 205] width 4 height 7
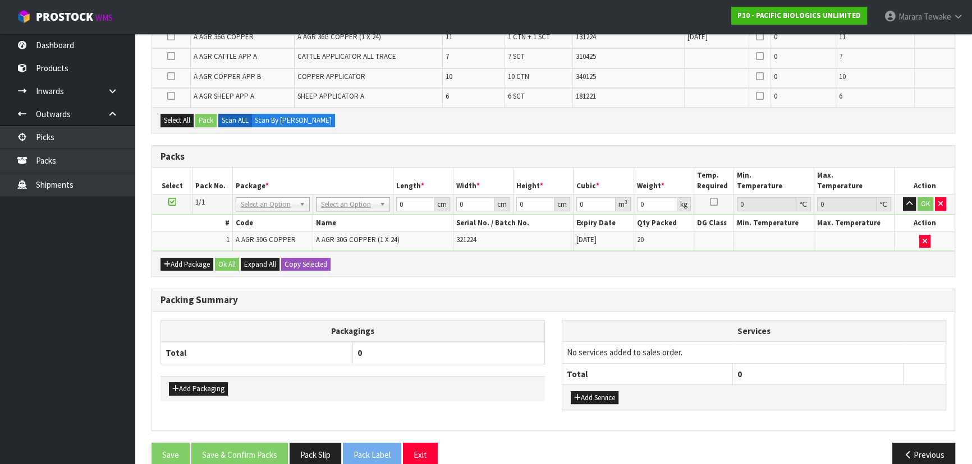
scroll to position [307, 0]
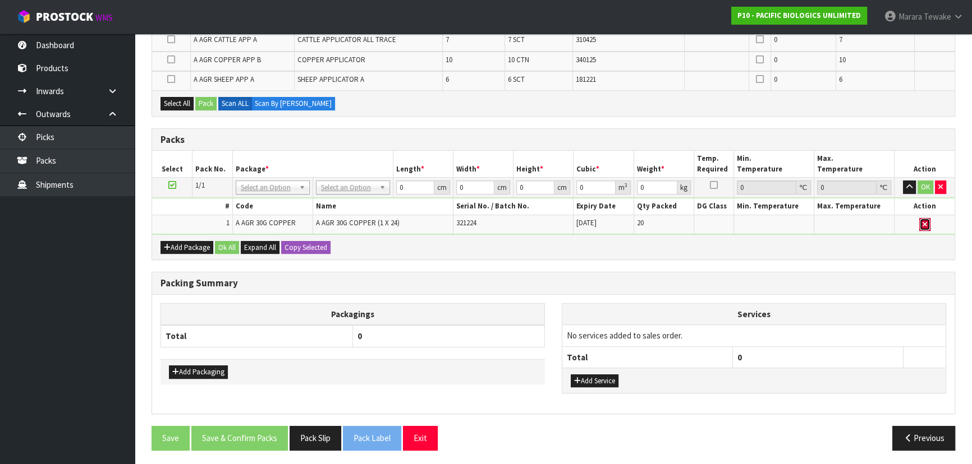
click at [923, 224] on icon "button" at bounding box center [924, 224] width 4 height 7
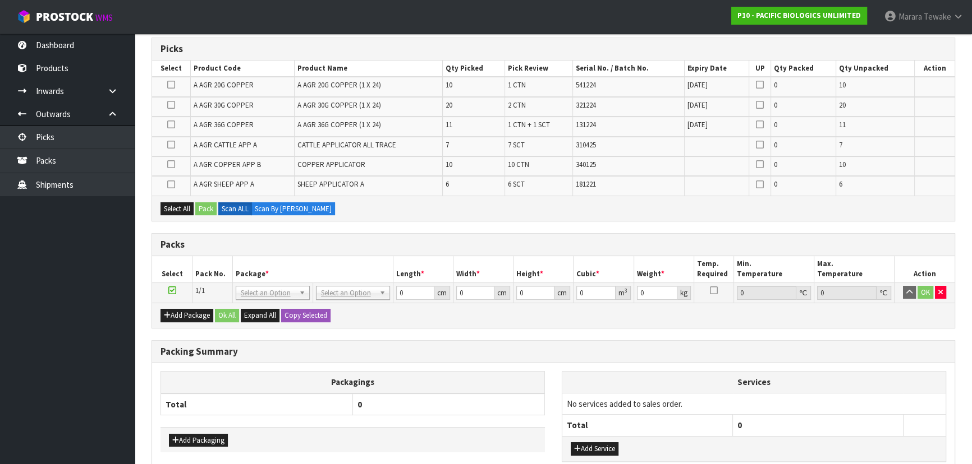
scroll to position [239, 0]
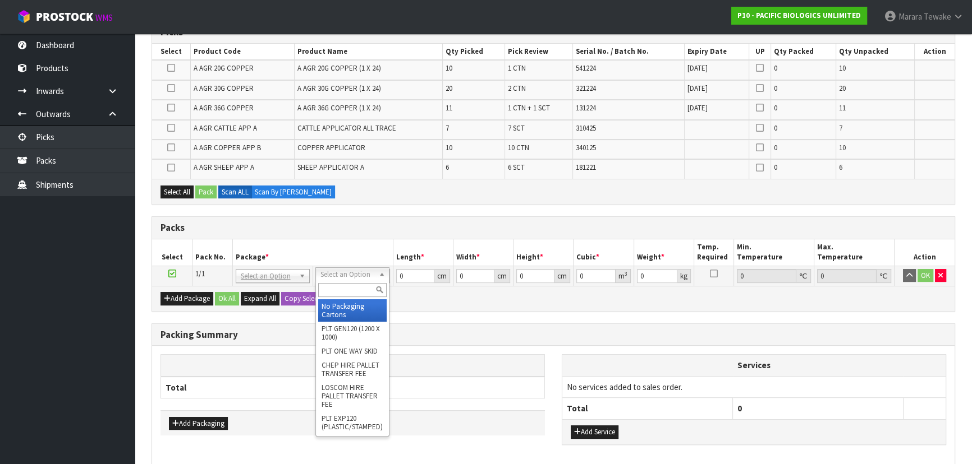
click at [354, 292] on input "text" at bounding box center [352, 290] width 68 height 14
click at [465, 324] on div "Packing Summary" at bounding box center [553, 335] width 802 height 22
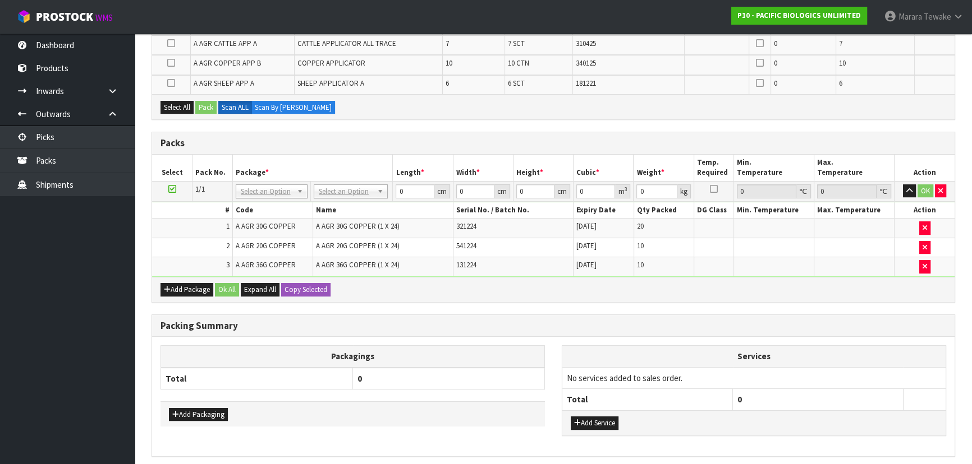
scroll to position [290, 0]
